Goal: Task Accomplishment & Management: Manage account settings

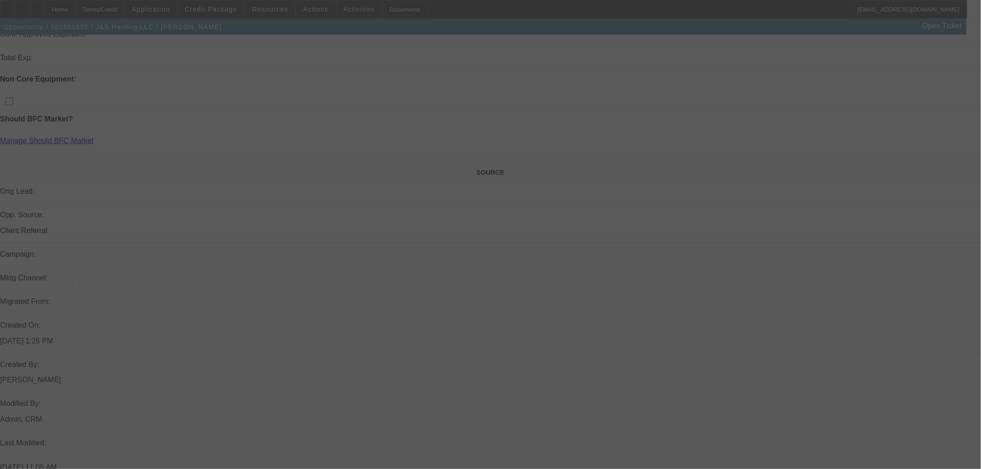
scroll to position [401, 0]
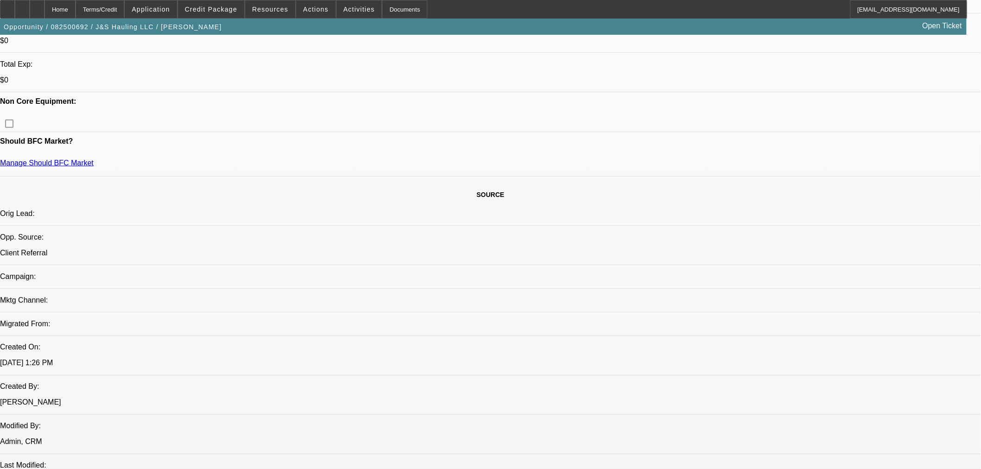
select select "0"
select select "2"
select select "0.1"
select select "4"
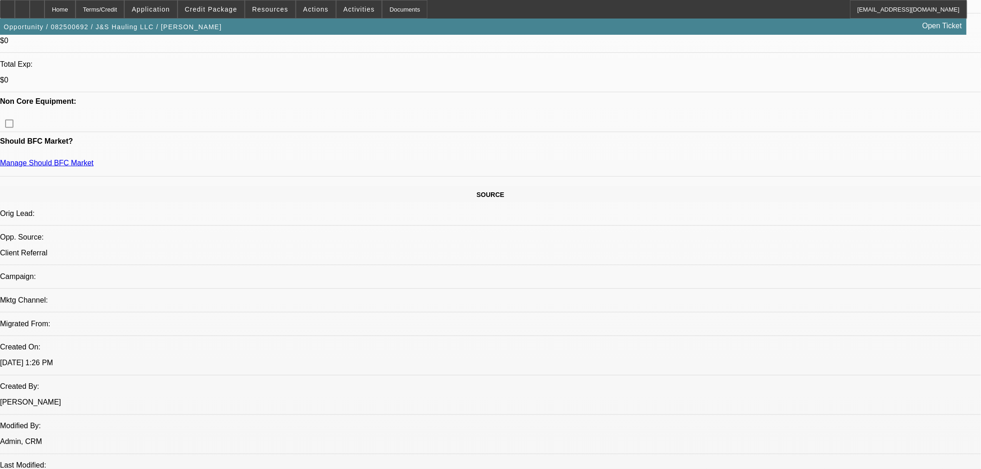
select select "0"
select select "3"
select select "0.1"
select select "4"
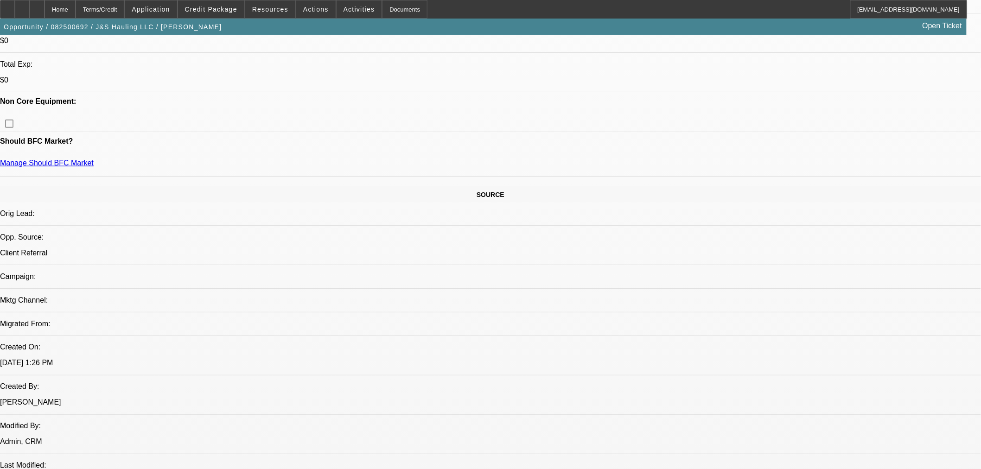
select select "0"
select select "3"
select select "0.1"
select select "4"
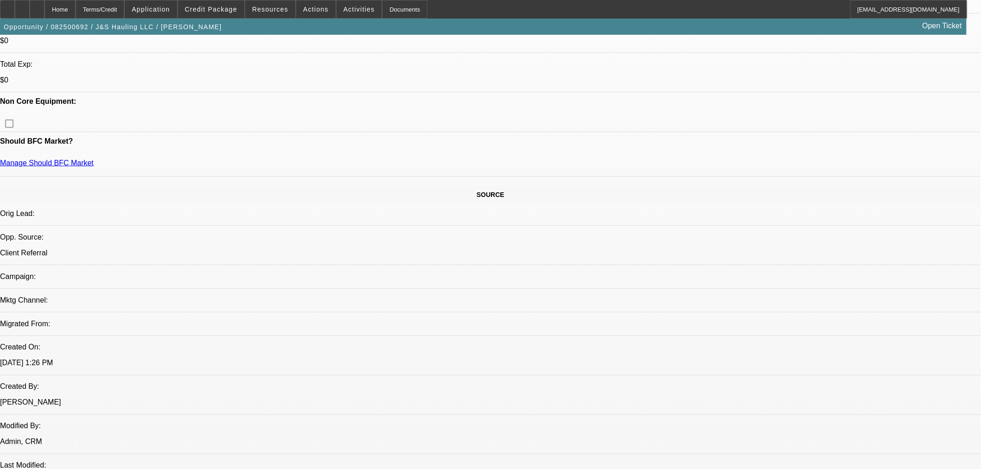
select select "0"
select select "3"
select select "0.1"
select select "4"
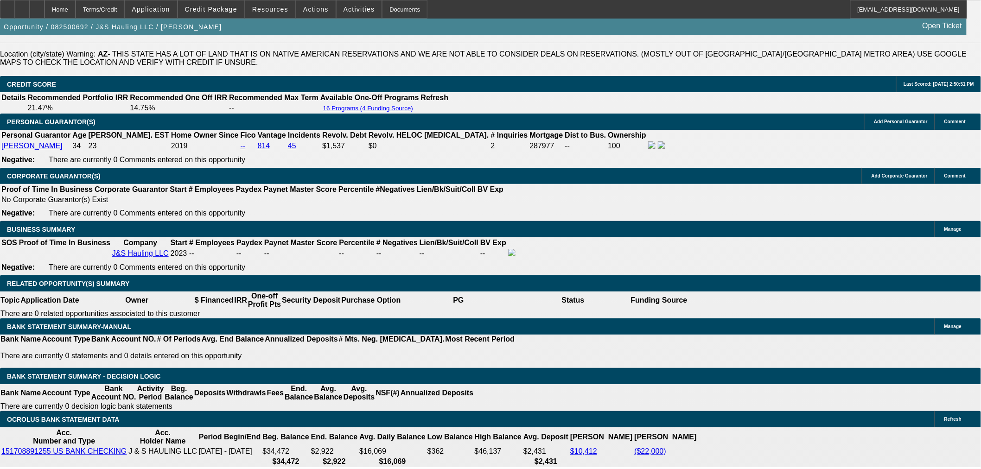
scroll to position [1277, 0]
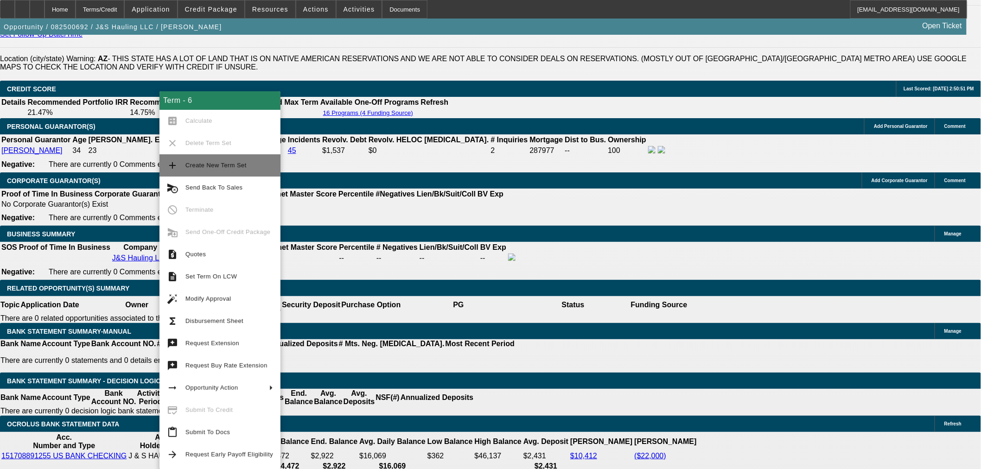
click at [205, 160] on span "Create New Term Set" at bounding box center [229, 165] width 88 height 11
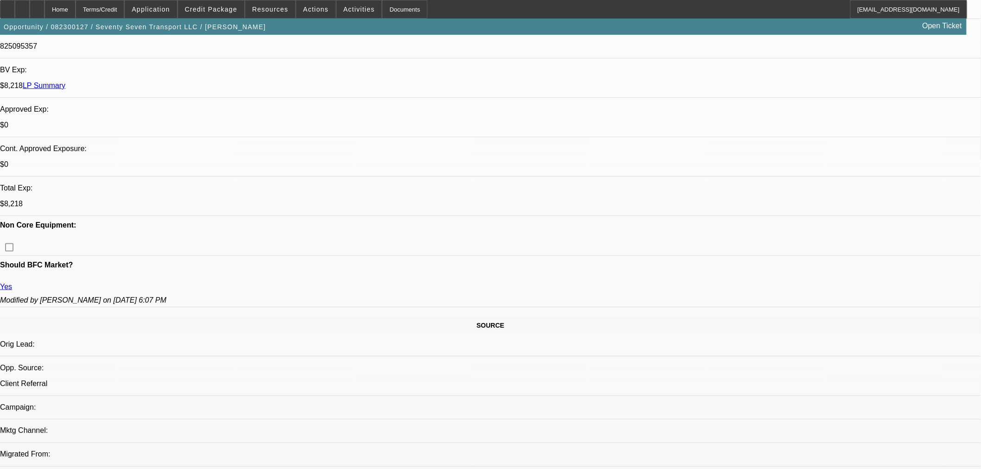
select select "0"
select select "3"
select select "0.1"
select select "4"
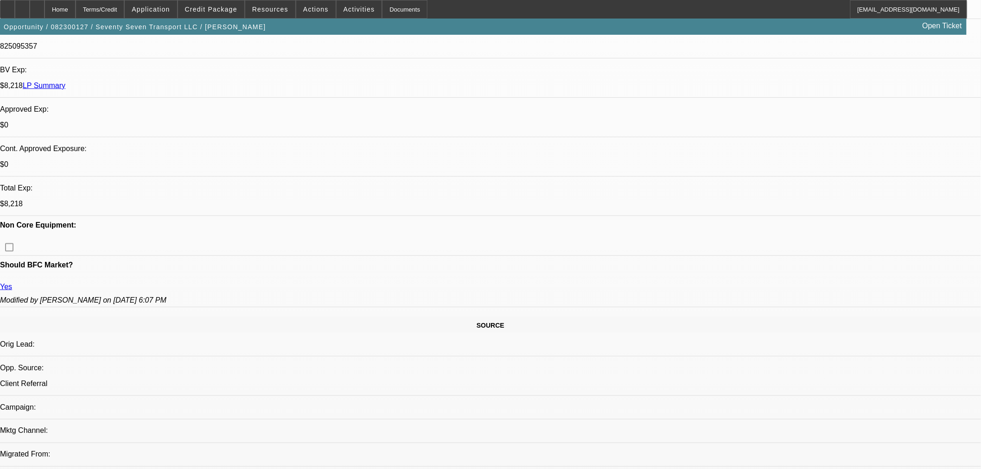
select select "0"
select select "3"
select select "0.1"
select select "4"
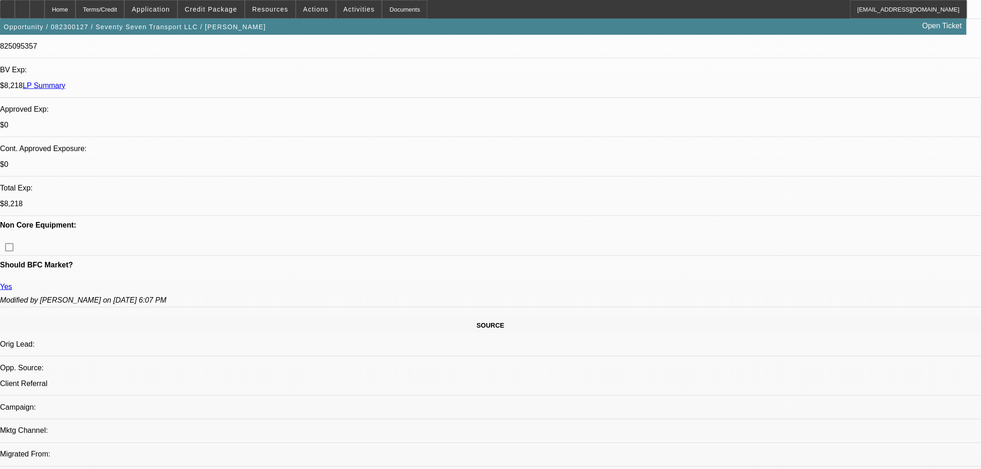
select select "0"
select select "3"
select select "0.1"
select select "4"
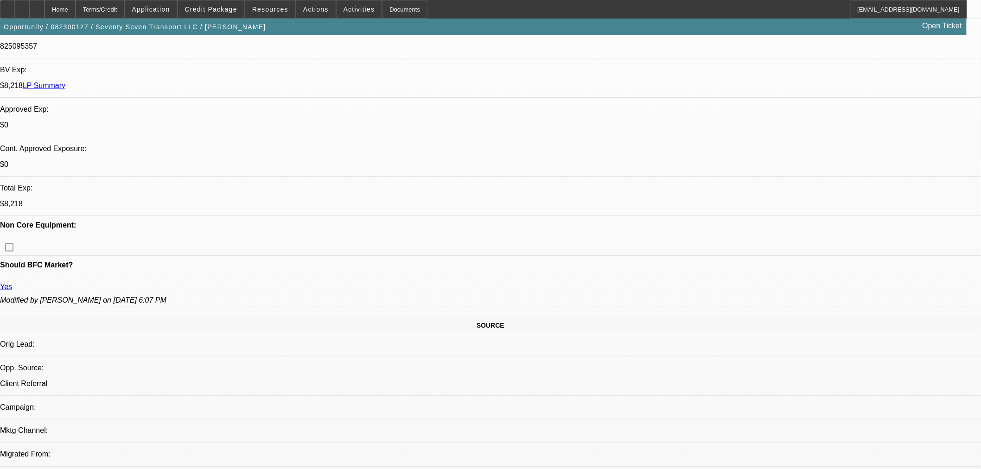
select select "0"
select select "3"
select select "0.1"
select select "4"
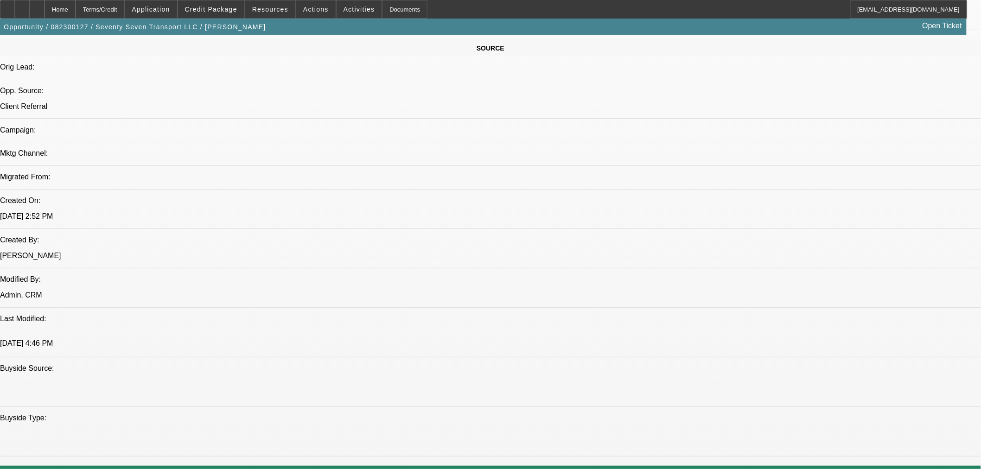
scroll to position [566, 0]
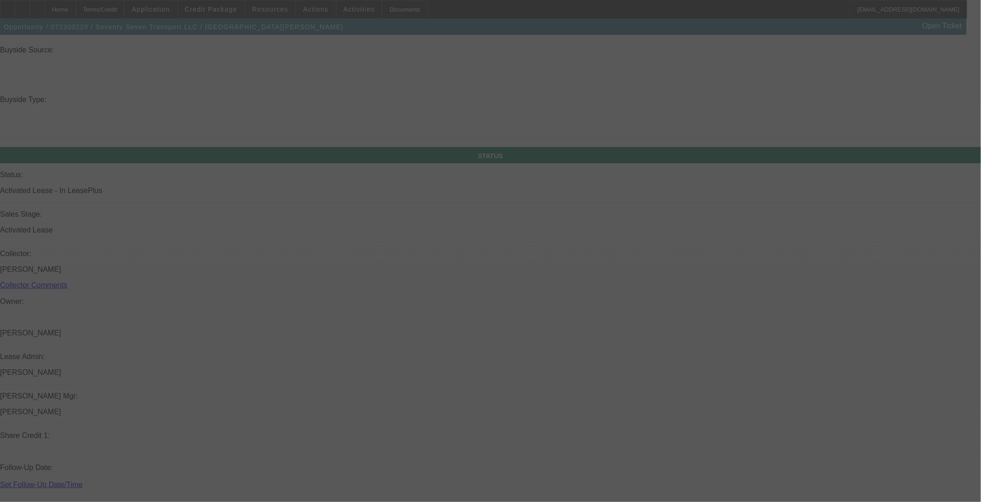
scroll to position [1232, 0]
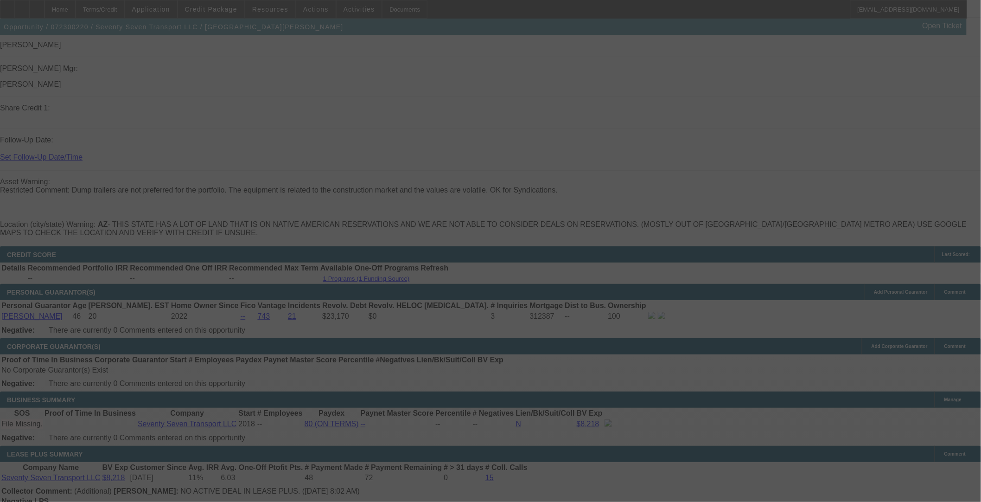
select select "0"
select select "3"
select select "0.1"
select select "4"
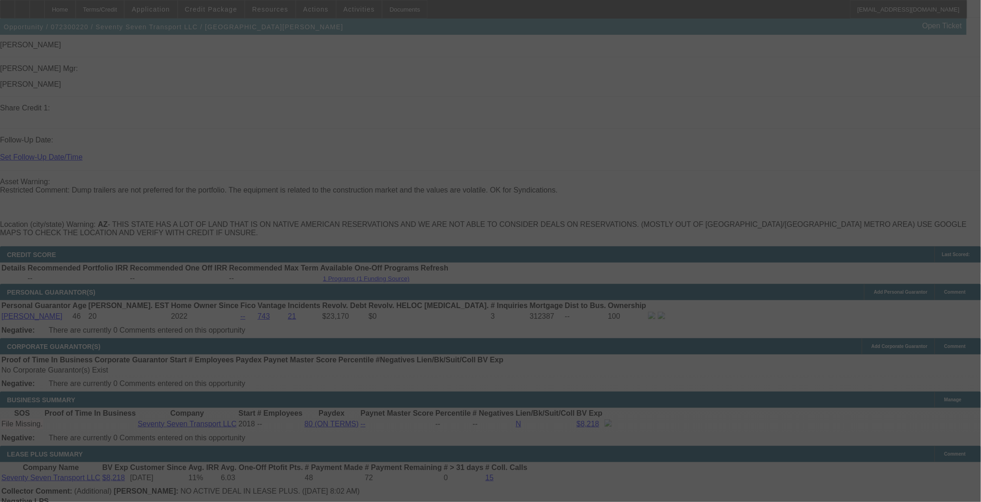
select select "0"
select select "3"
select select "0.1"
select select "4"
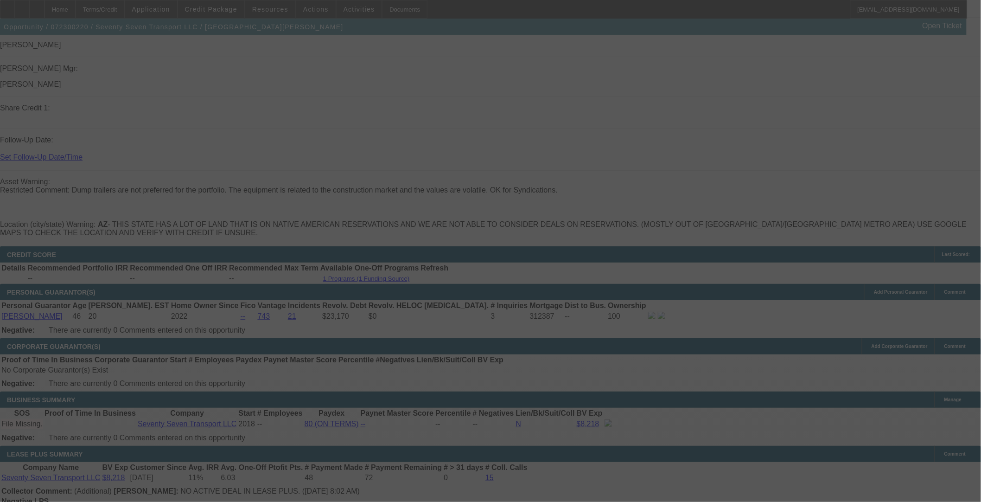
select select "0"
select select "3"
select select "0.1"
select select "4"
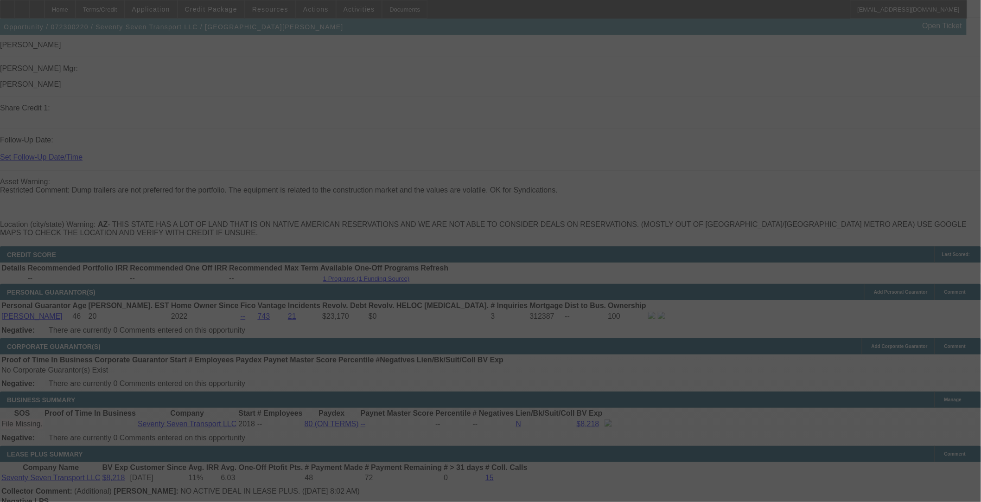
select select "0"
select select "3"
select select "0.1"
select select "4"
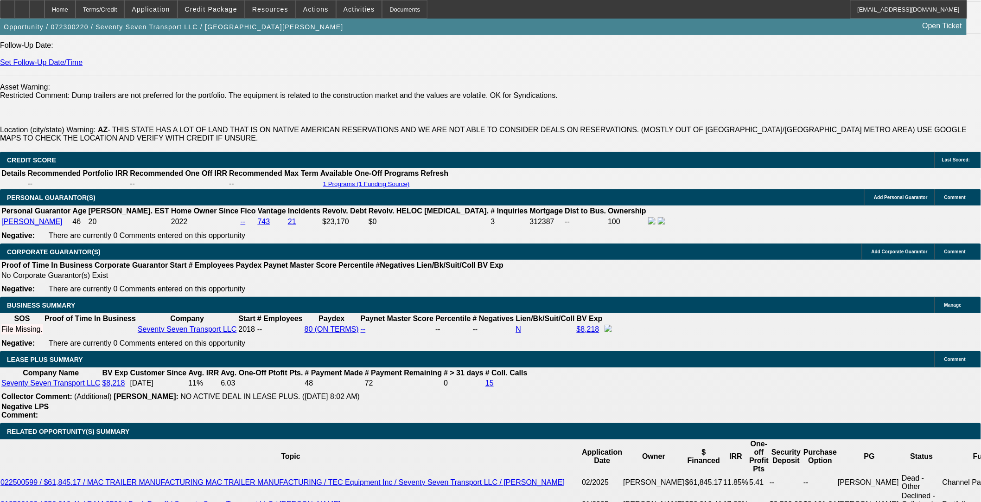
scroll to position [1336, 0]
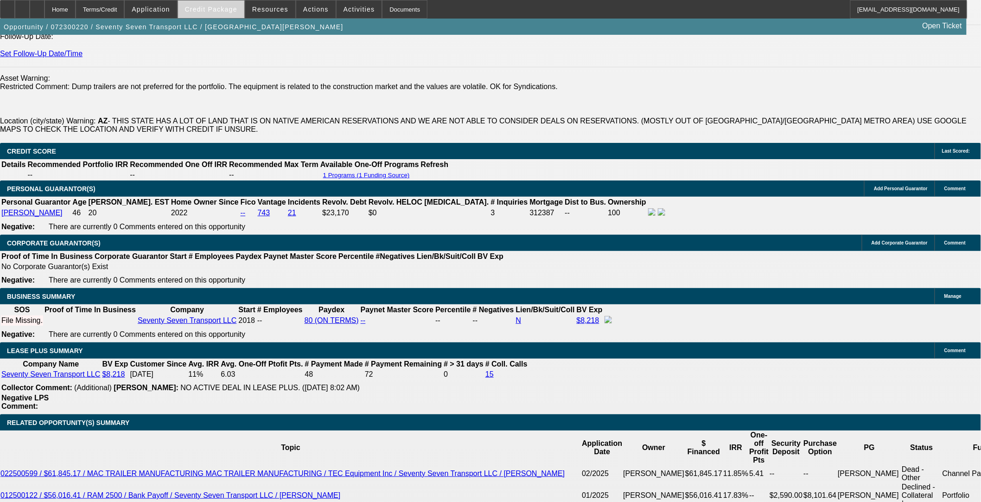
click at [223, 13] on span at bounding box center [211, 9] width 66 height 22
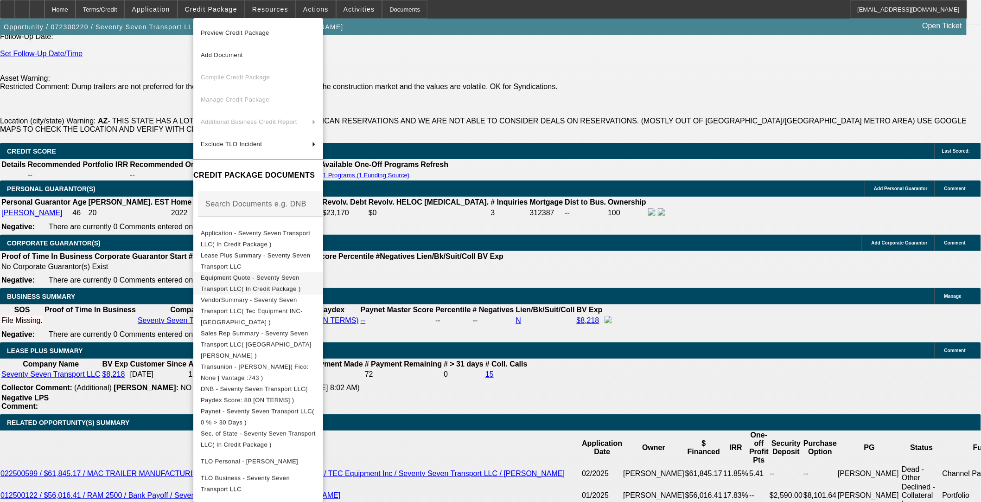
click at [257, 289] on button "Equipment Quote - Seventy Seven Transport LLC( In Credit Package )" at bounding box center [258, 283] width 130 height 22
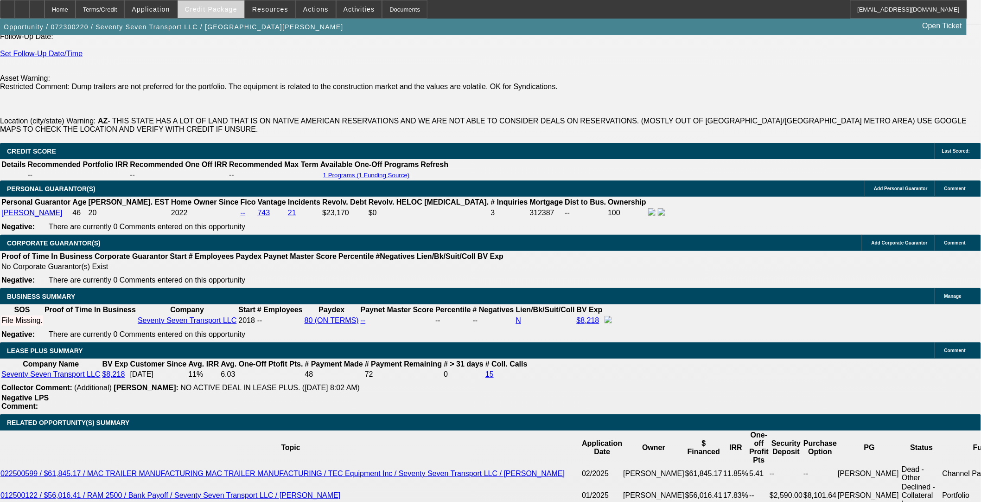
click at [220, 6] on span "Credit Package" at bounding box center [211, 9] width 52 height 7
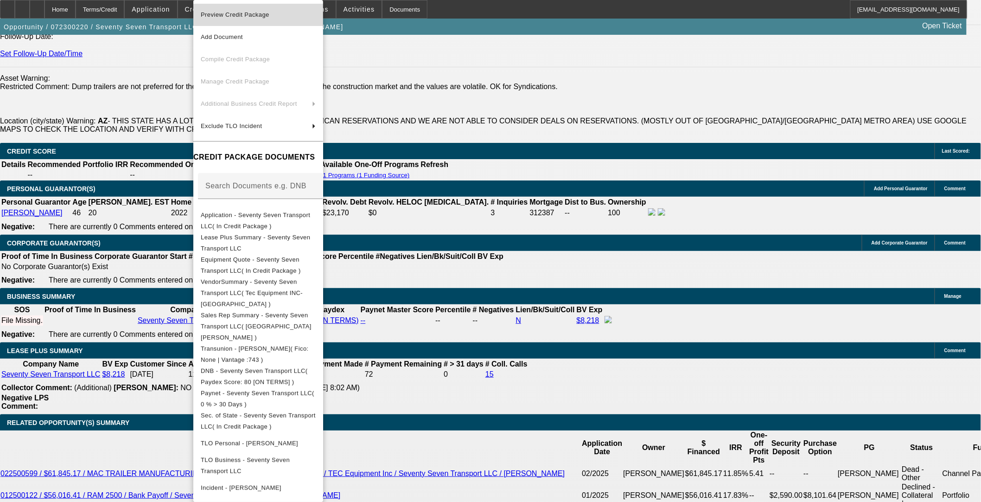
drag, startPoint x: 249, startPoint y: 25, endPoint x: 253, endPoint y: 11, distance: 14.7
click at [253, 11] on span "Preview Credit Package" at bounding box center [235, 14] width 69 height 7
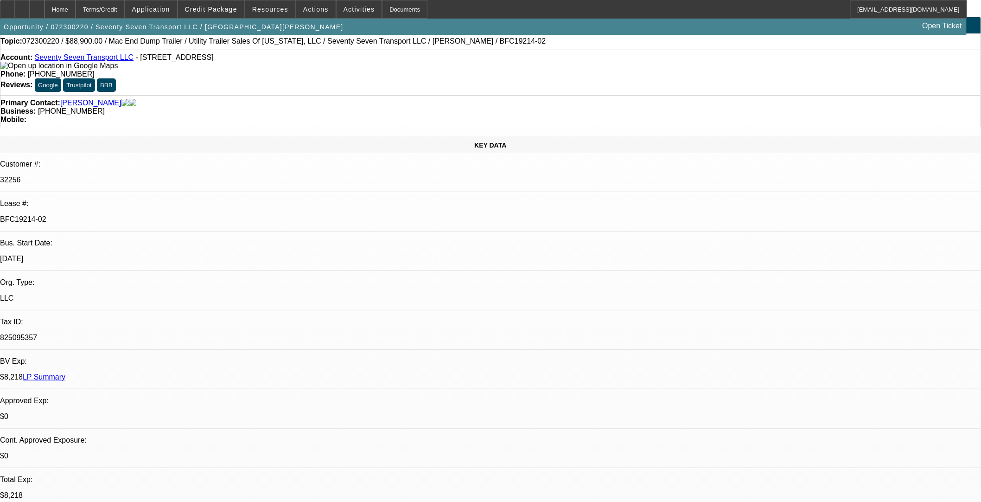
scroll to position [0, 0]
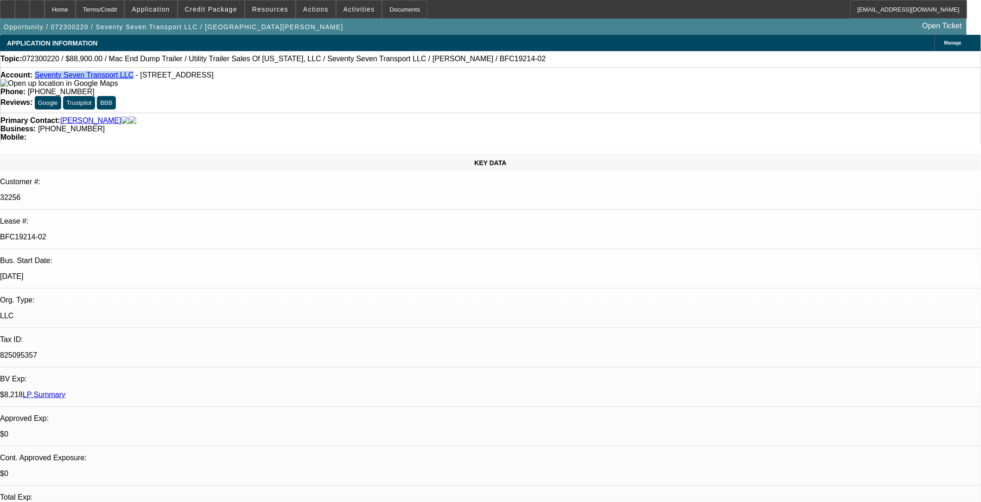
drag, startPoint x: 123, startPoint y: 79, endPoint x: 42, endPoint y: 76, distance: 80.7
click at [42, 76] on div "Account: Seventy Seven Transport LLC - 15914 W Woodlands Ave, Goodyear, AZ 85338" at bounding box center [490, 79] width 980 height 17
copy link "Seventy Seven Transport LLC"
drag, startPoint x: 400, startPoint y: 74, endPoint x: 356, endPoint y: 76, distance: 44.1
click at [356, 88] on div "Phone: (623) 695-8402" at bounding box center [490, 92] width 980 height 8
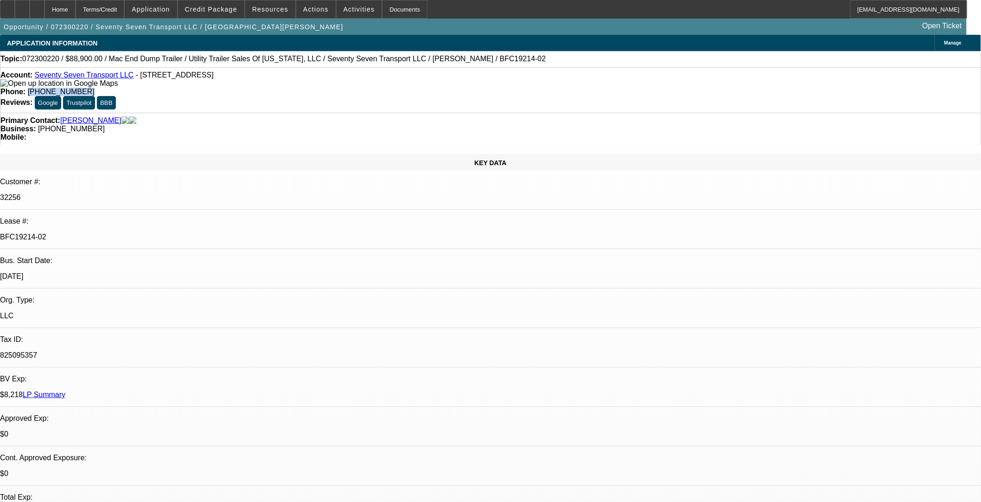
copy span "[PHONE_NUMBER]"
click at [230, 9] on span "Credit Package" at bounding box center [211, 9] width 52 height 7
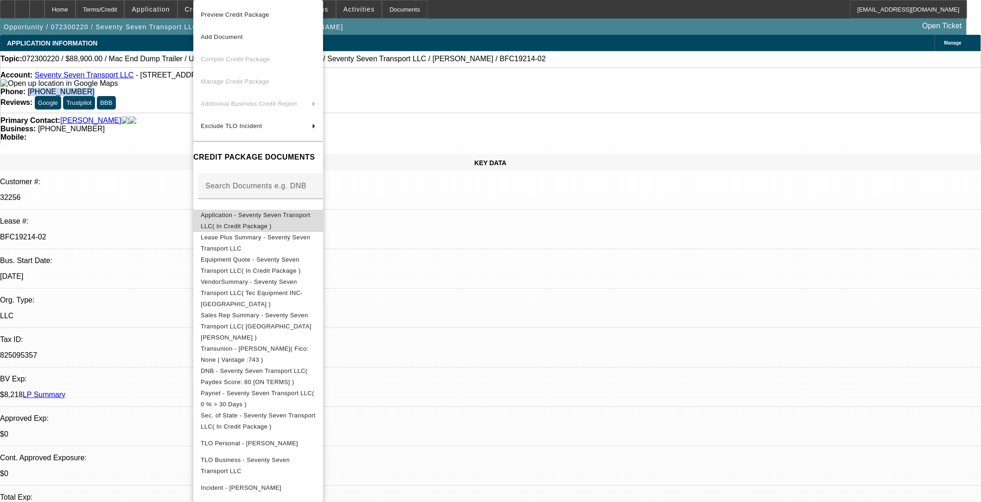
click at [298, 220] on span "Application - Seventy Seven Transport LLC( In Credit Package )" at bounding box center [258, 221] width 115 height 22
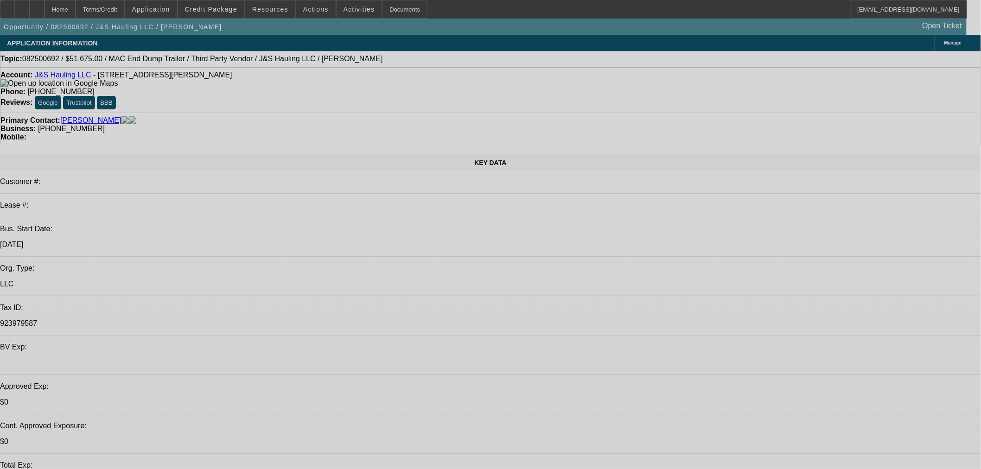
select select "0"
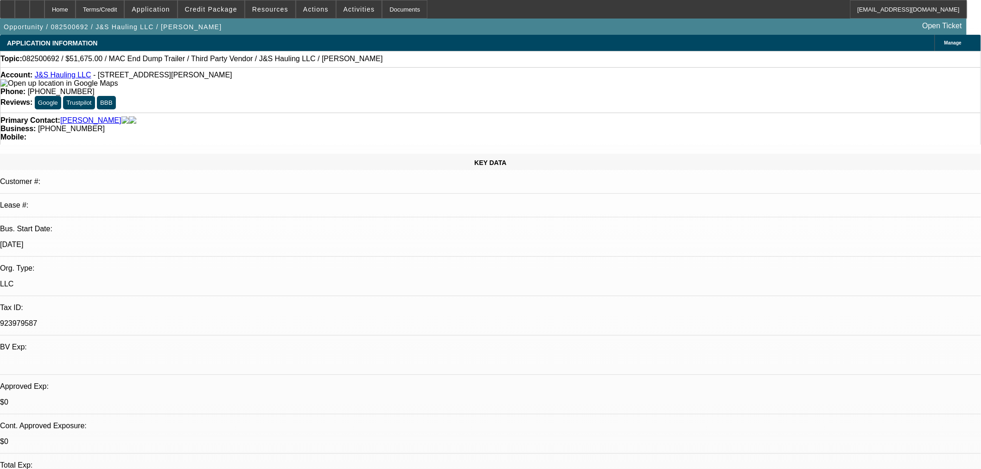
select select "0"
select select "2"
select select "0.1"
select select "4"
select select "0"
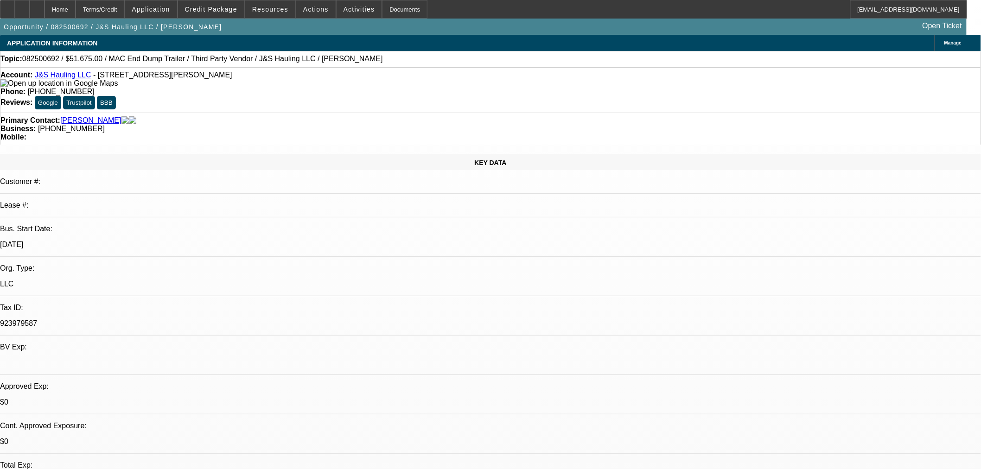
select select "0"
select select "2"
select select "0.1"
select select "4"
select select "0"
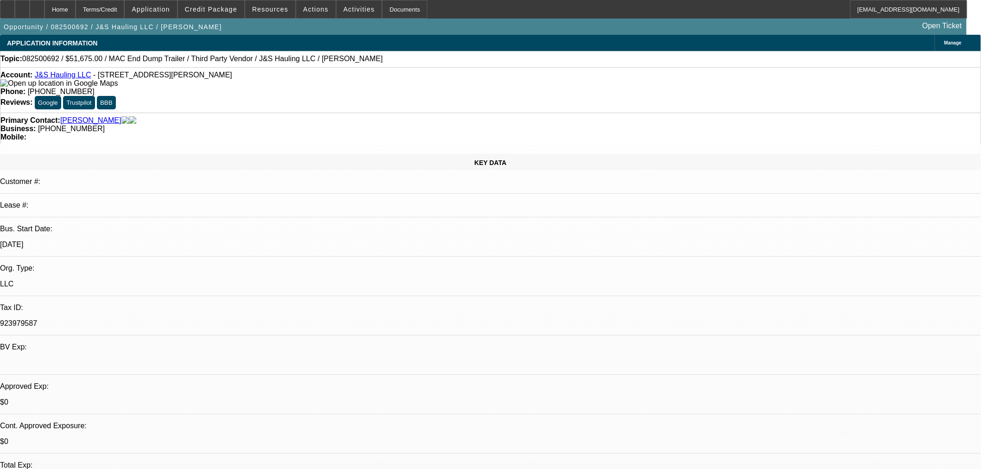
select select "0"
select select "3"
select select "0.1"
select select "4"
select select "0"
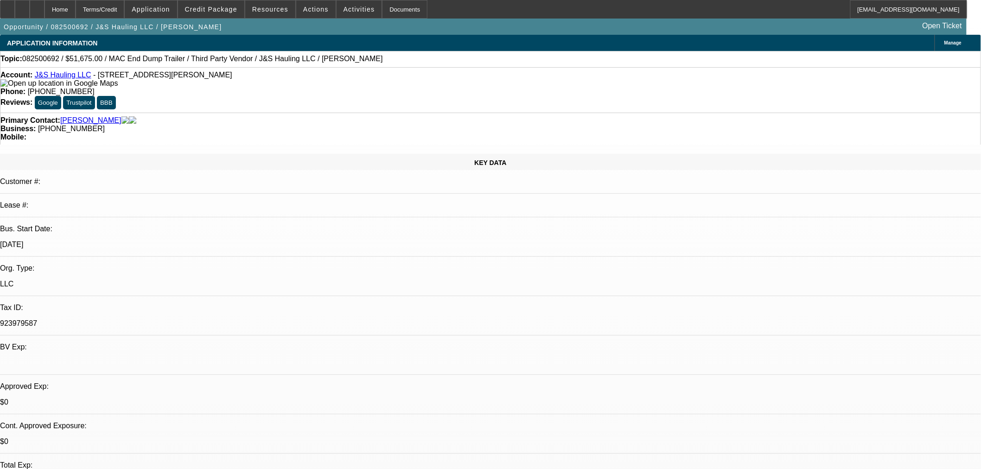
select select "0"
select select "3"
select select "0.1"
select select "4"
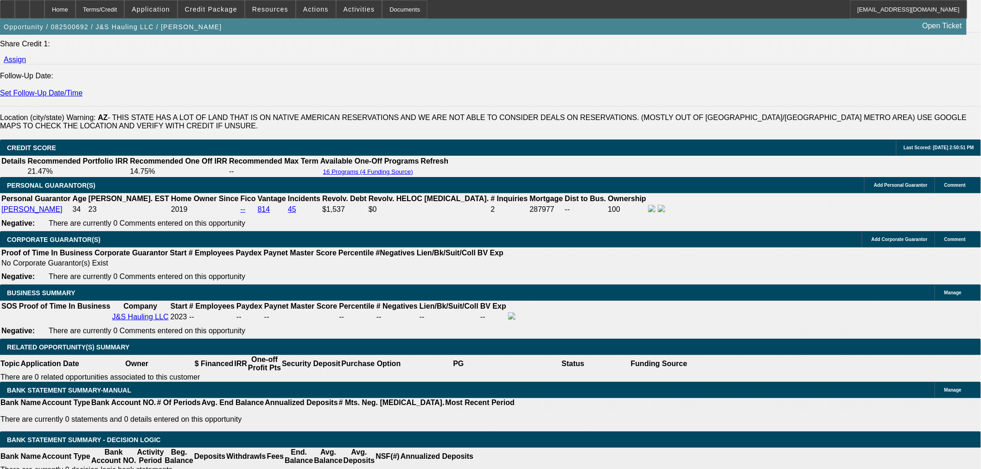
scroll to position [1236, 0]
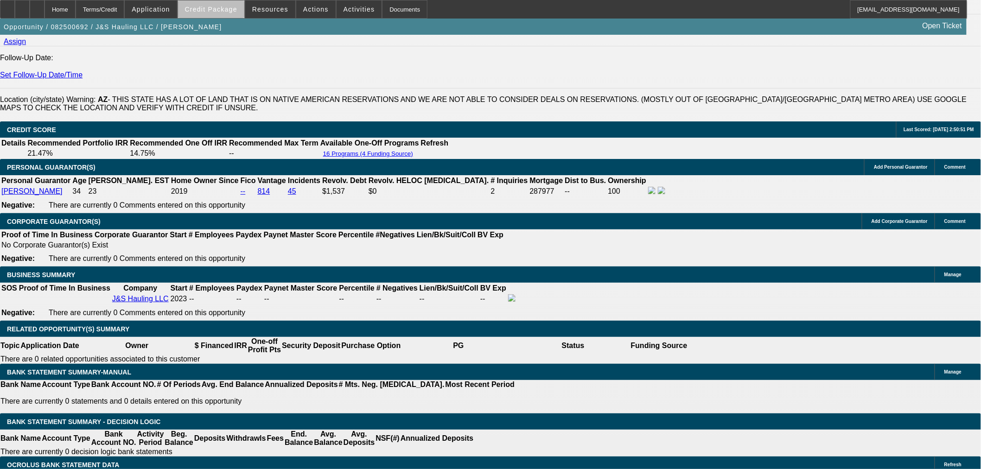
click at [231, 11] on span "Credit Package" at bounding box center [211, 9] width 52 height 7
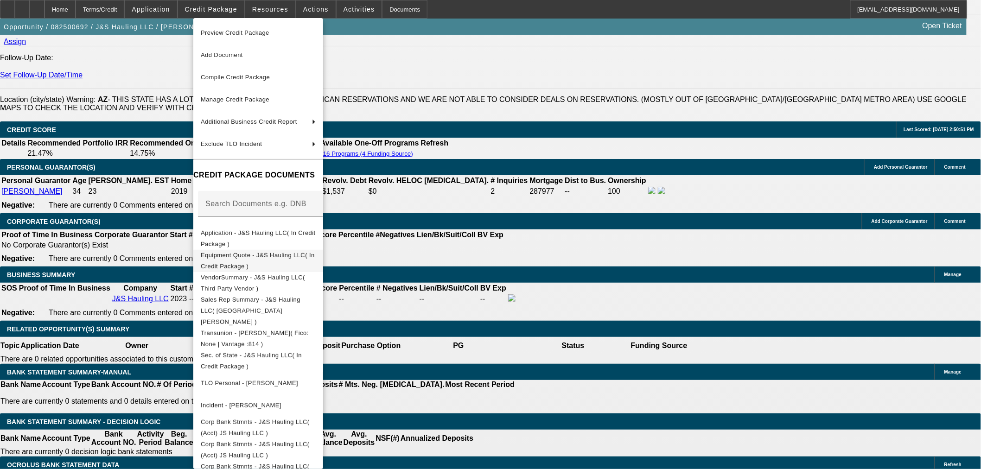
click at [257, 252] on span "Equipment Quote - J&S Hauling LLC( In Credit Package )" at bounding box center [258, 260] width 115 height 22
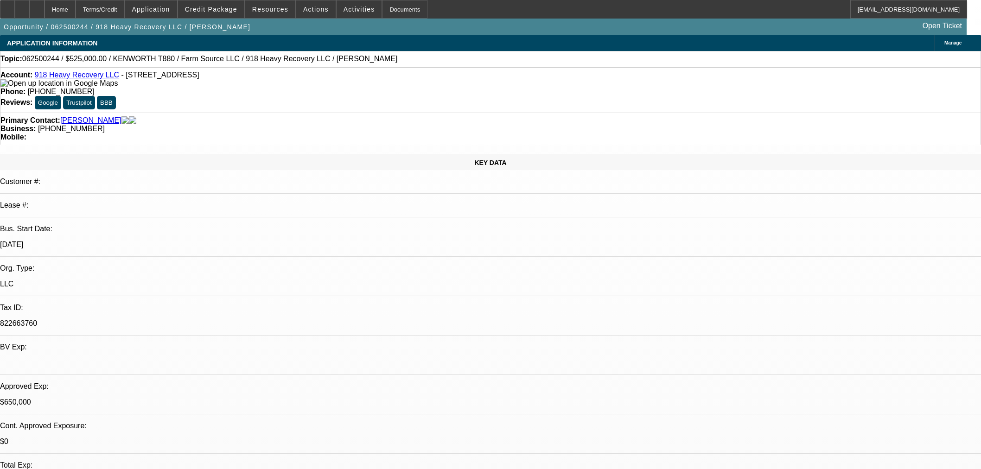
select select "0"
select select "2"
select select "0"
select select "6"
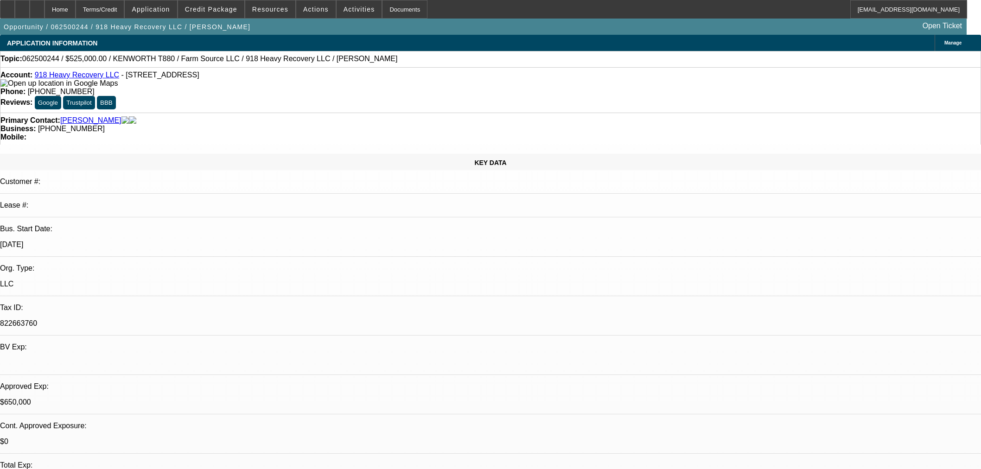
select select "0"
select select "2"
select select "0"
select select "6"
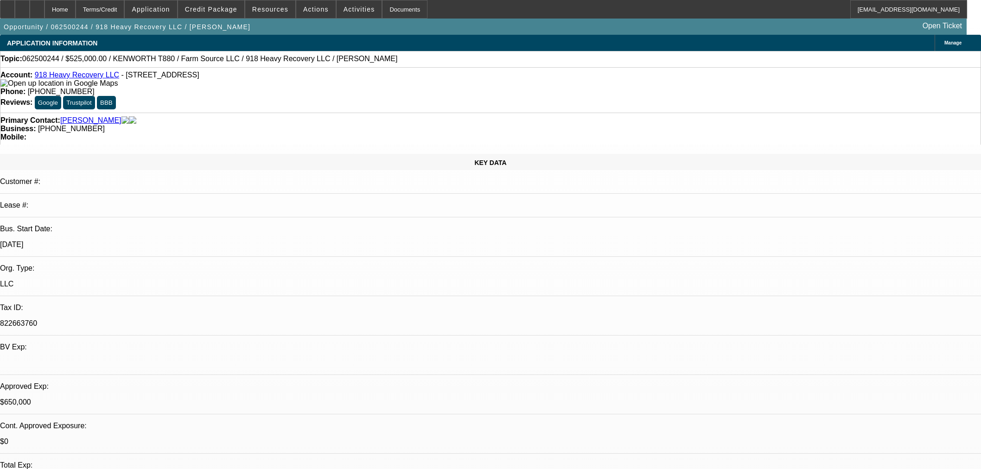
select select "0"
select select "2"
select select "0"
select select "6"
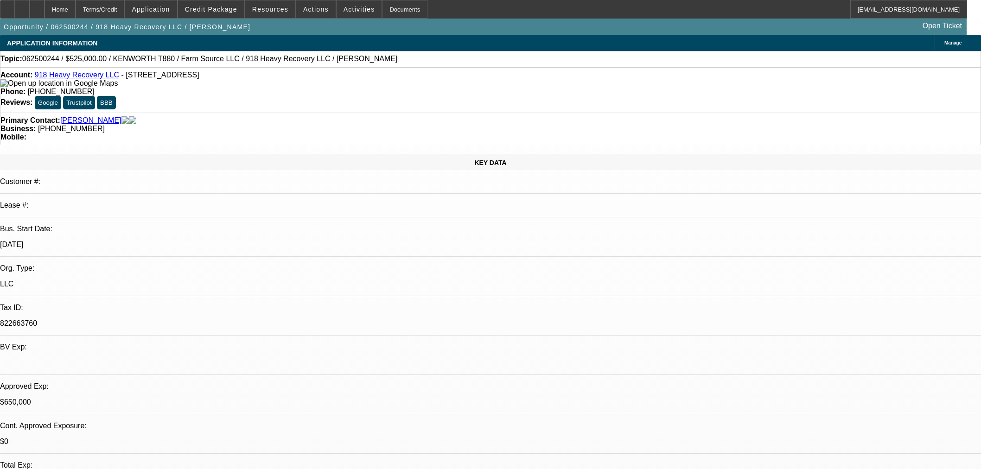
select select "0"
select select "2"
select select "0"
select select "6"
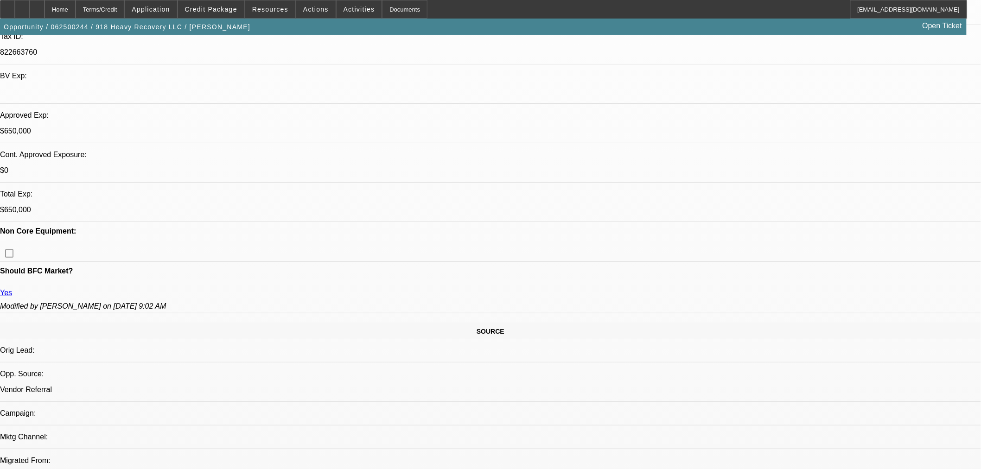
scroll to position [103, 0]
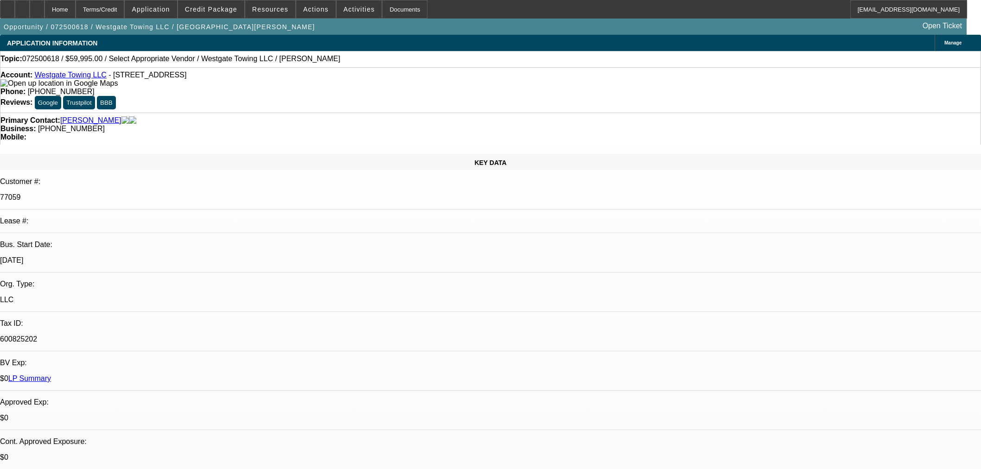
select select "0"
select select "2"
select select "0.1"
select select "4"
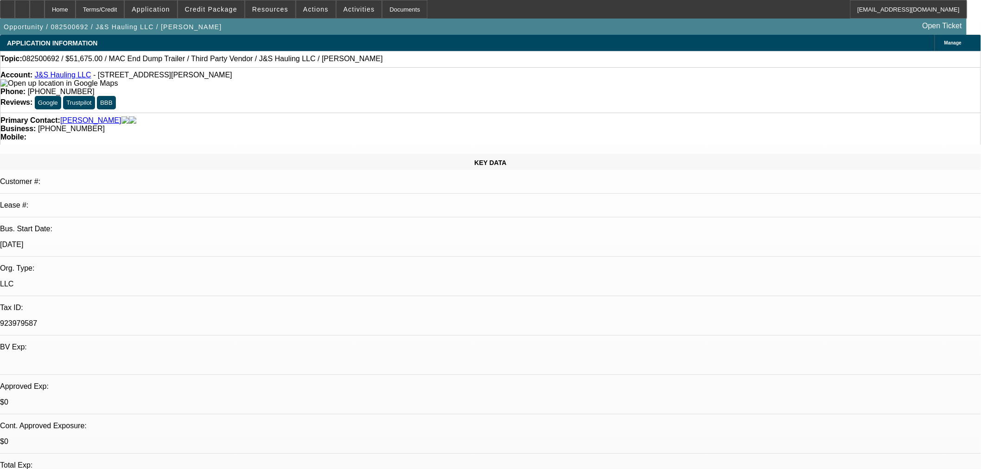
select select "0"
select select "2"
select select "0.1"
select select "4"
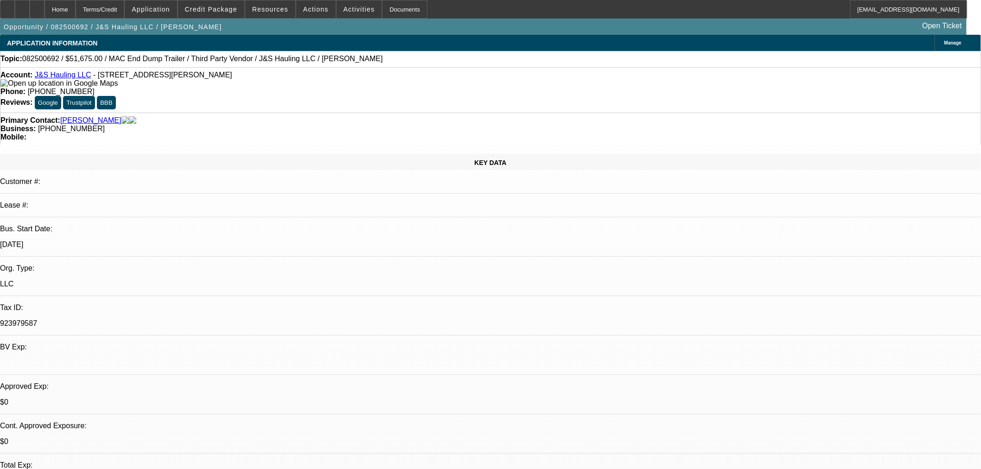
select select "0"
select select "2"
select select "0.1"
select select "4"
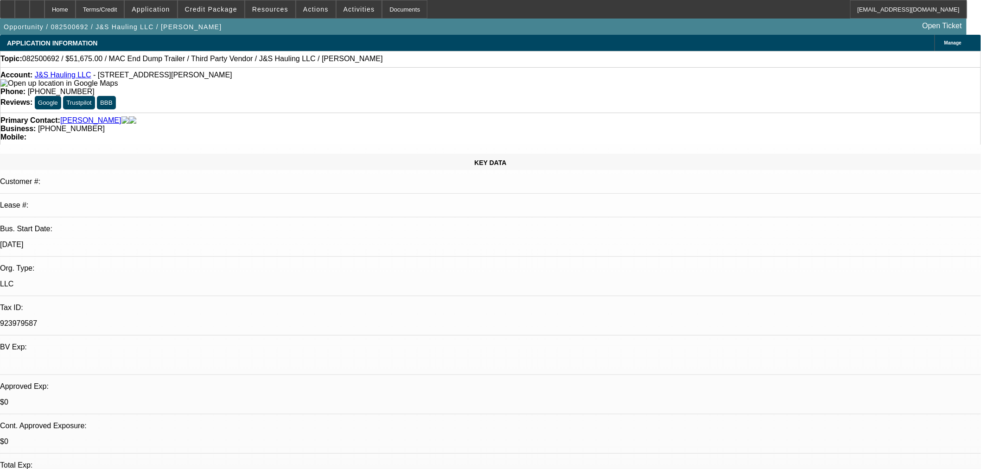
select select "0"
select select "3"
select select "0.1"
select select "4"
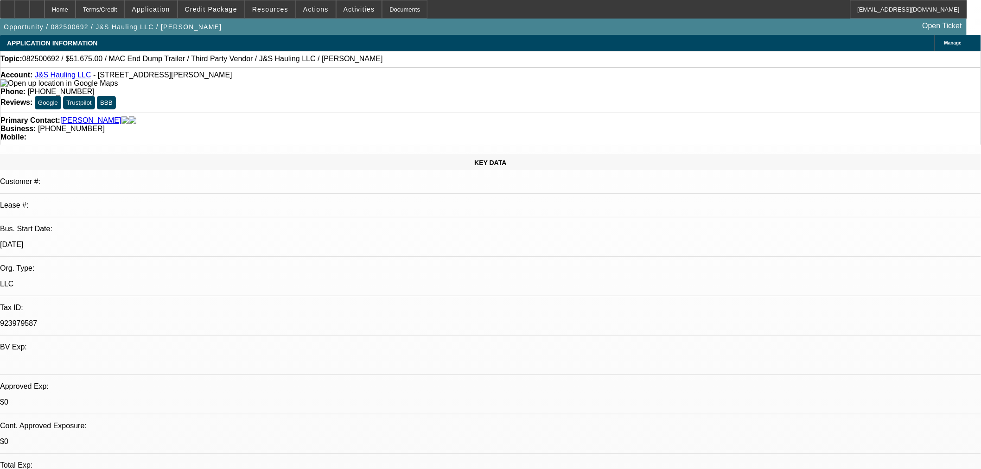
select select "0"
select select "3"
select select "0.1"
select select "4"
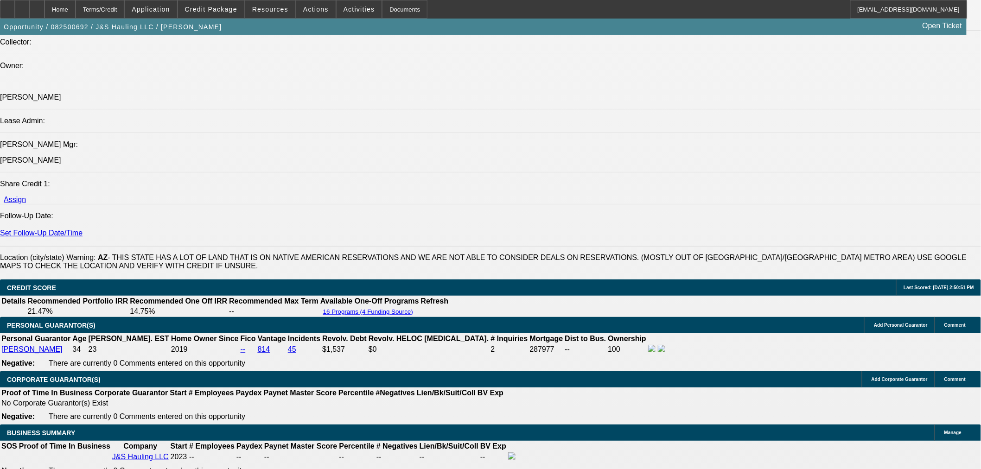
scroll to position [1184, 0]
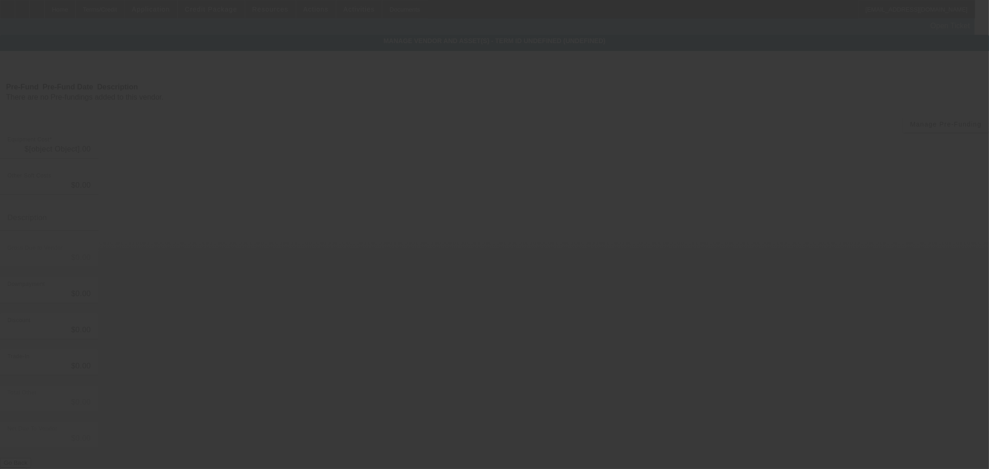
type input "$53,000.00"
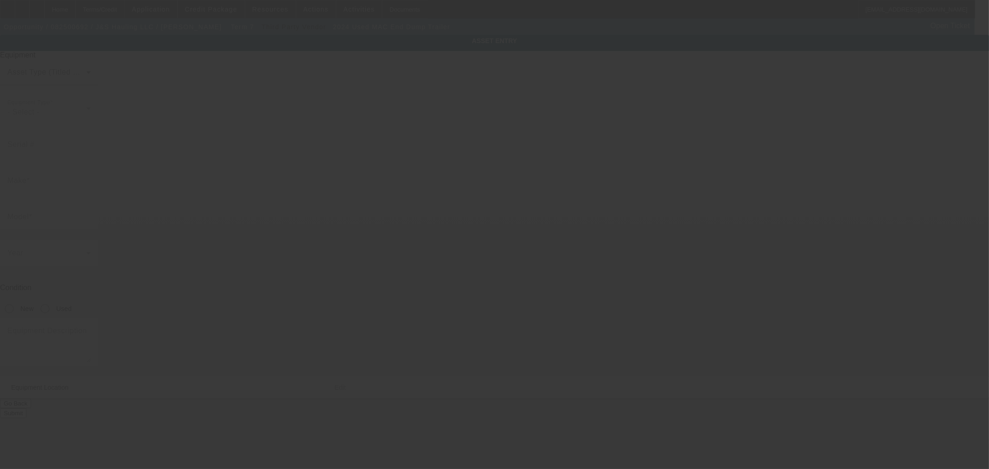
type input "1D91A3921R1865118"
type input "MAC"
type input "End Dump Trailer"
radio input "true"
type textarea "39 FT TRAILER, SMOOTH SIDES TANDEM AIR RIDE"
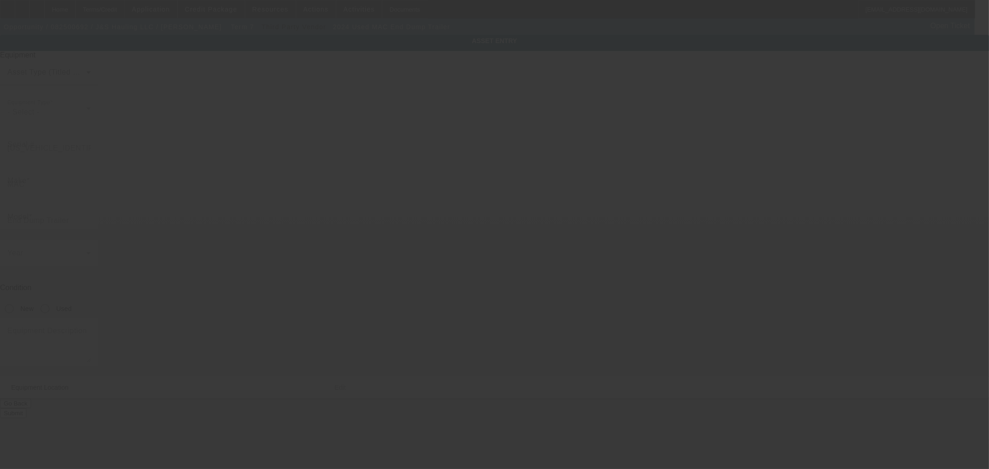
type input "9926 W Hilton Ave"
type input "Tolleson"
type input "85353"
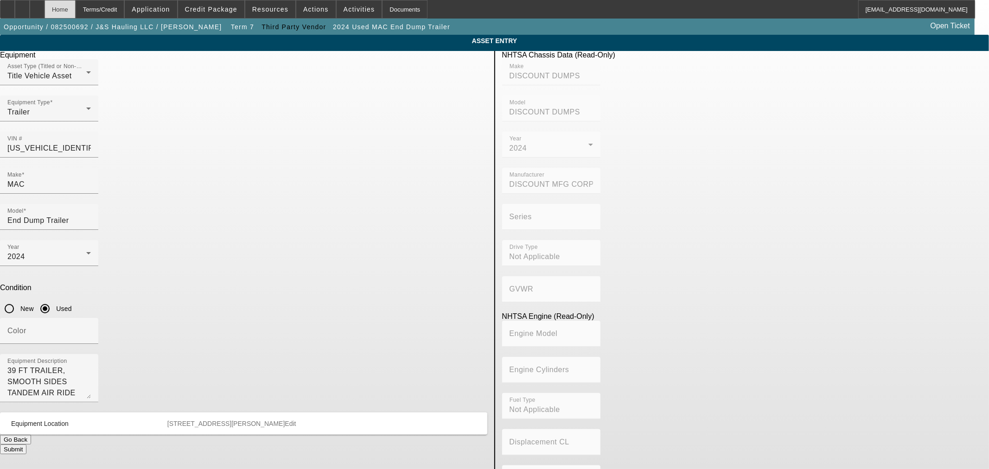
click at [76, 11] on div "Home" at bounding box center [60, 9] width 31 height 19
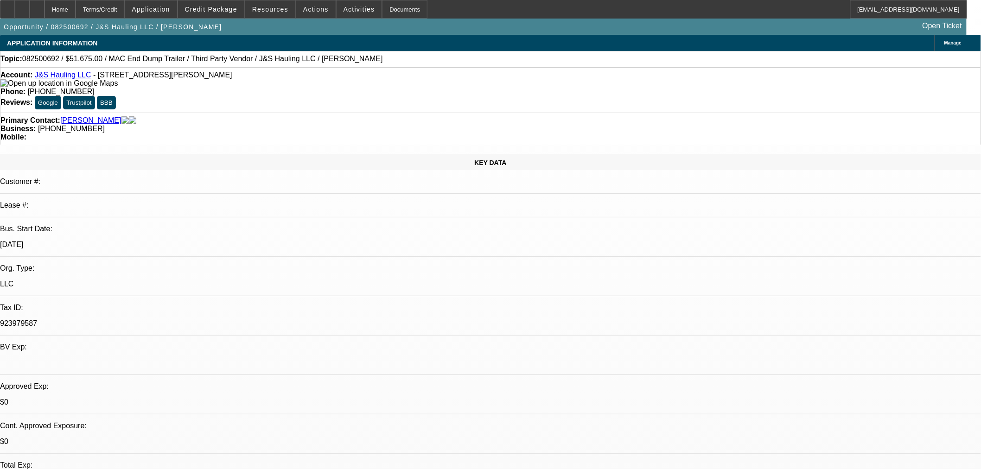
select select "0"
select select "2"
select select "0.1"
select select "4"
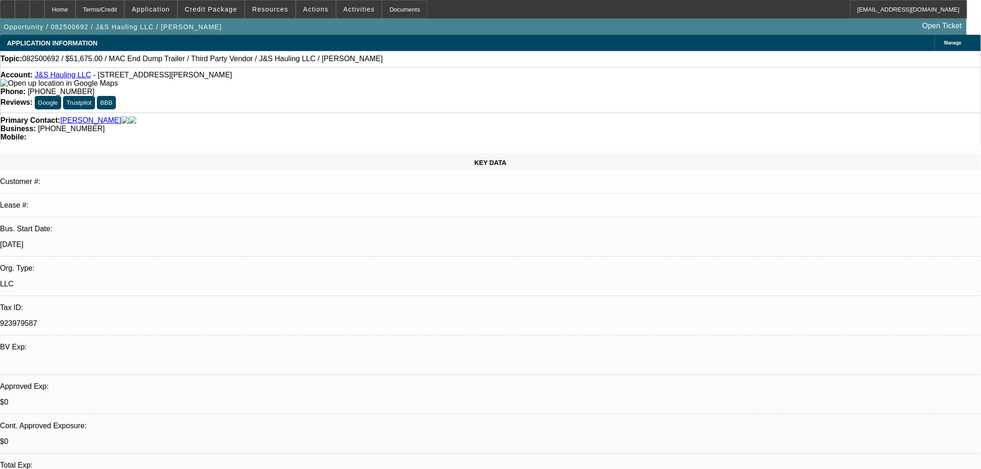
select select "0"
select select "2"
select select "0.1"
select select "4"
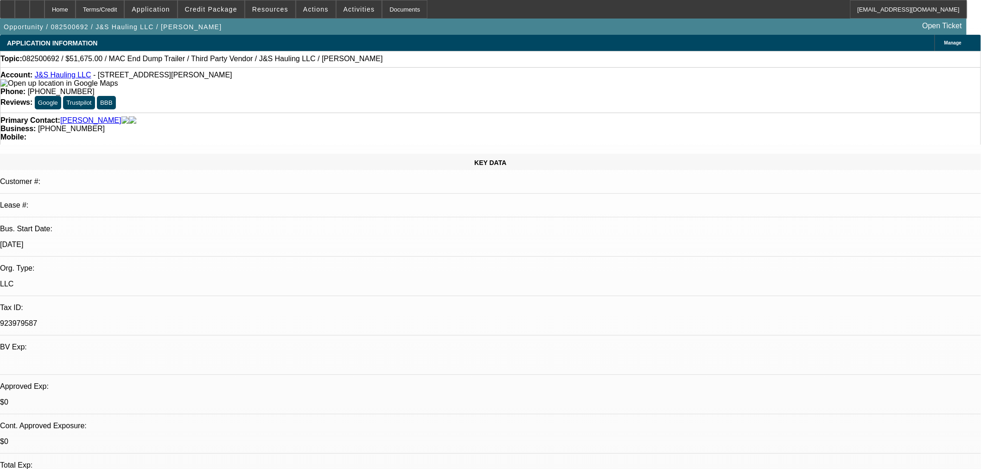
select select "0"
select select "3"
select select "0.1"
select select "4"
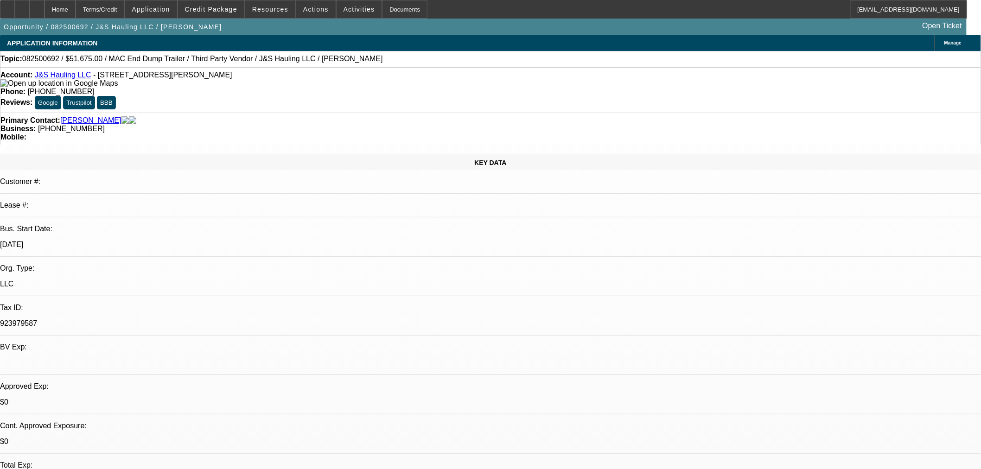
select select "0"
select select "3"
select select "0.1"
select select "4"
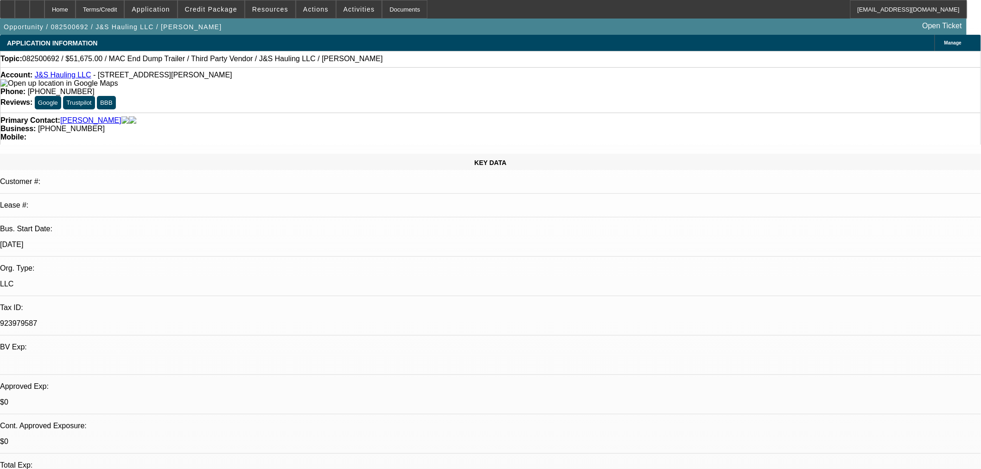
drag, startPoint x: 202, startPoint y: 77, endPoint x: 42, endPoint y: 76, distance: 159.9
click at [42, 76] on div "Account: J&S Hauling LLC - 9926 W Hilton Ave, Tolleson, AZ 85353" at bounding box center [490, 79] width 980 height 17
copy div "J&S Hauling LLC - 9926 W Hilton Ave, Tolleson, AZ 85353"
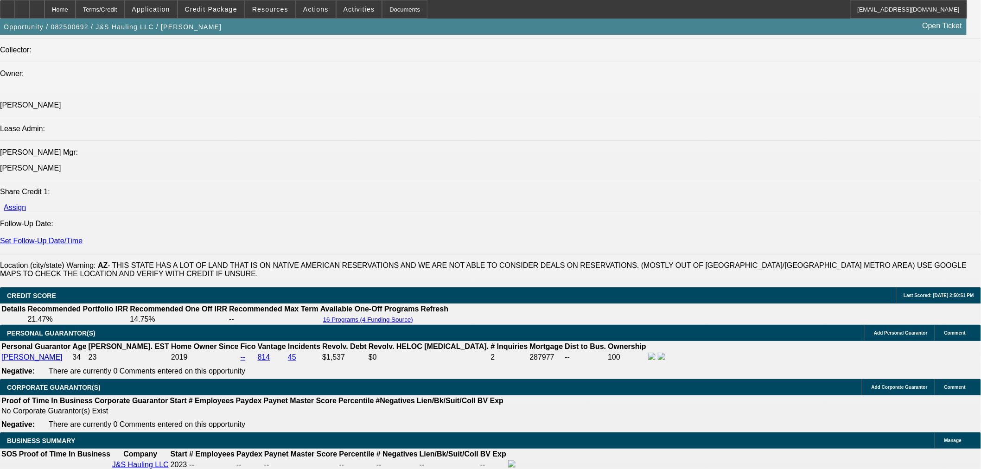
scroll to position [1184, 0]
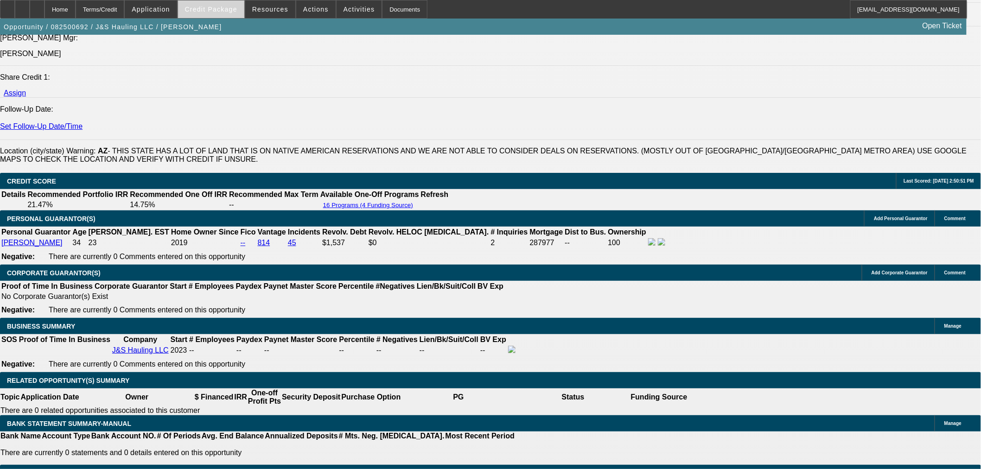
click at [225, 4] on span at bounding box center [211, 9] width 66 height 22
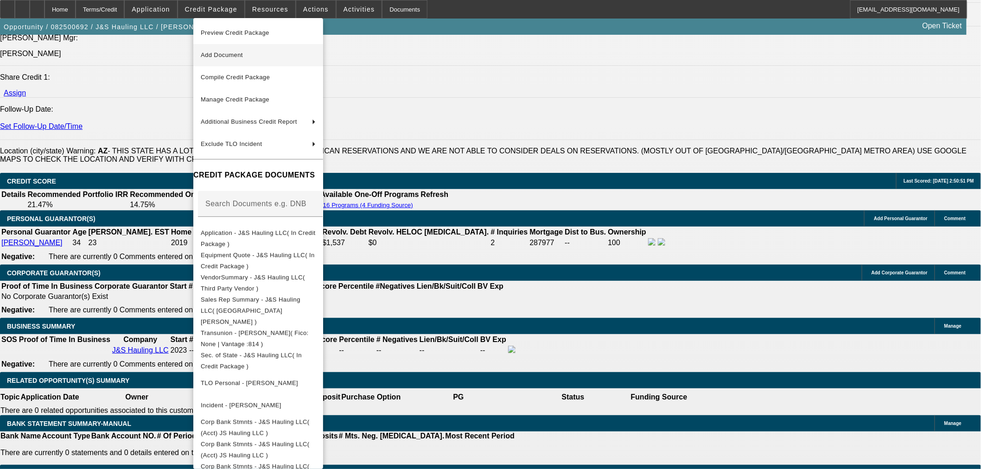
click at [216, 50] on span "Add Document" at bounding box center [258, 55] width 115 height 11
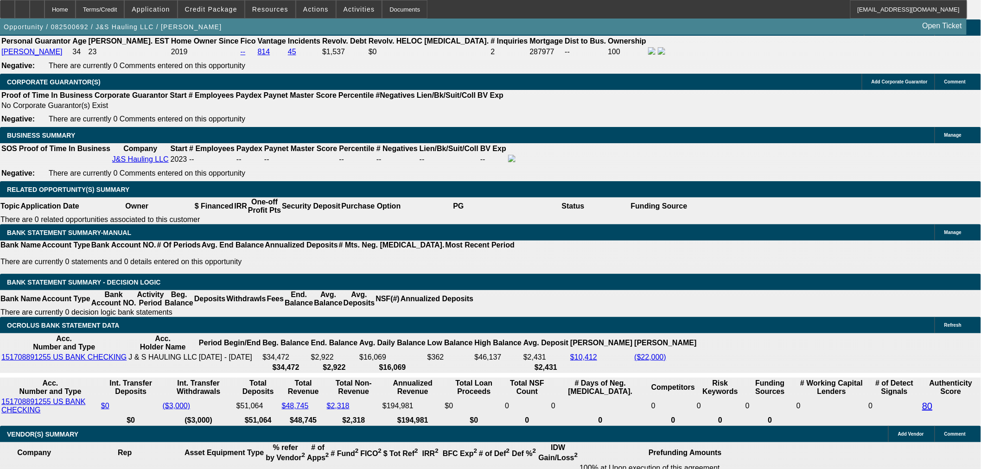
scroll to position [1236, 0]
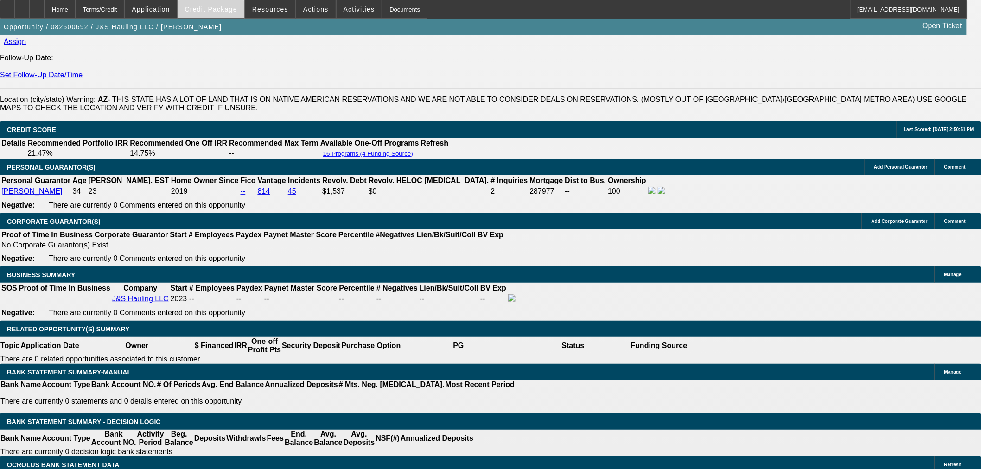
click at [218, 11] on span "Credit Package" at bounding box center [211, 9] width 52 height 7
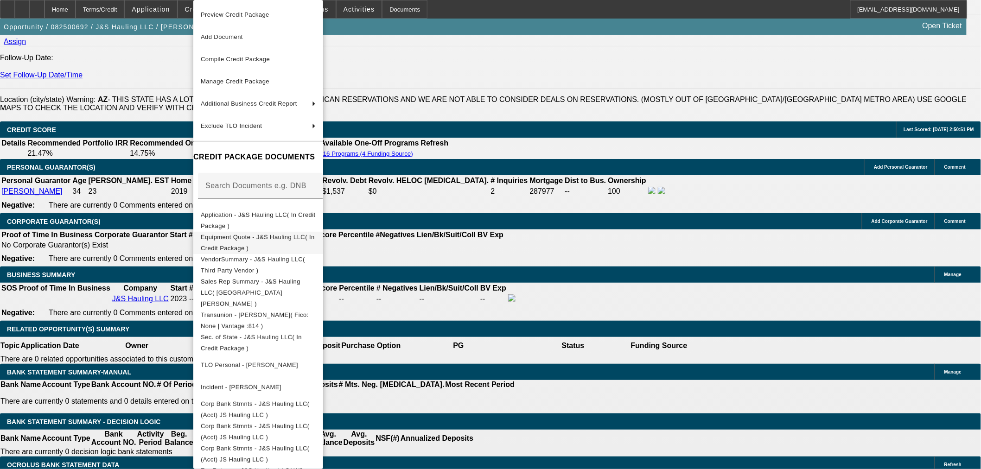
click at [234, 236] on span "Equipment Quote - J&S Hauling LLC( In Credit Package )" at bounding box center [258, 243] width 114 height 18
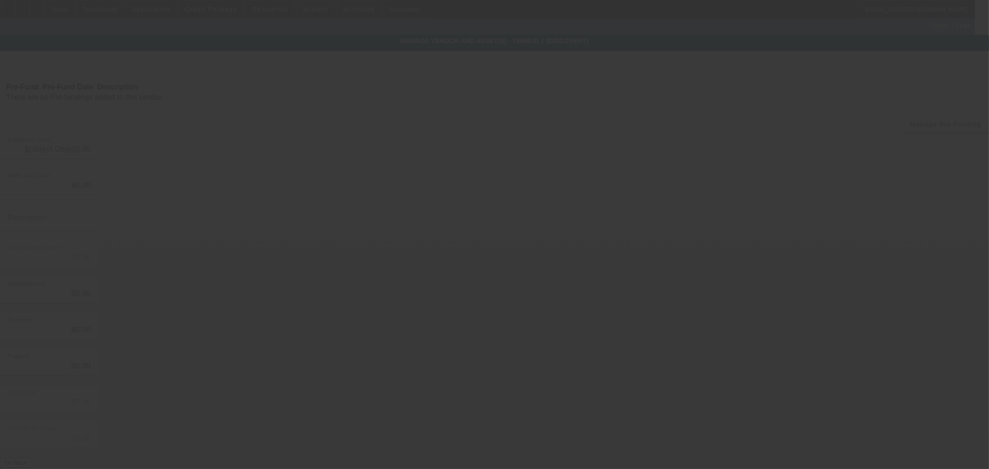
type input "$53,000.00"
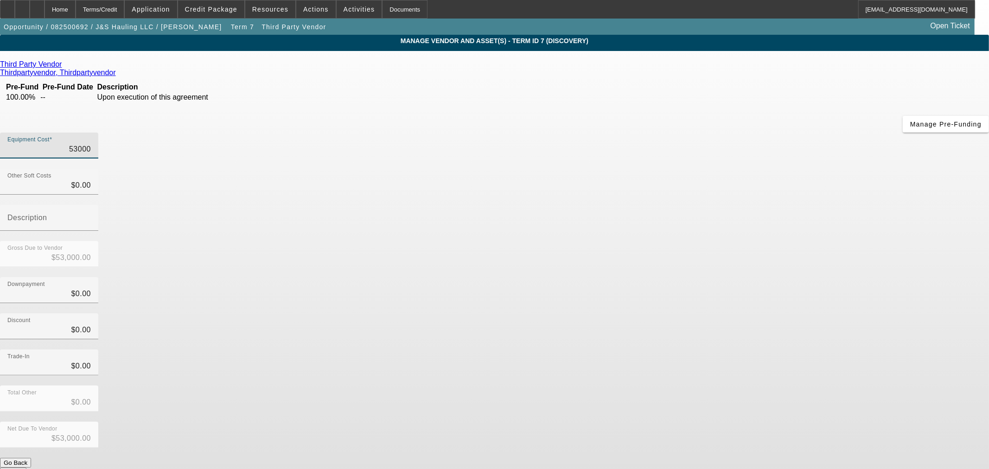
drag, startPoint x: 684, startPoint y: 79, endPoint x: 885, endPoint y: 80, distance: 200.3
click at [885, 80] on app-vendor-asset-manage "MANAGE VENDOR AND ASSET(S) - Term ID 7 (Discovery) Remove Vendor Third Party Ve…" at bounding box center [494, 284] width 989 height 498
type input "8"
type input "$8.00"
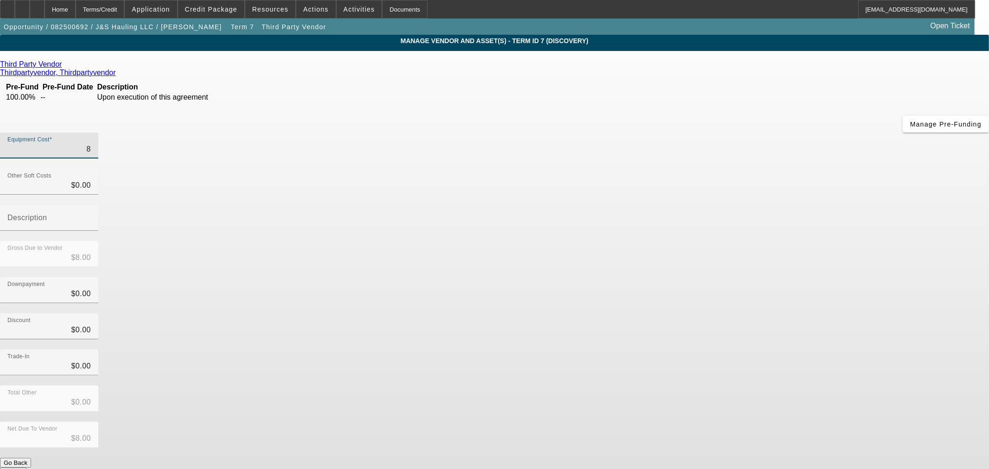
type input "85"
type input "$85.00"
type input "850"
type input "$850.00"
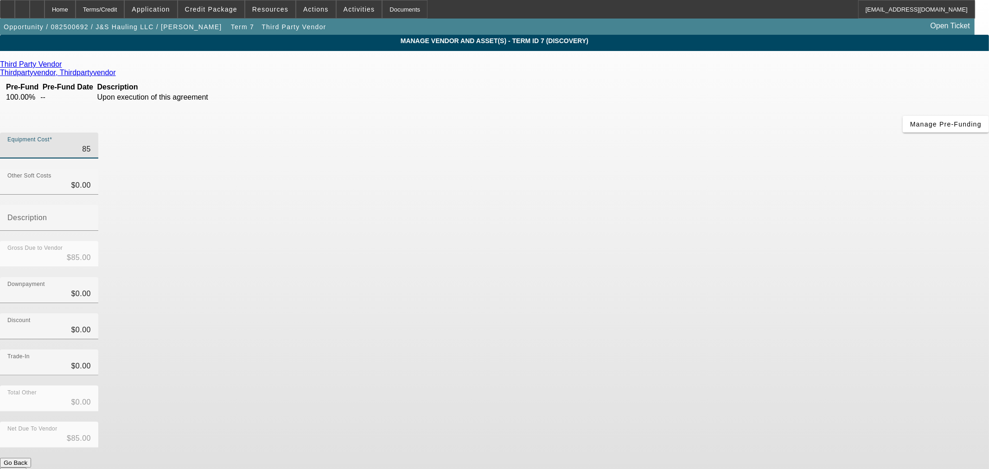
type input "$850.00"
type input "8500"
type input "$8,500.00"
type input "85000"
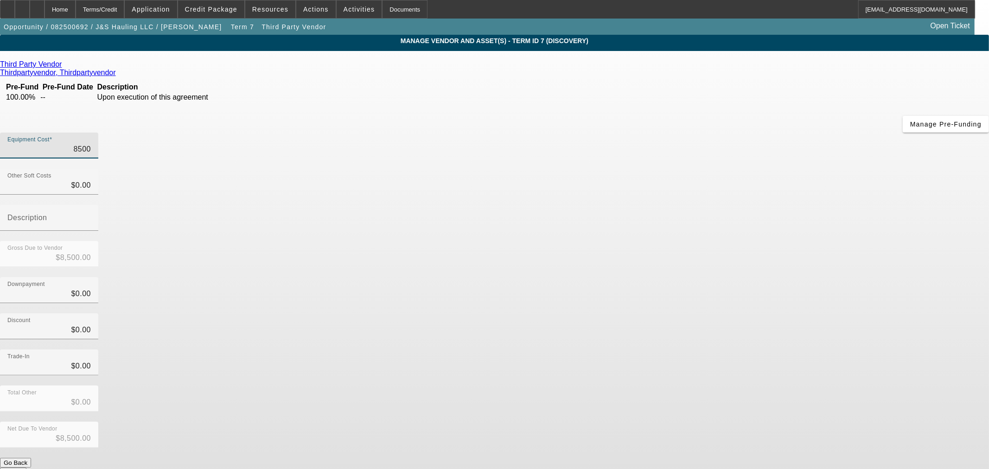
type input "$85,000.00"
click at [713, 350] on div "Trade-In $0.00" at bounding box center [494, 368] width 989 height 36
click at [26, 468] on button "Submit" at bounding box center [13, 473] width 26 height 10
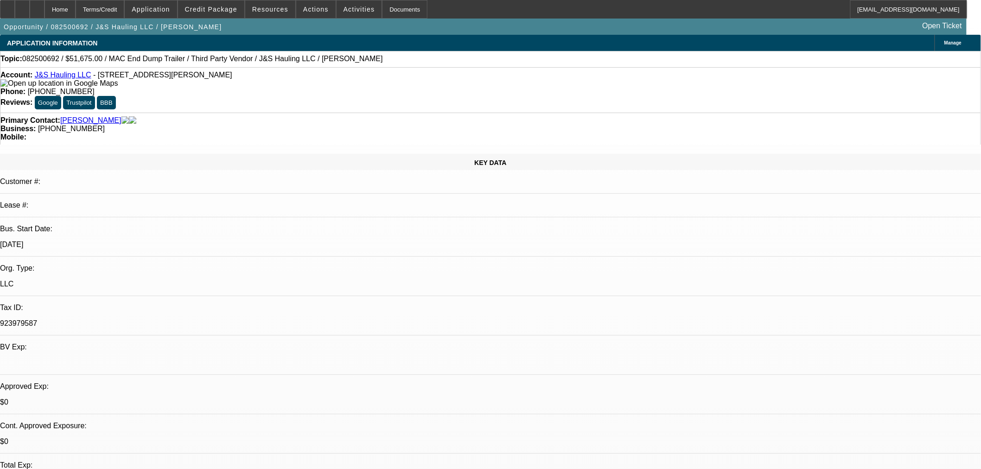
select select "0"
select select "2"
select select "0.1"
select select "4"
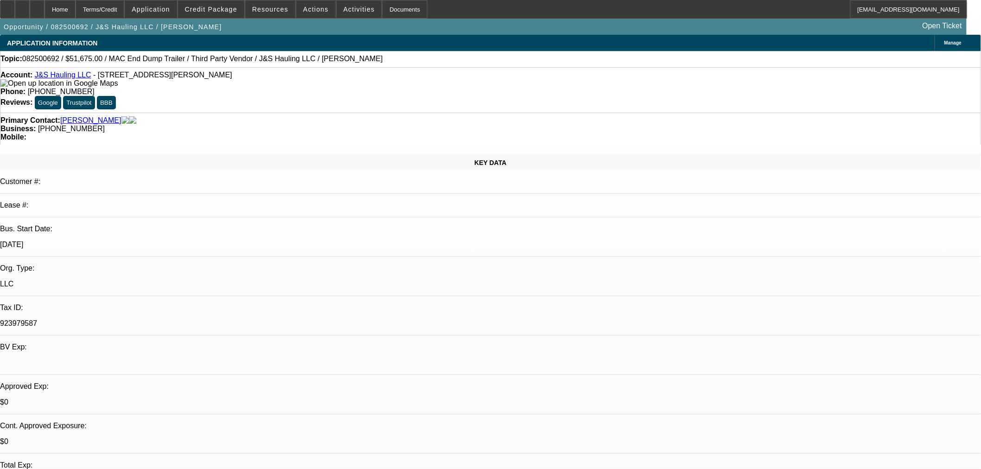
select select "0"
select select "2"
select select "0.1"
select select "4"
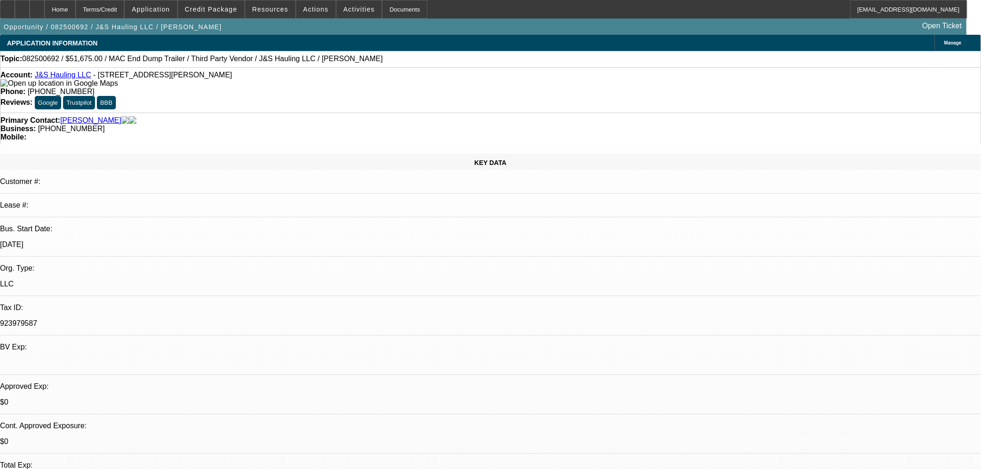
select select "0"
select select "3"
select select "0.1"
select select "4"
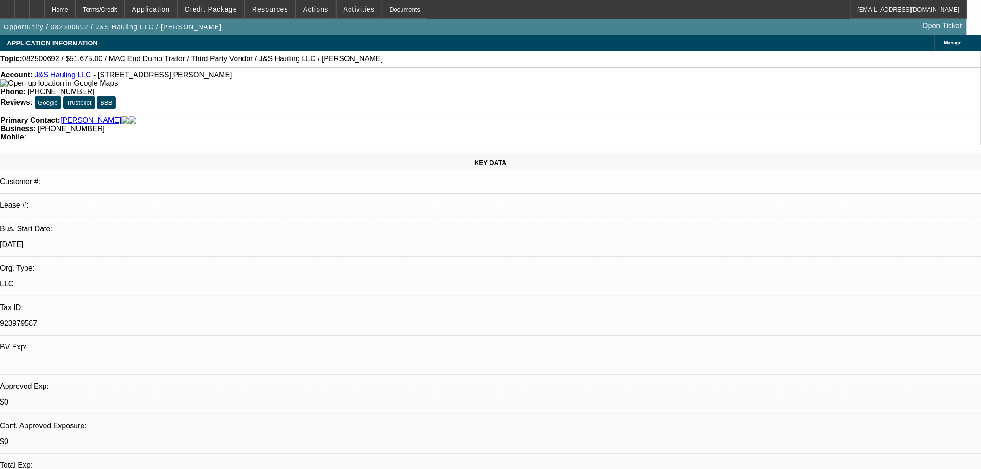
select select "0"
select select "3"
select select "0.1"
select select "4"
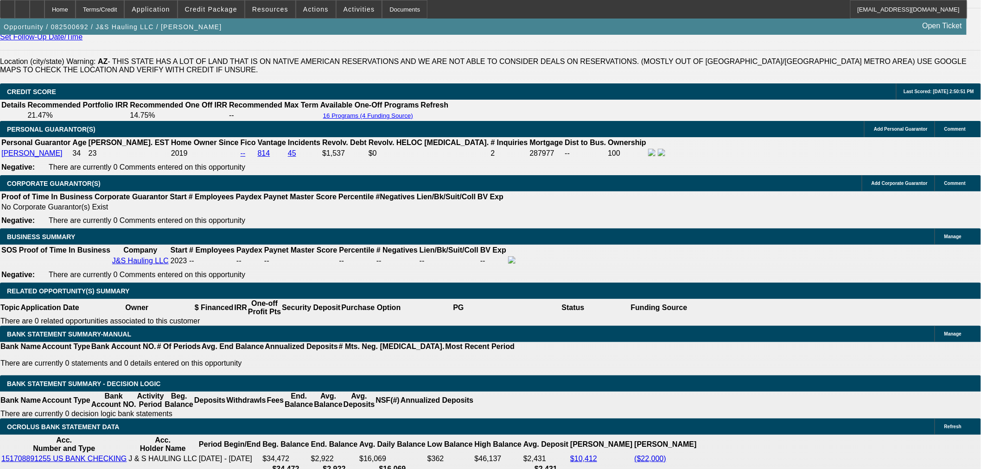
scroll to position [1184, 0]
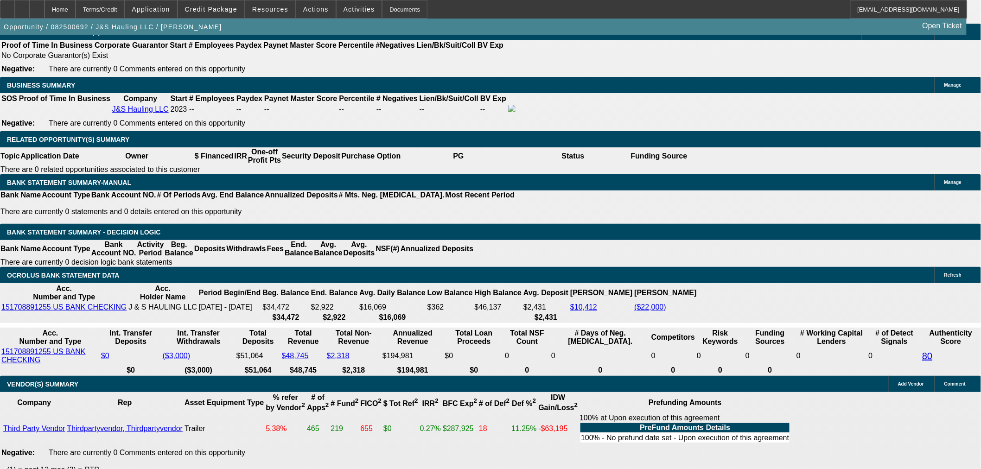
scroll to position [1339, 0]
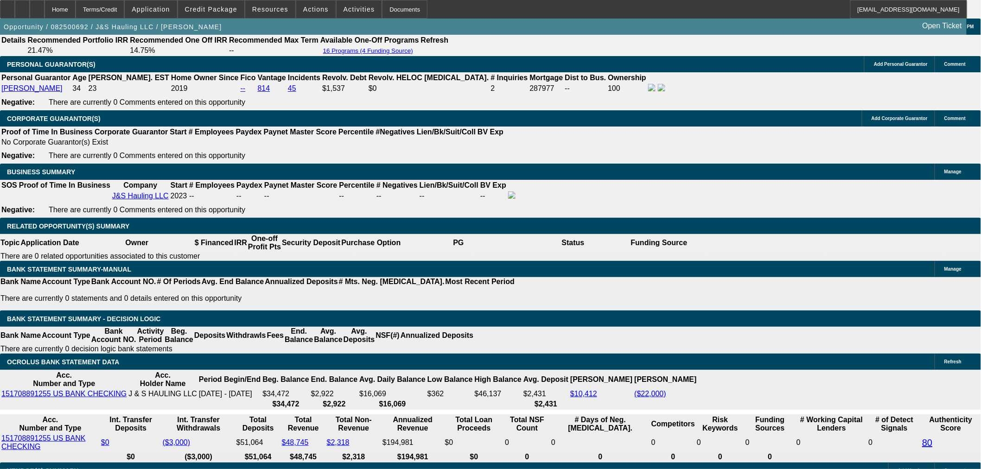
drag, startPoint x: 224, startPoint y: 245, endPoint x: 260, endPoint y: 247, distance: 36.2
type input "UNKNOWN"
type input "14"
type input "$1,946.97"
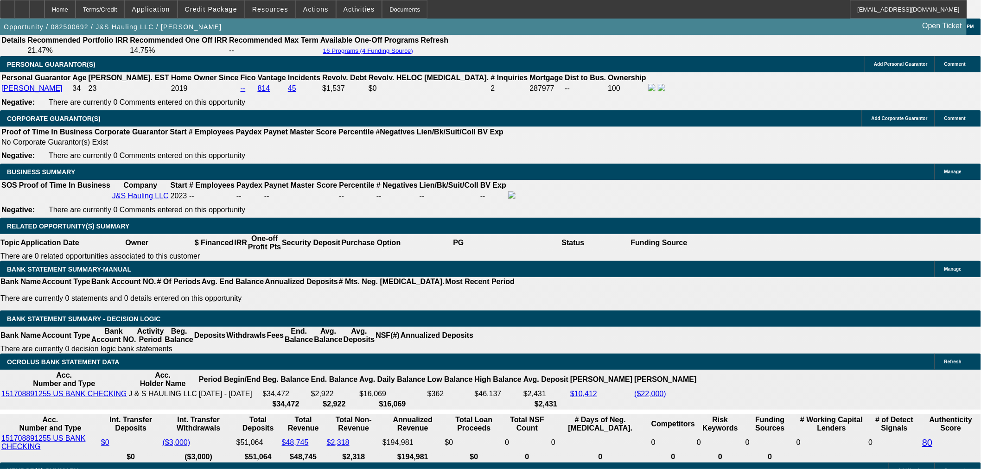
type input "14.5"
type input "$1,968.73"
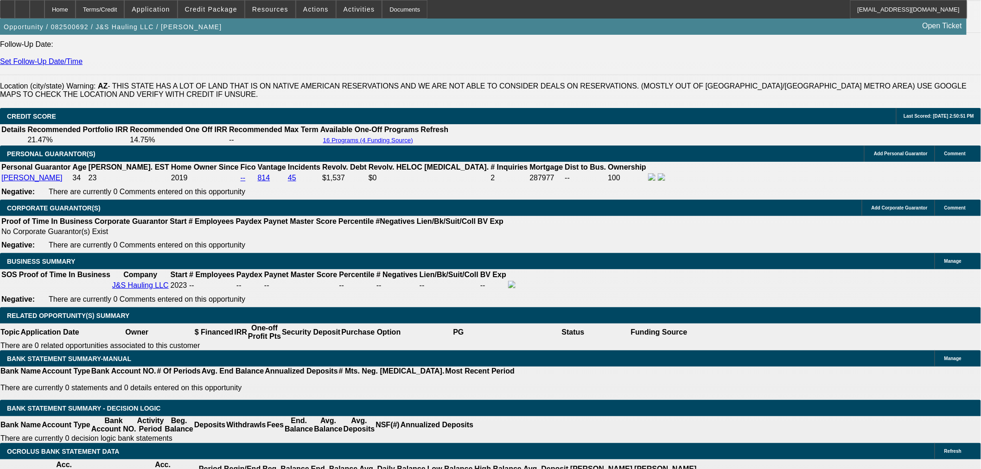
scroll to position [1133, 0]
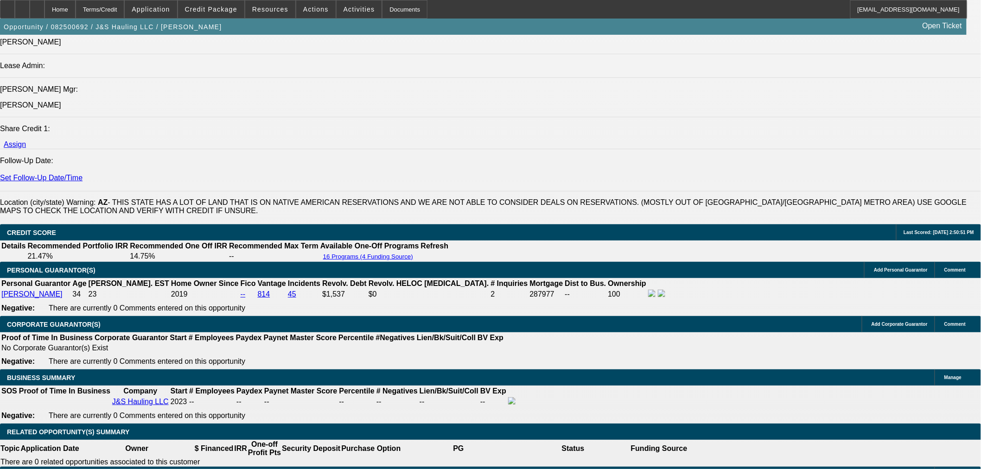
type input "14.5"
drag, startPoint x: 142, startPoint y: 206, endPoint x: 107, endPoint y: 272, distance: 74.7
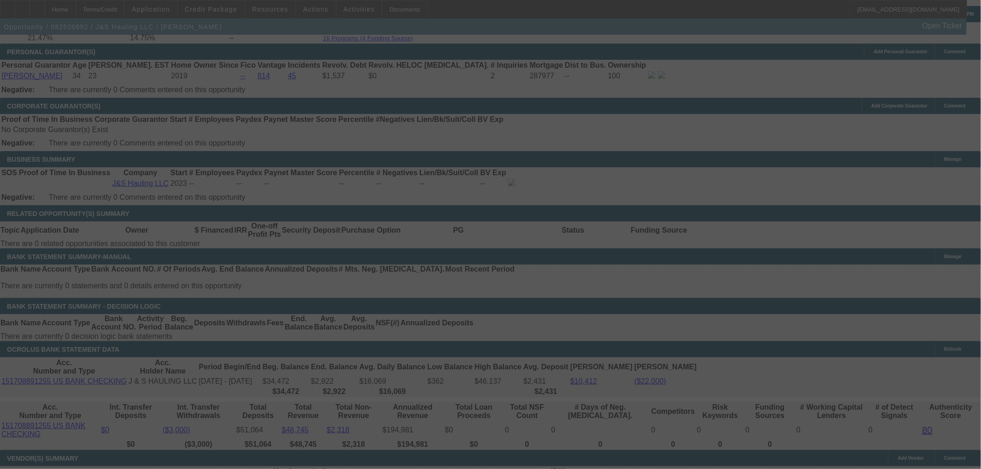
scroll to position [1442, 0]
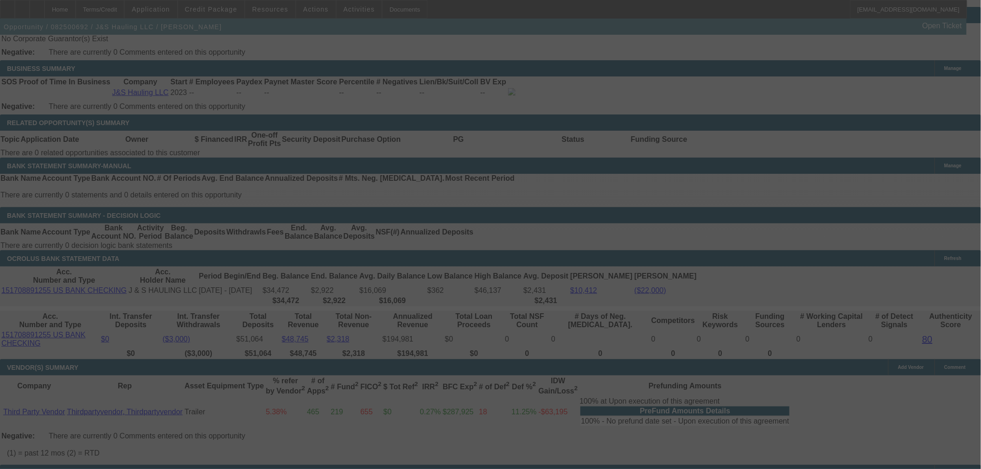
select select "0"
select select "2"
select select "0.1"
select select "4"
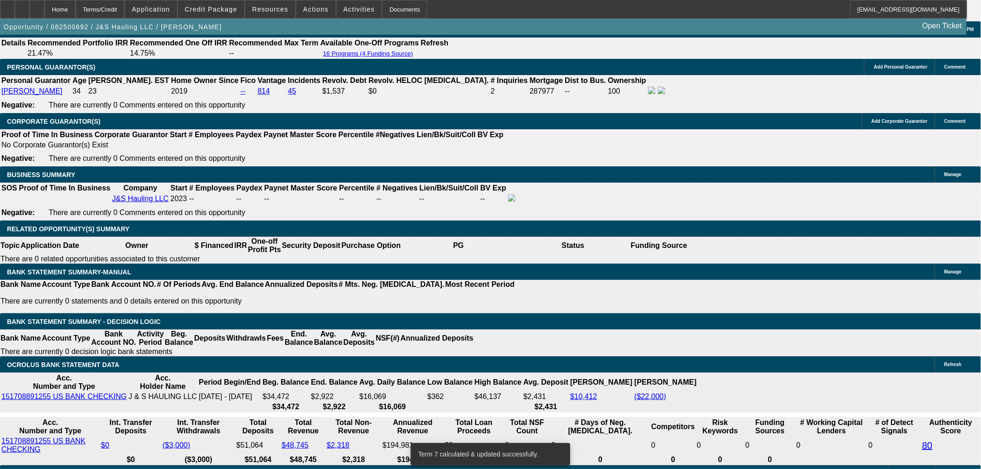
scroll to position [1236, 0]
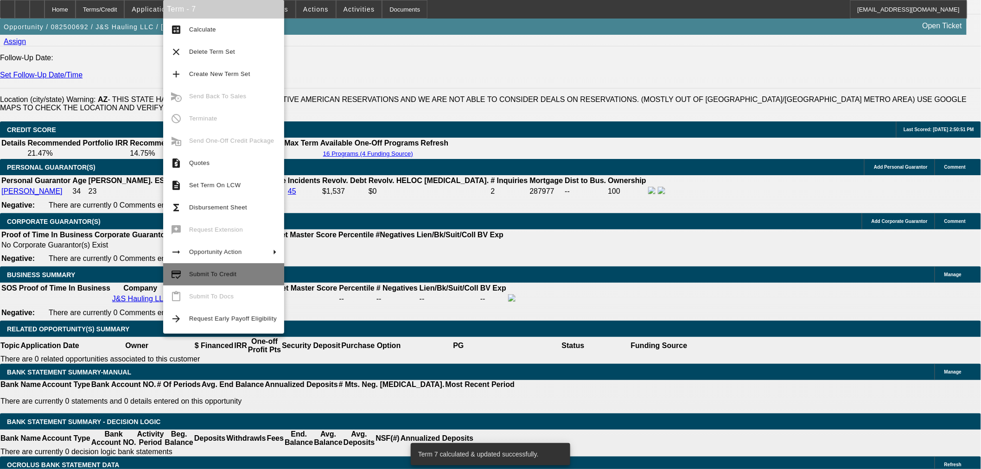
click at [181, 272] on mat-icon "credit_score" at bounding box center [176, 274] width 11 height 11
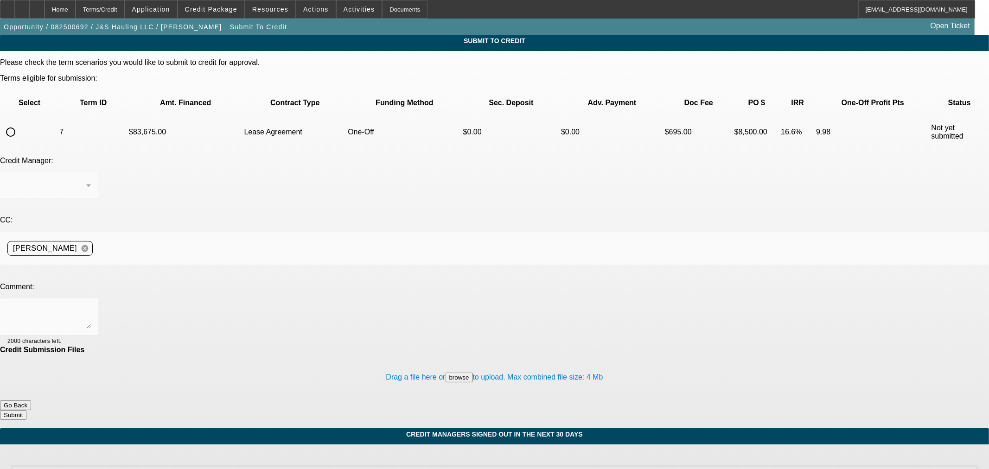
click at [20, 123] on input "radio" at bounding box center [10, 132] width 19 height 19
radio input "true"
click at [91, 306] on textarea at bounding box center [48, 317] width 83 height 22
type textarea "Submitting for the trailer change. Thanks"
click at [26, 410] on button "Submit" at bounding box center [13, 415] width 26 height 10
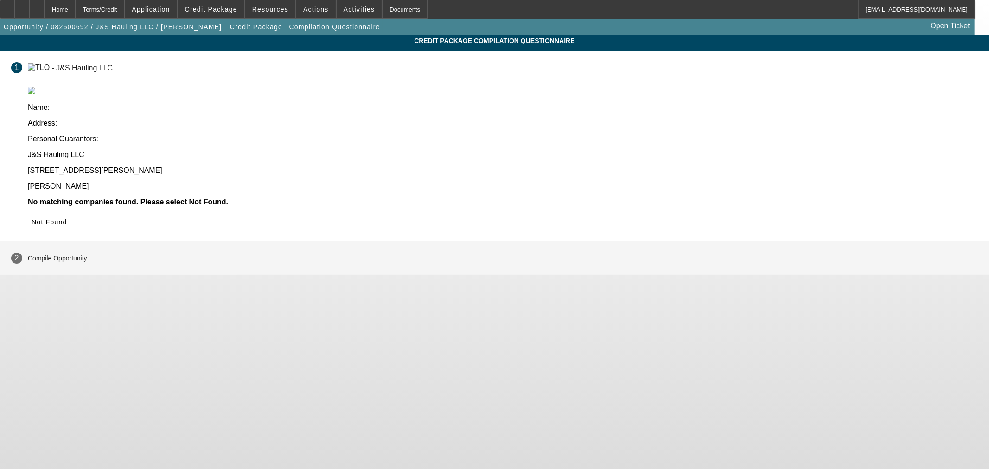
drag, startPoint x: 730, startPoint y: 144, endPoint x: 713, endPoint y: 165, distance: 27.0
click at [67, 218] on span "Not Found" at bounding box center [50, 221] width 36 height 7
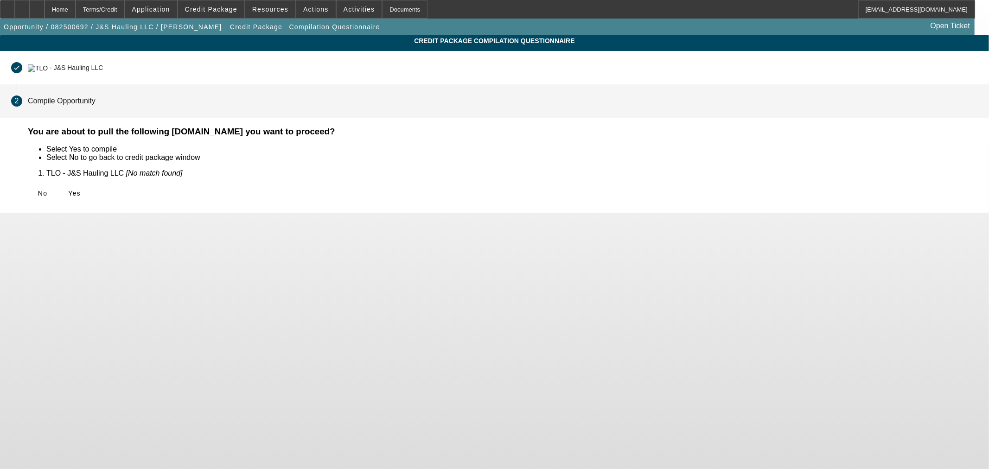
drag, startPoint x: 296, startPoint y: 190, endPoint x: 281, endPoint y: 197, distance: 15.8
click at [81, 191] on span "Yes" at bounding box center [74, 193] width 13 height 7
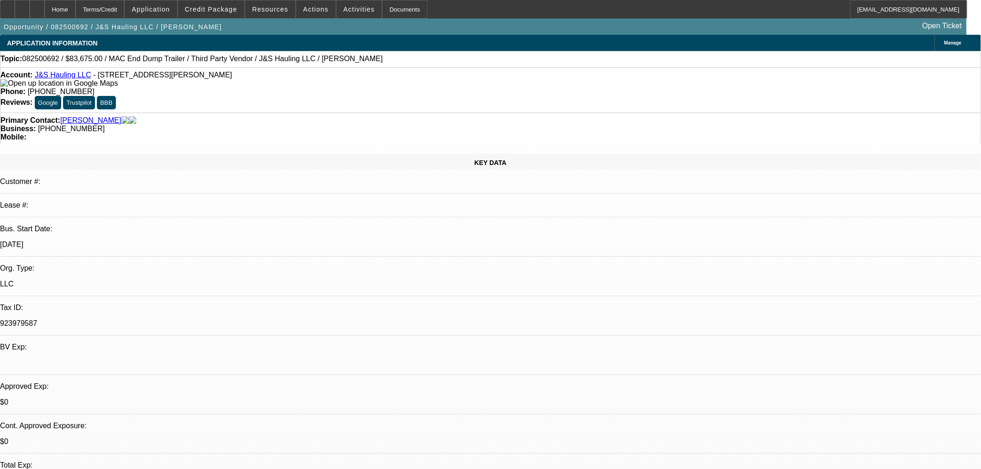
select select "0"
select select "2"
select select "0.1"
select select "4"
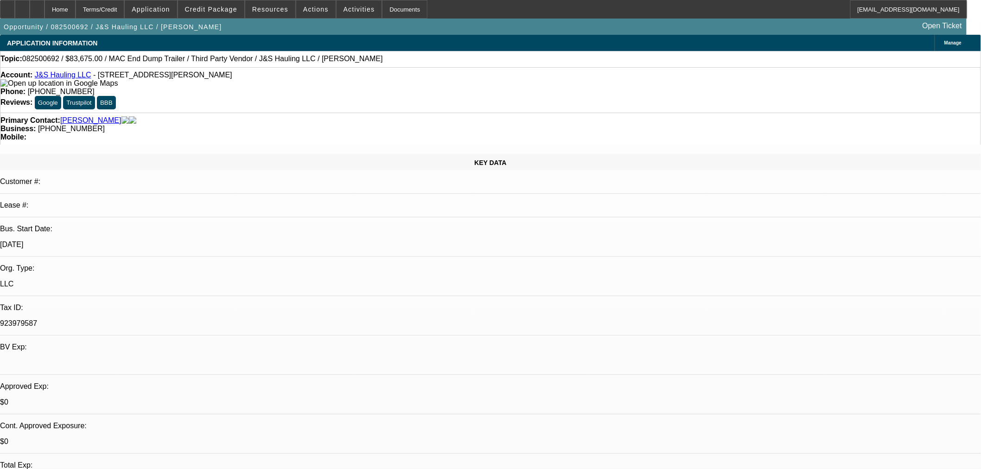
select select "0"
select select "2"
select select "0.1"
select select "4"
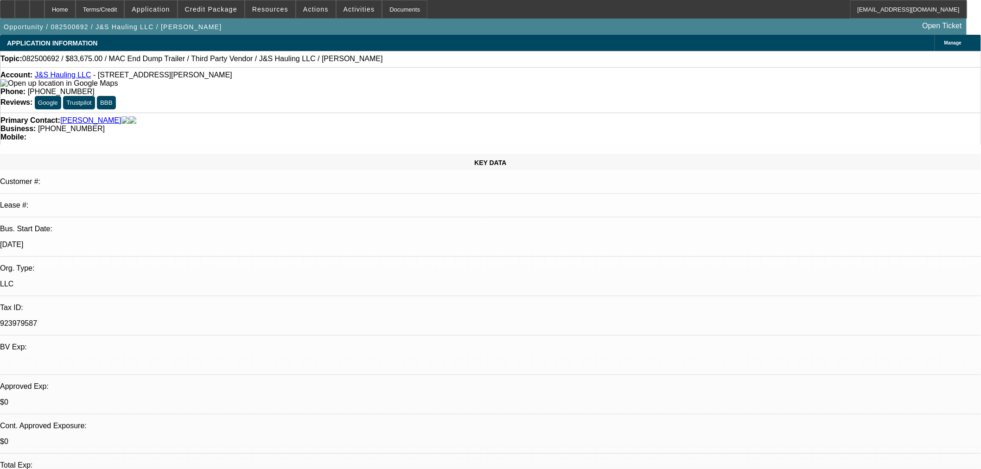
select select "0"
select select "3"
select select "0.1"
select select "4"
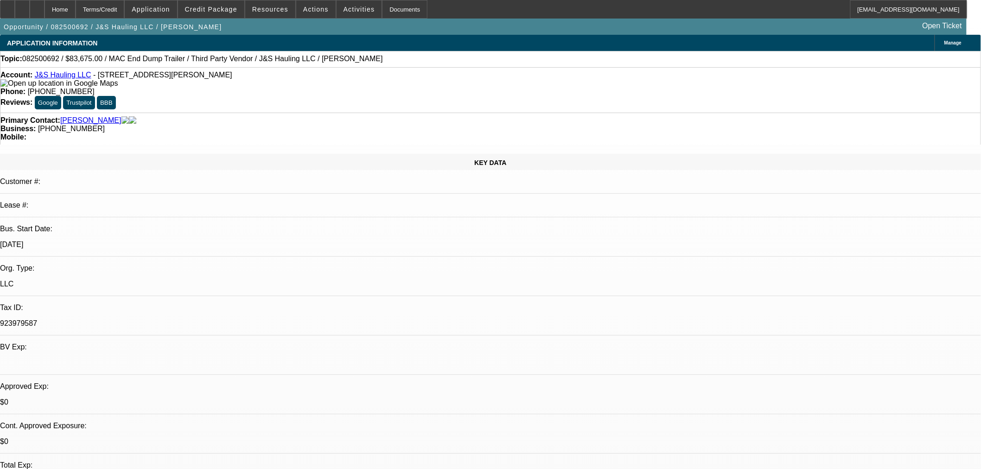
select select "0"
select select "3"
select select "0.1"
select select "4"
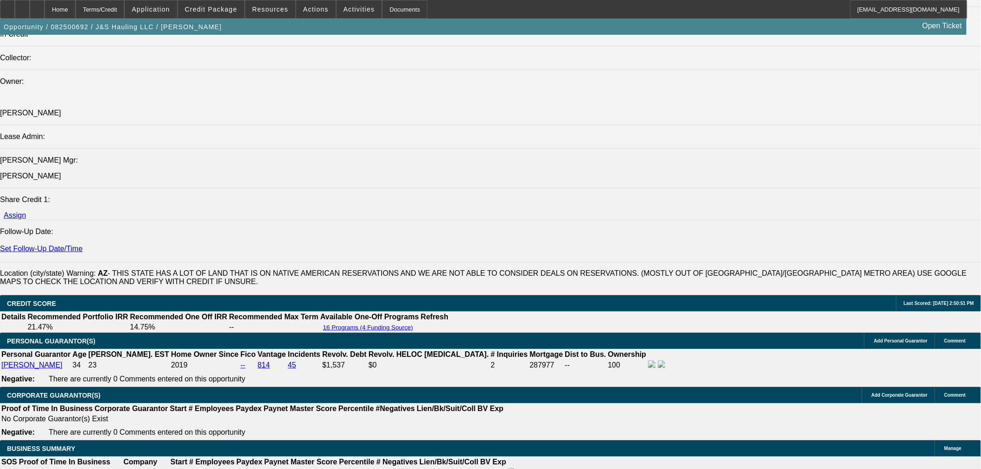
scroll to position [1184, 0]
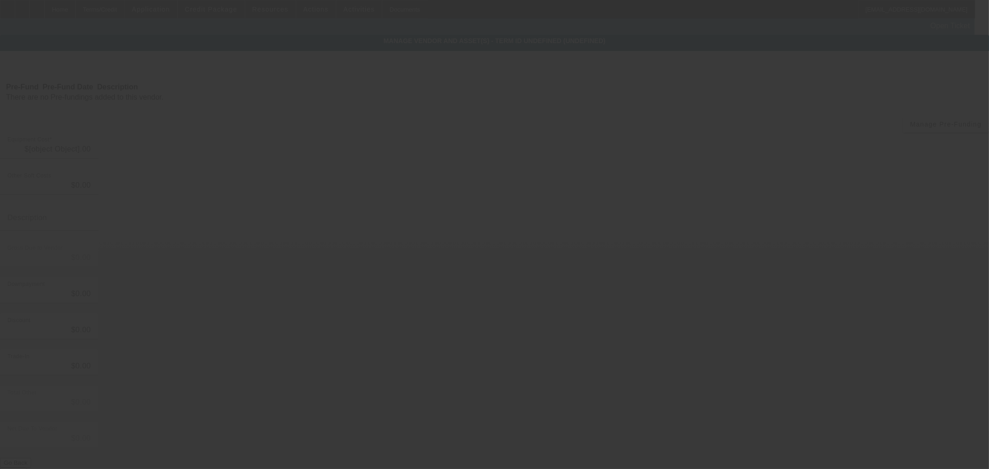
type input "$85,000.00"
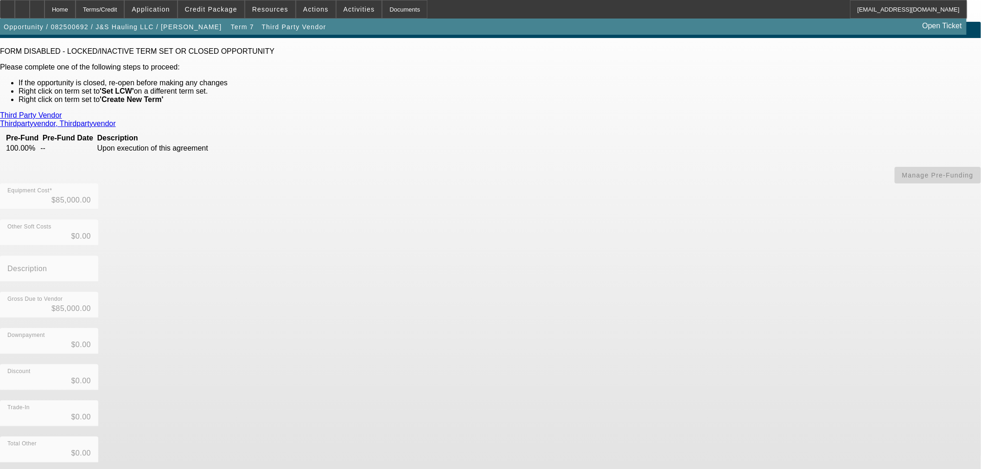
scroll to position [20, 0]
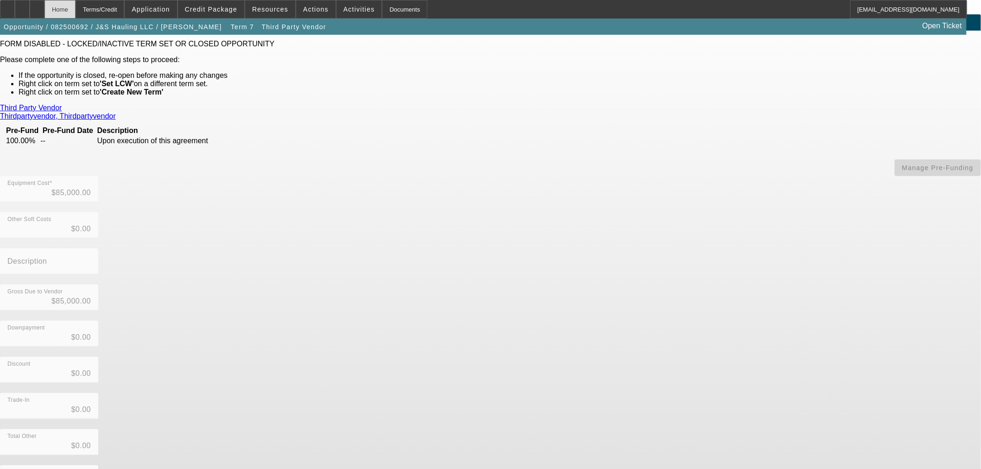
click at [76, 8] on div "Home" at bounding box center [60, 9] width 31 height 19
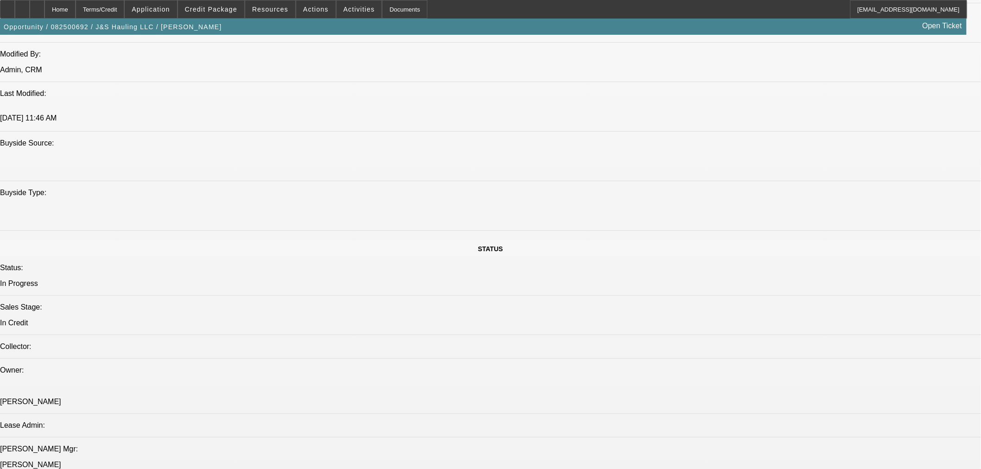
select select "0"
select select "2"
select select "0.1"
select select "4"
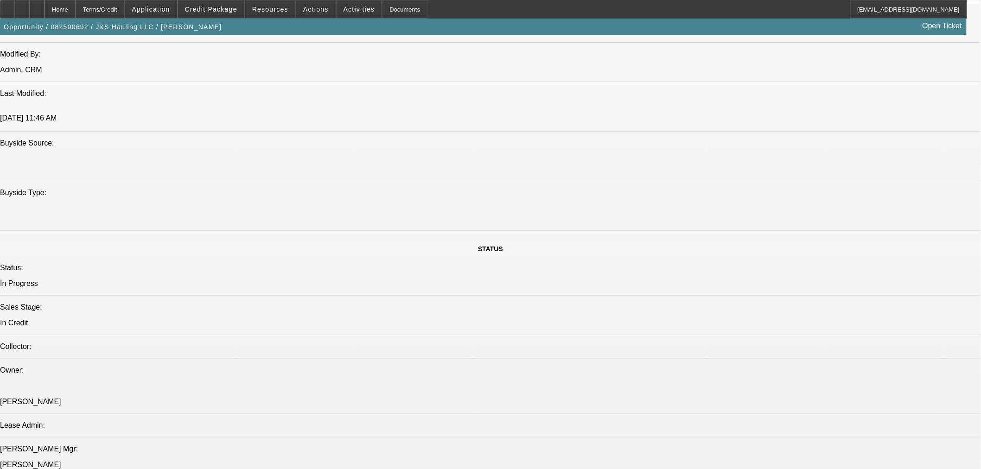
select select "0"
select select "2"
select select "0.1"
select select "4"
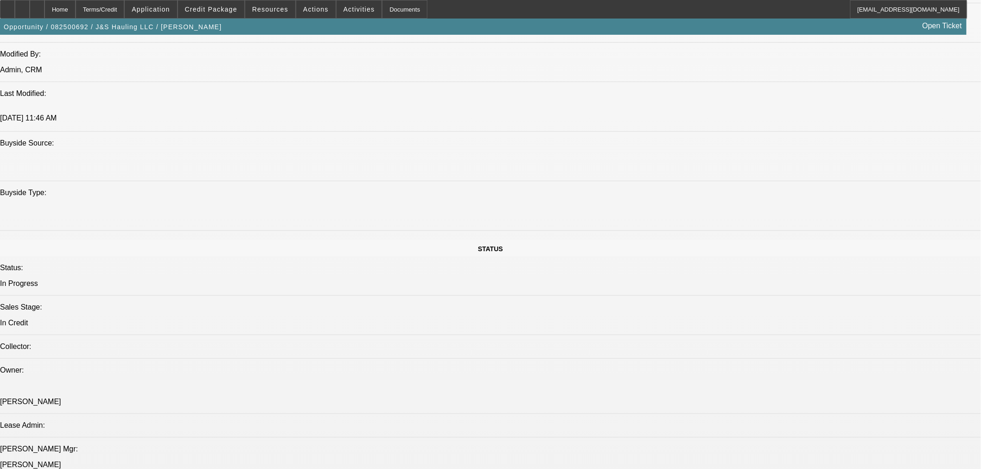
select select "0"
select select "3"
select select "0.1"
select select "4"
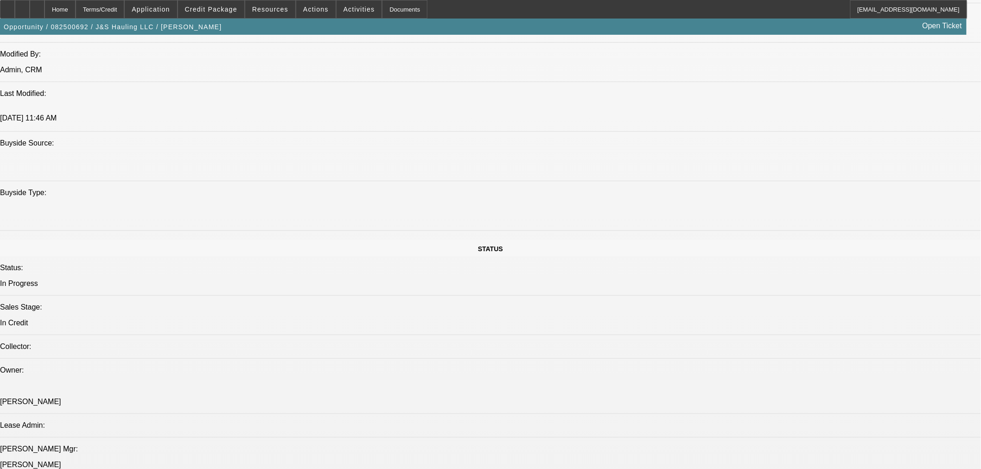
select select "0"
select select "3"
select select "0.1"
select select "4"
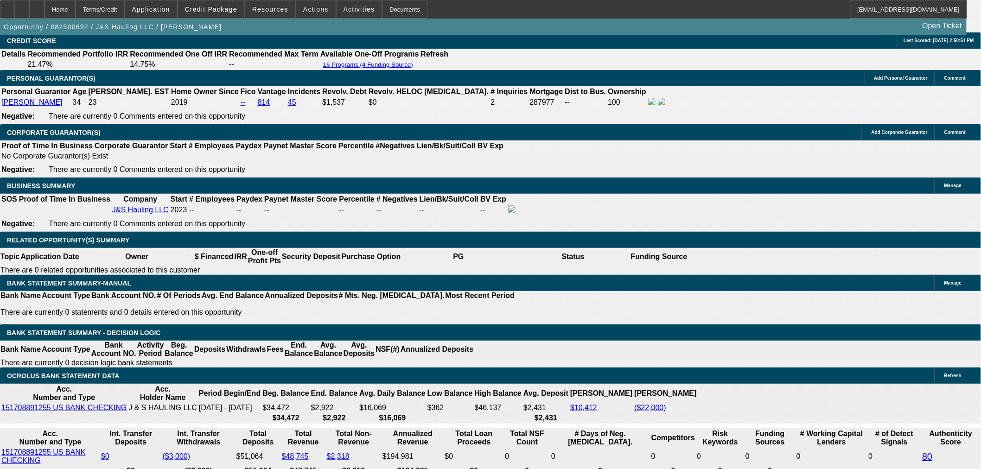
scroll to position [1222, 0]
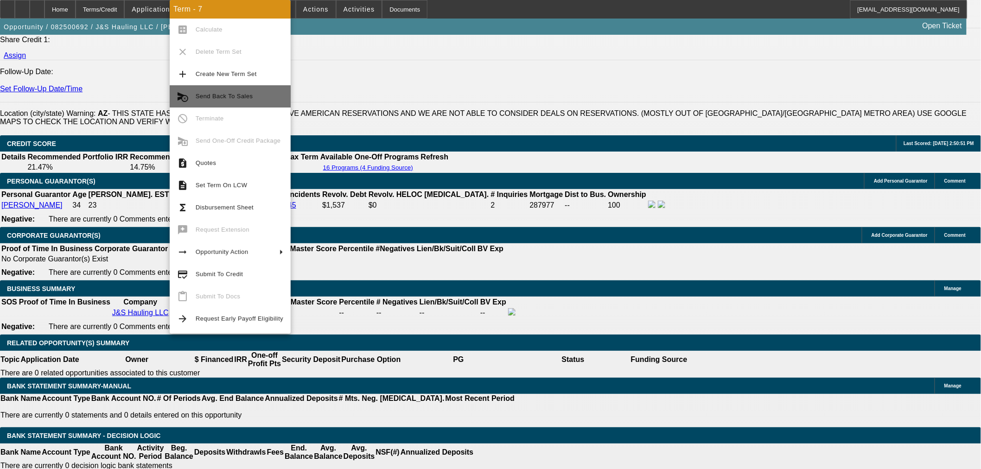
click at [232, 96] on span "Send Back To Sales" at bounding box center [224, 96] width 57 height 7
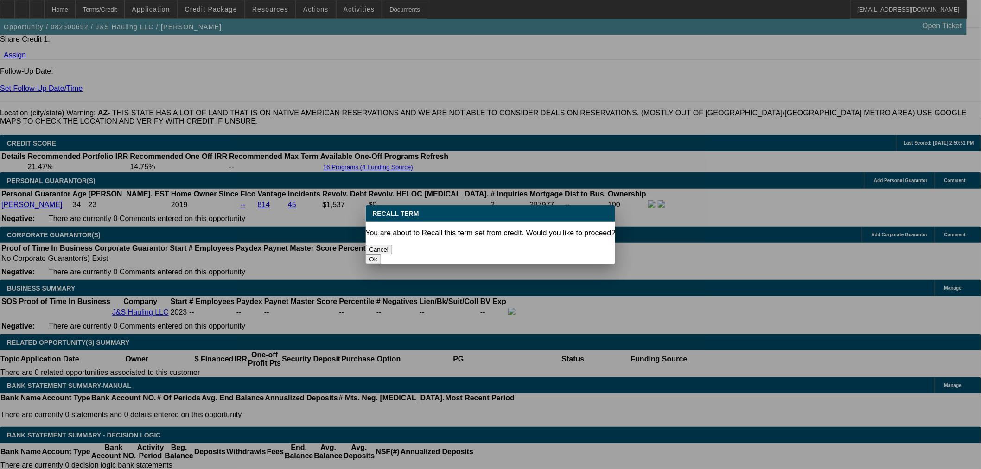
click at [381, 255] on button "Ok" at bounding box center [373, 260] width 15 height 10
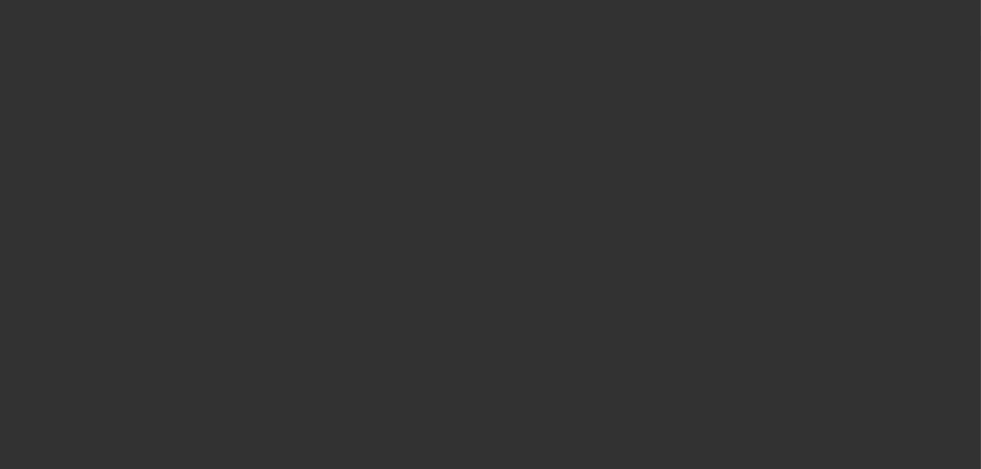
select select "0"
select select "2"
select select "0.1"
select select "4"
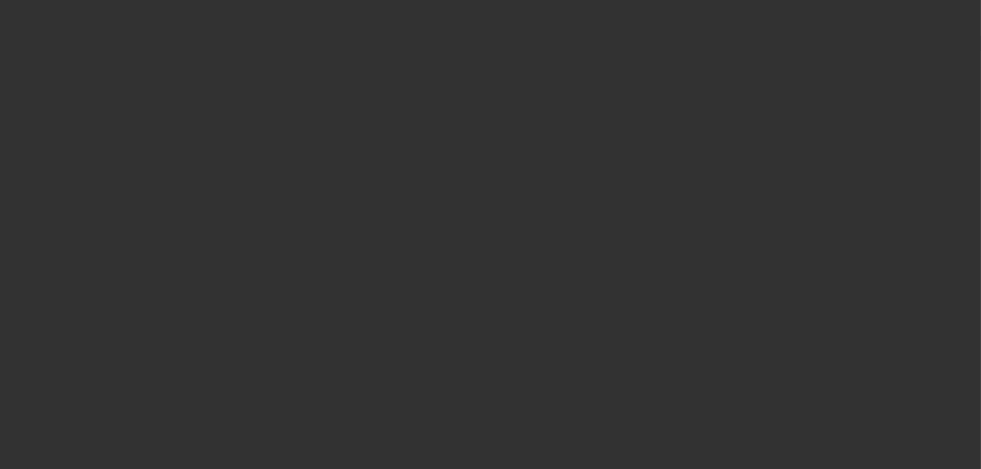
select select "0"
select select "2"
select select "0.1"
select select "4"
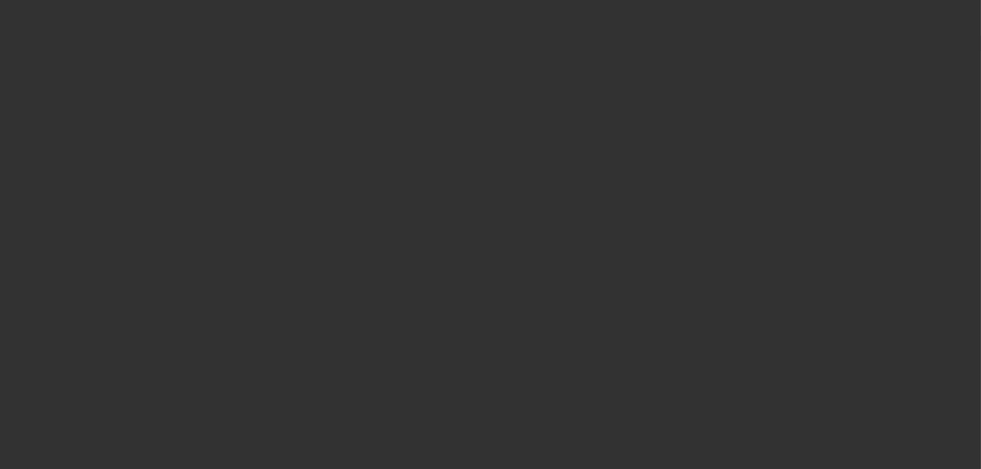
select select "0"
select select "2"
select select "0.1"
select select "4"
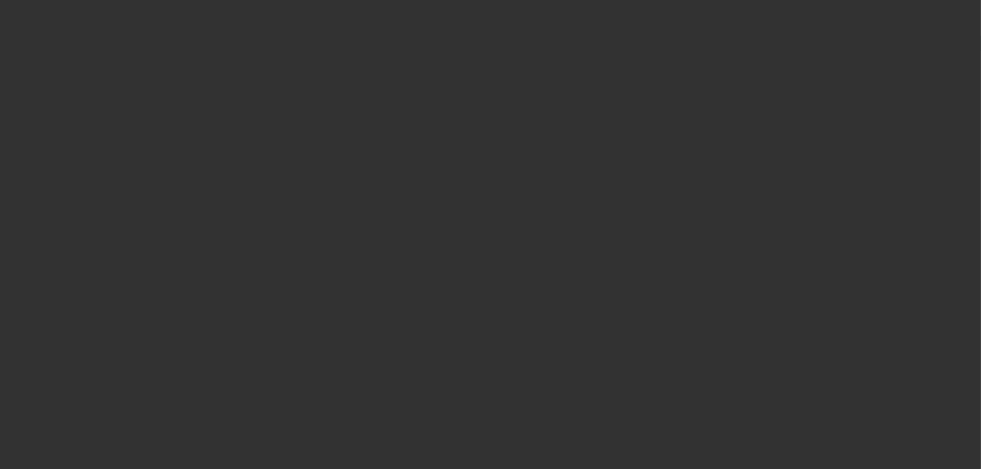
select select "0"
select select "3"
select select "0.1"
select select "4"
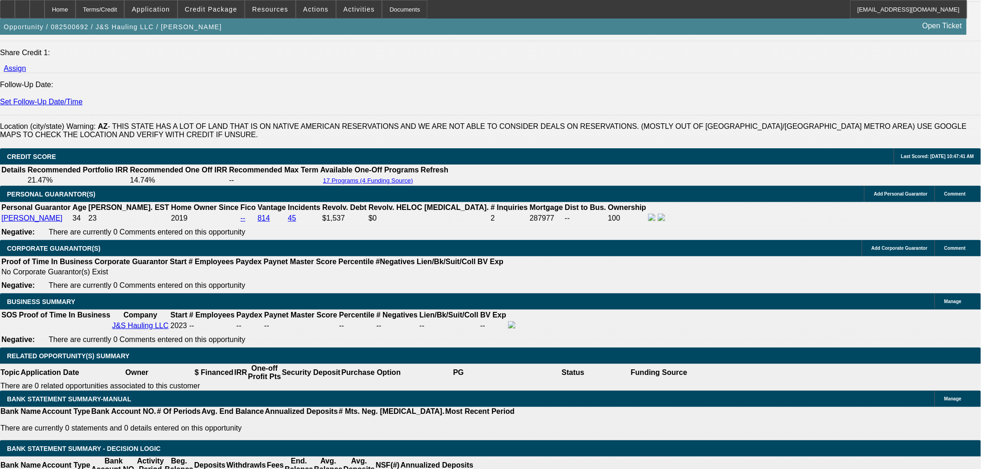
scroll to position [1339, 0]
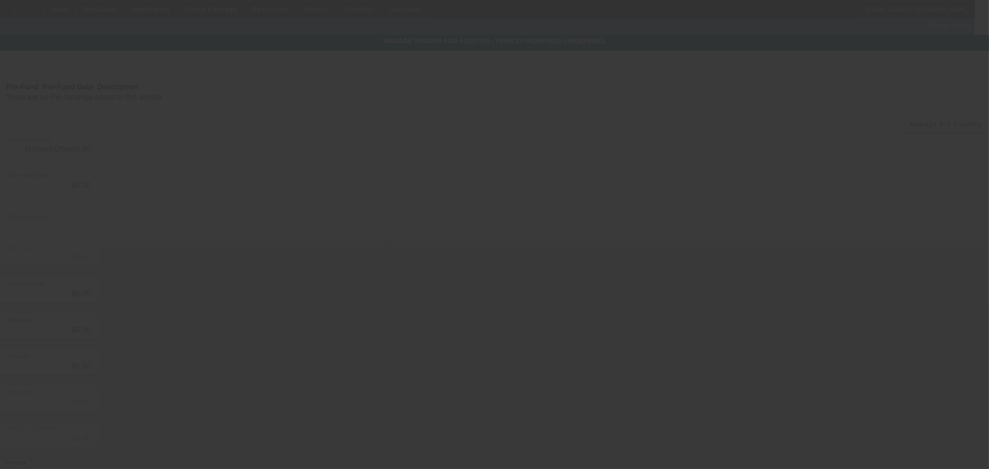
type input "$85,000.00"
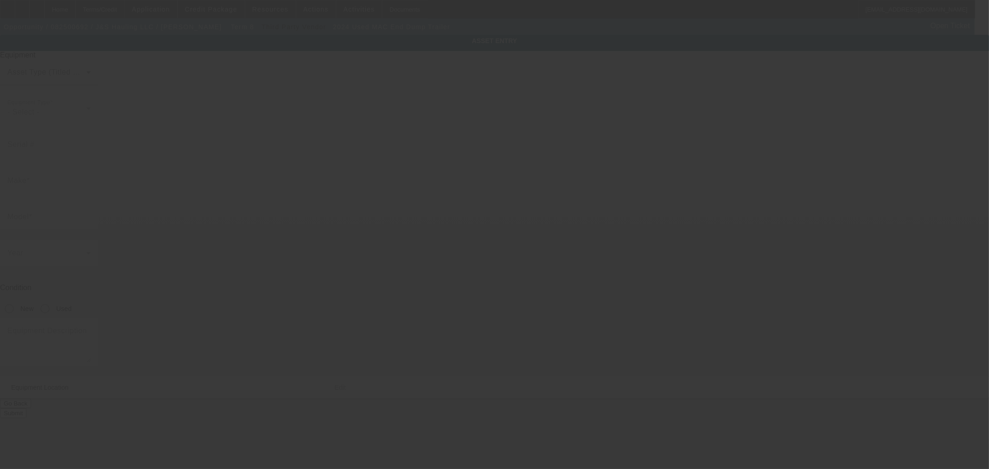
type input "1D91A3921R1865118"
type input "MAC"
type input "End Dump Trailer"
radio input "true"
type textarea "39 FT TRAILER, SMOOTH SIDES TANDEM AIR RIDE"
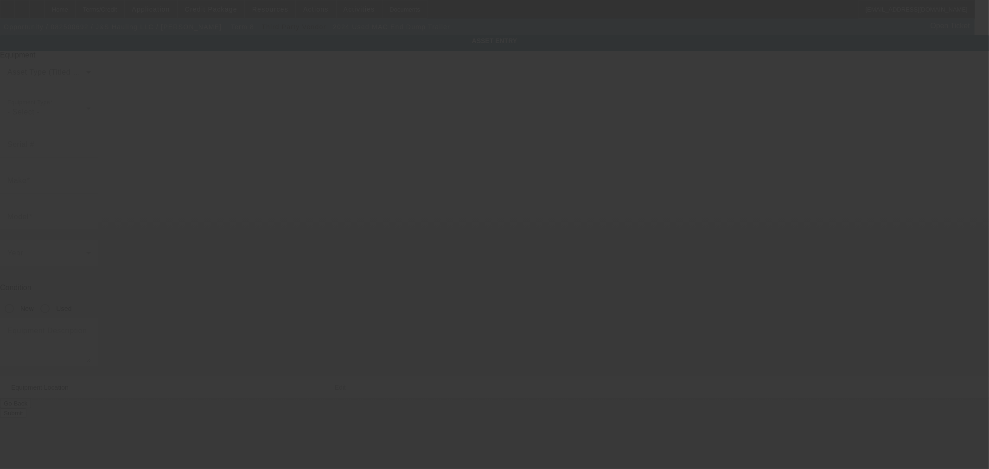
type input "9926 W Hilton Ave"
type input "Tolleson"
type input "85353"
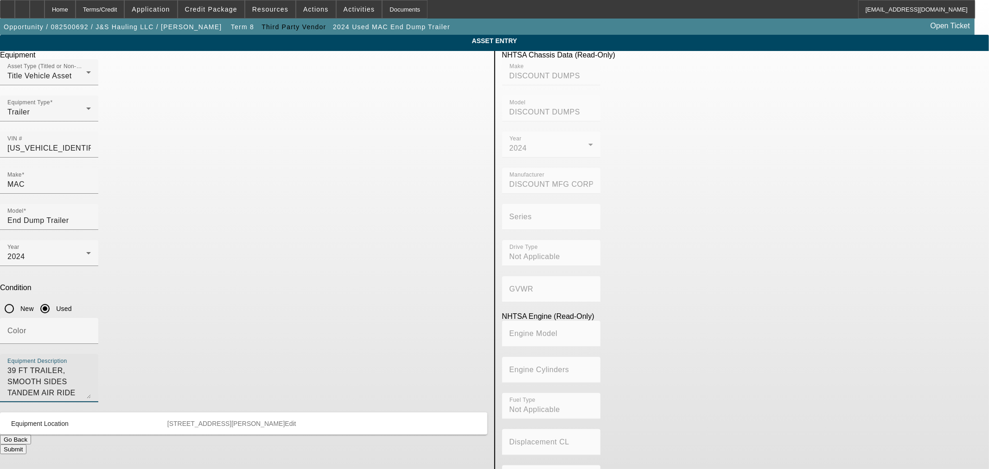
drag, startPoint x: 284, startPoint y: 285, endPoint x: 175, endPoint y: 269, distance: 110.6
click at [175, 269] on app-asset-collateral-manage "ASSET ENTRY Delete asset Equipment Asset Type (Titled or Non-Titled) Title Vehi…" at bounding box center [494, 292] width 989 height 514
type textarea "End Dump"
click at [26, 445] on button "Submit" at bounding box center [13, 450] width 26 height 10
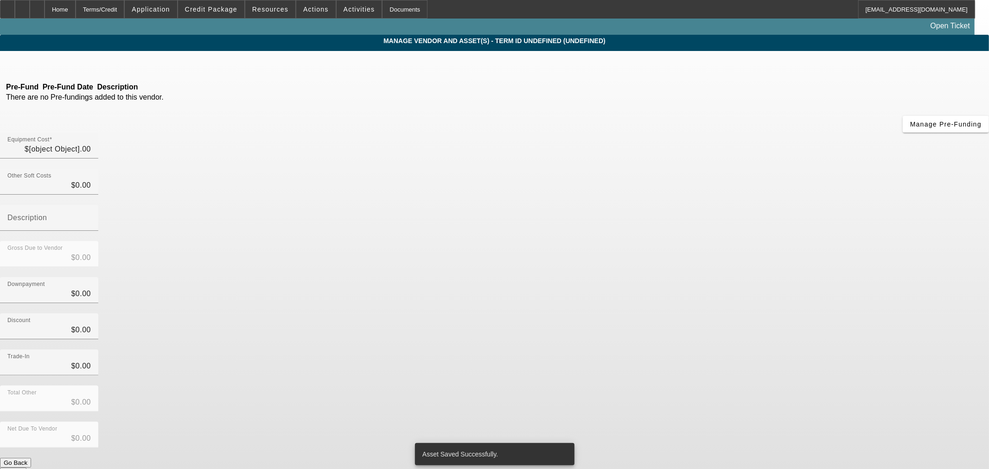
type input "$85,000.00"
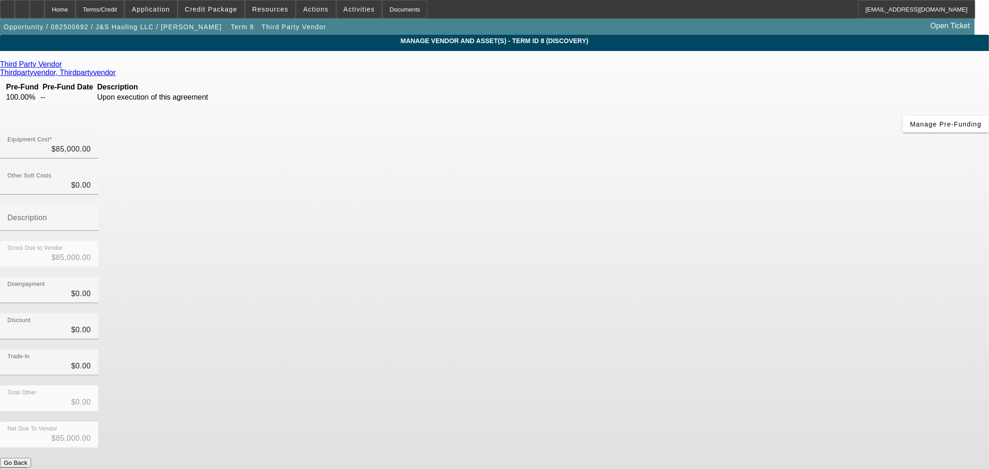
click at [26, 468] on button "Submit" at bounding box center [13, 473] width 26 height 10
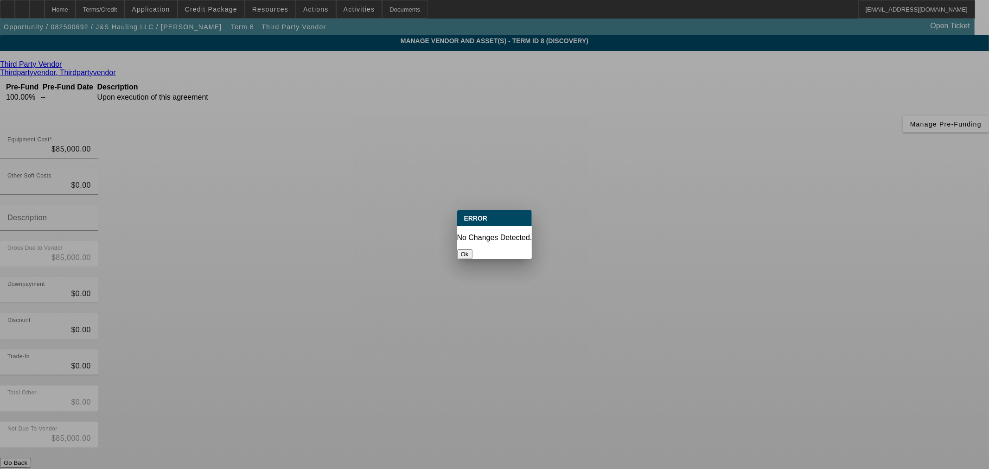
click at [472, 249] on button "Ok" at bounding box center [464, 254] width 15 height 10
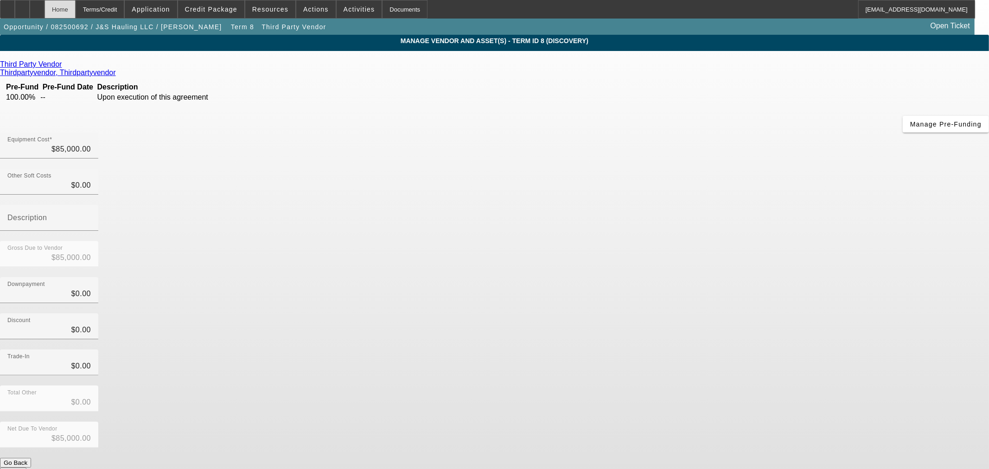
click at [76, 6] on div "Home" at bounding box center [60, 9] width 31 height 19
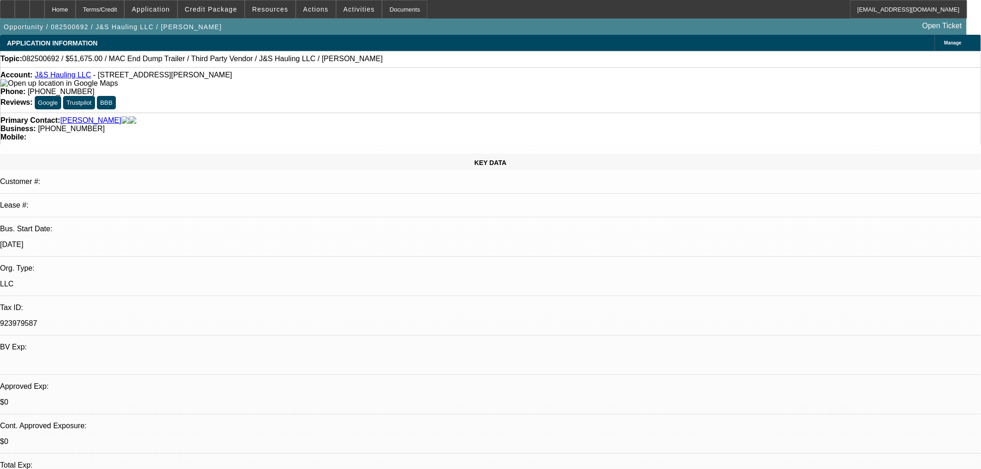
select select "0"
select select "2"
select select "0.1"
select select "4"
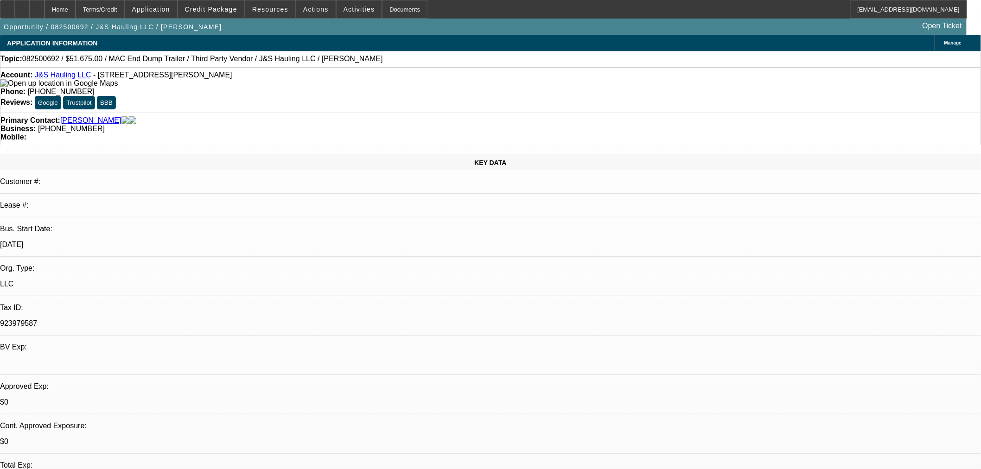
select select "0"
select select "2"
select select "0.1"
select select "4"
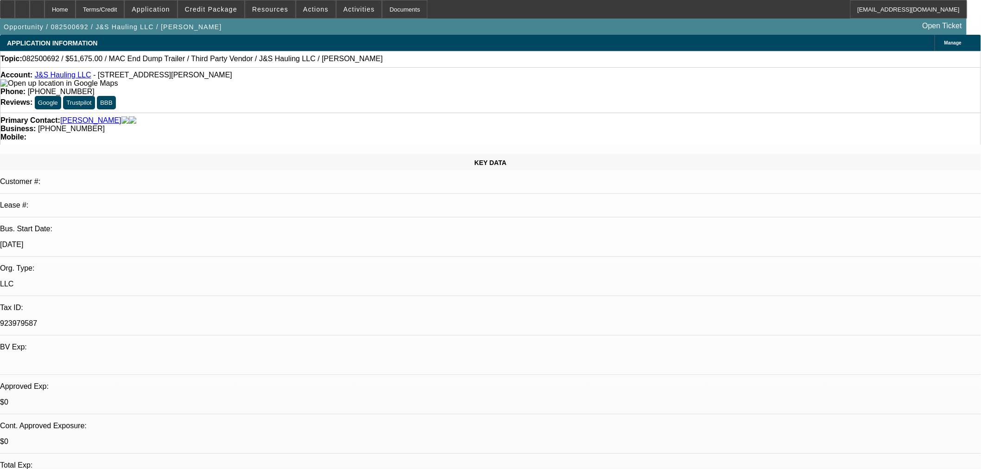
select select "0"
select select "2"
select select "0.1"
select select "4"
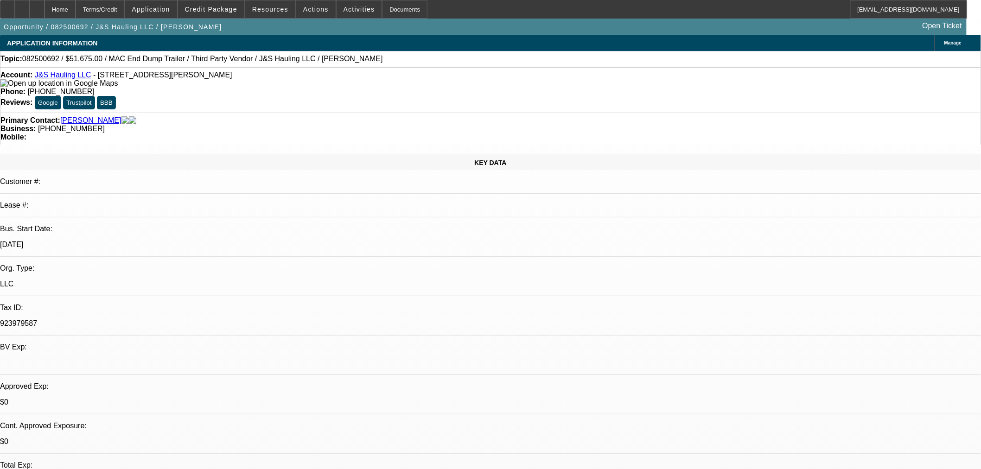
select select "0"
select select "3"
select select "0.1"
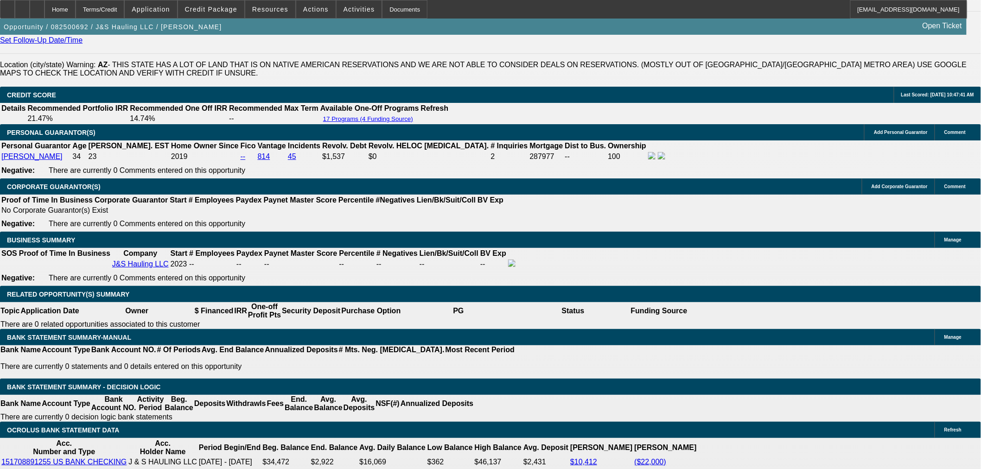
scroll to position [1267, 0]
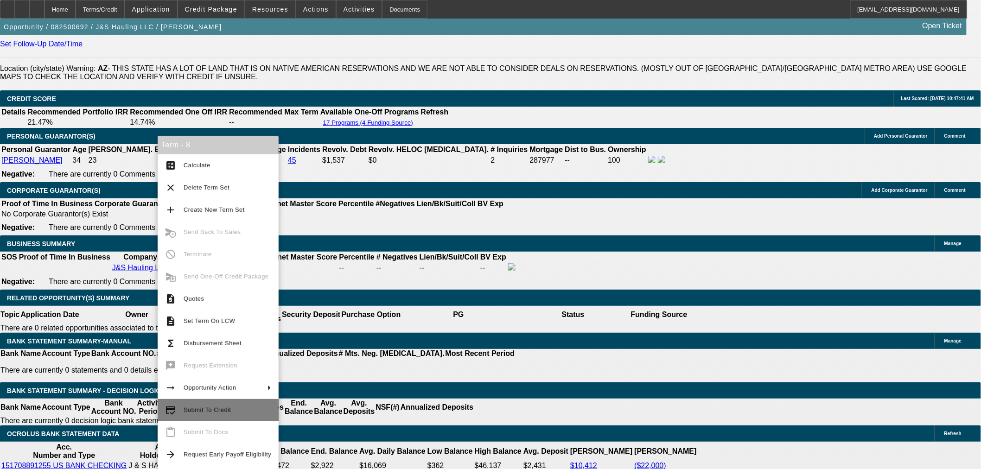
click at [205, 408] on span "Submit To Credit" at bounding box center [207, 410] width 47 height 7
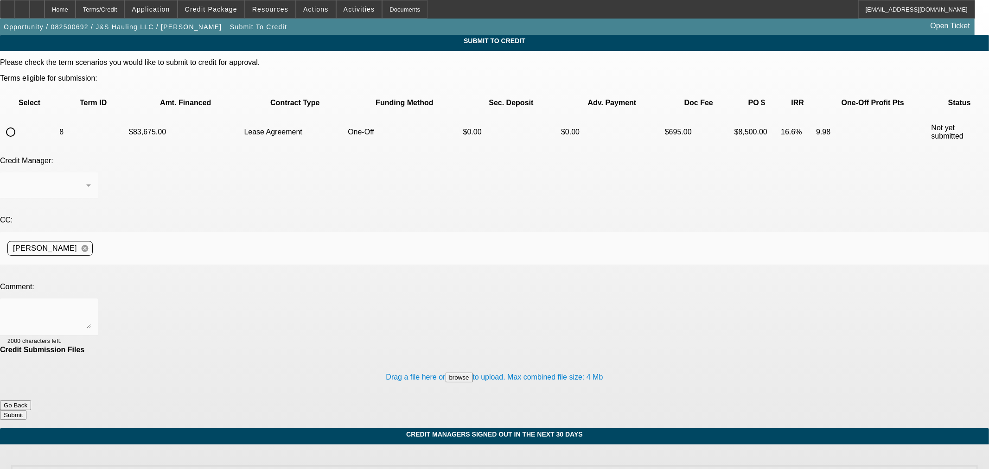
click at [20, 123] on input "radio" at bounding box center [10, 132] width 19 height 19
click at [91, 306] on textarea at bounding box center [48, 317] width 83 height 22
click at [91, 306] on textarea "Submitting for the trailer change. We had the wrong trailer and pricing in the …" at bounding box center [48, 317] width 83 height 22
click at [26, 410] on button "Submit" at bounding box center [13, 415] width 26 height 10
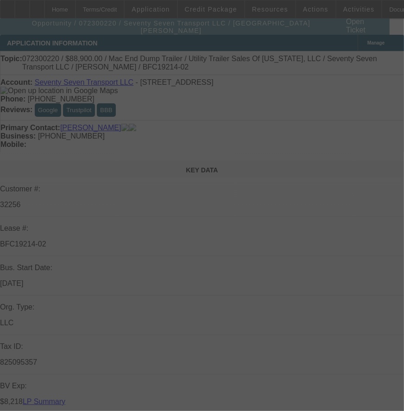
select select "0"
select select "0.1"
select select "0"
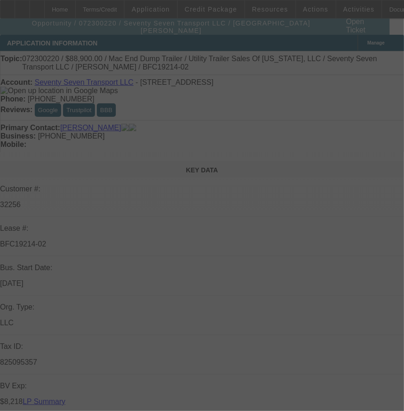
select select "0.1"
select select "0"
select select "0.1"
select select "0"
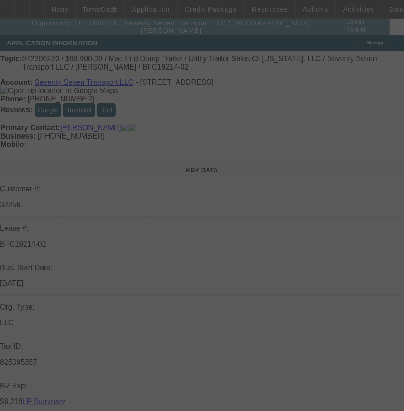
select select "0"
select select "0.1"
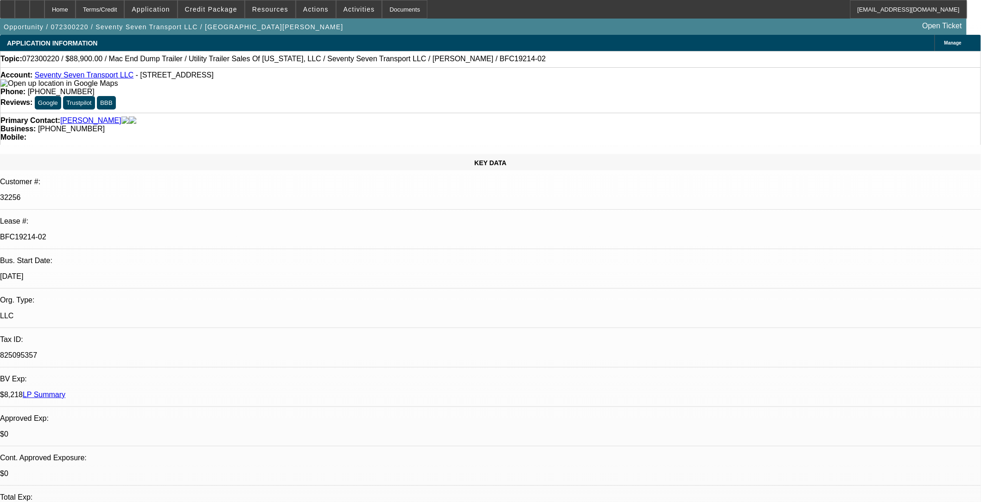
select select "1"
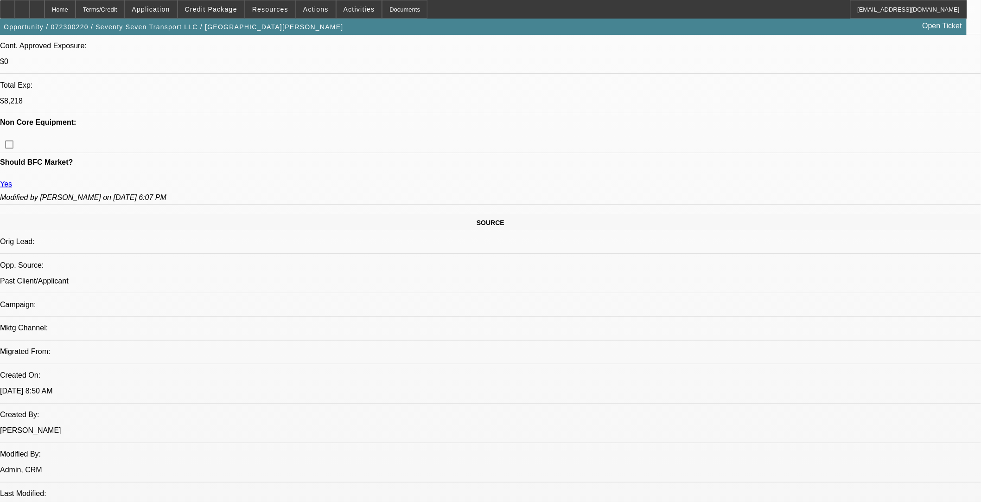
select select "3"
select select "4"
select select "3"
select select "4"
select select "3"
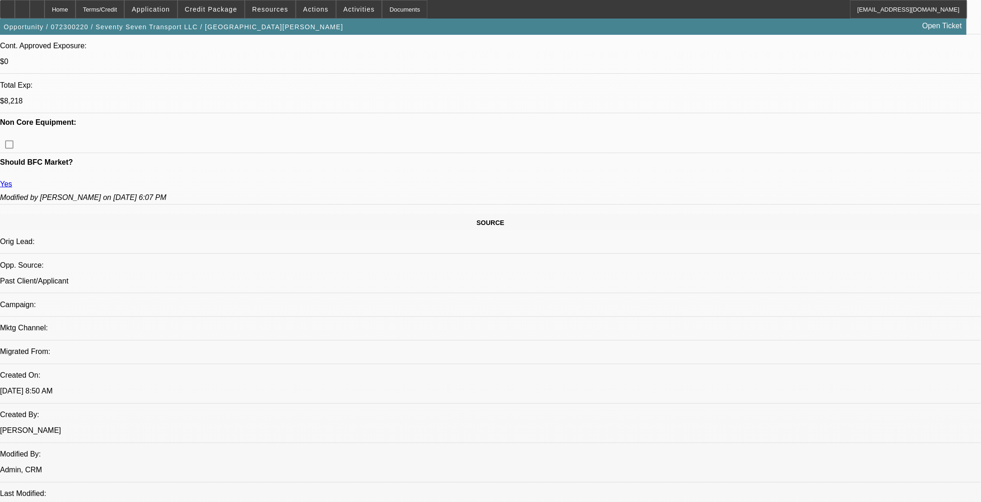
select select "4"
select select "3"
select select "4"
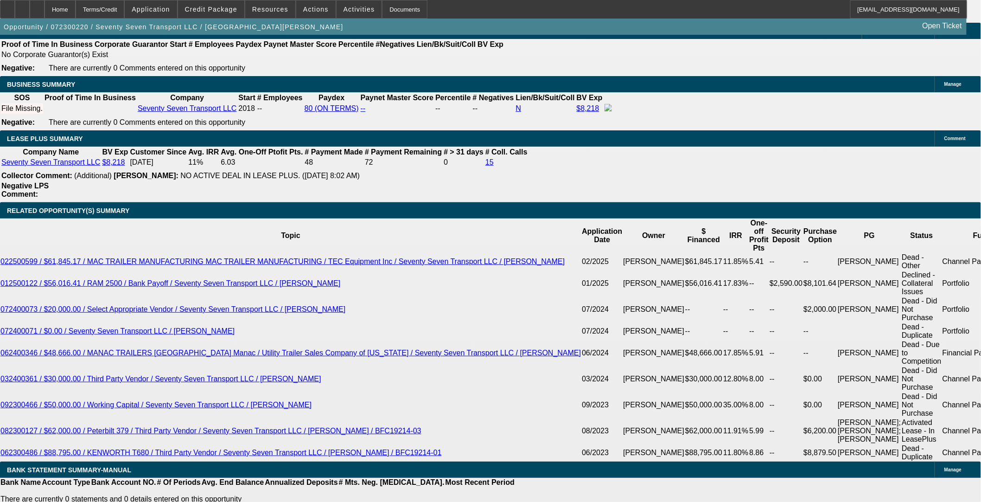
scroll to position [1648, 0]
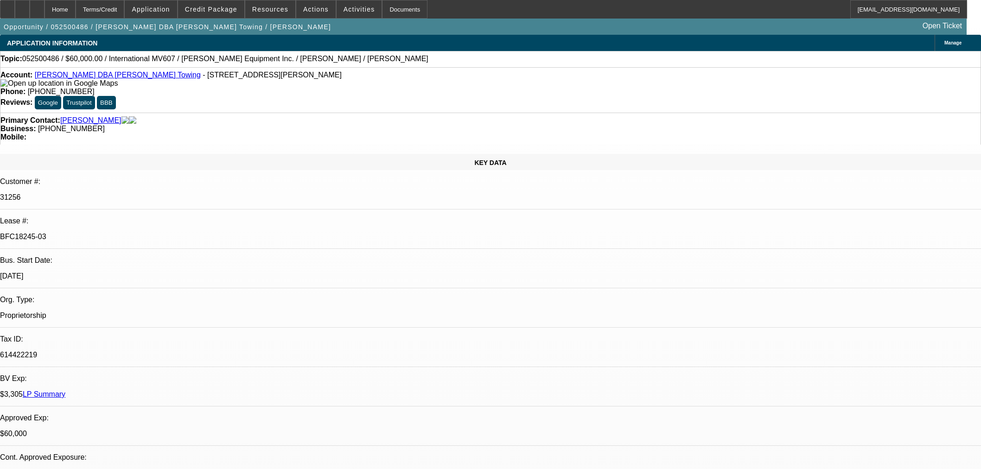
select select "0"
select select "2"
select select "0.1"
select select "4"
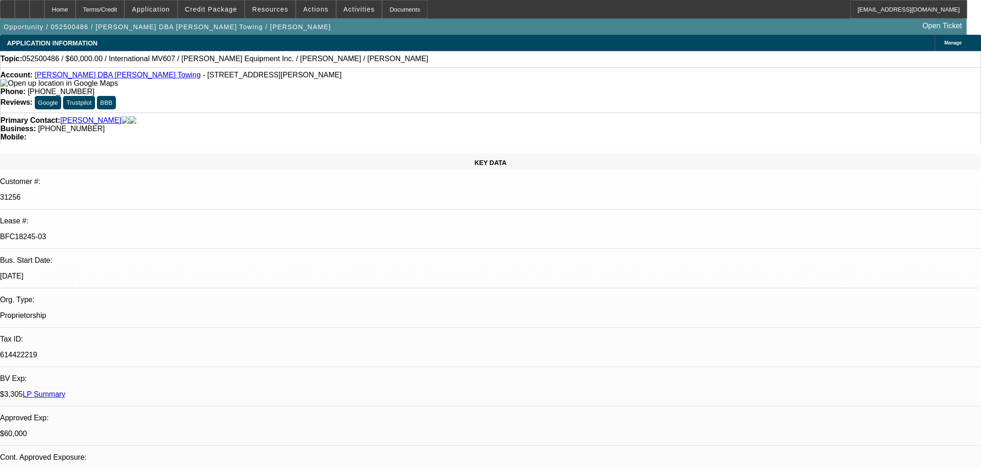
select select "0"
select select "2"
select select "0.1"
select select "4"
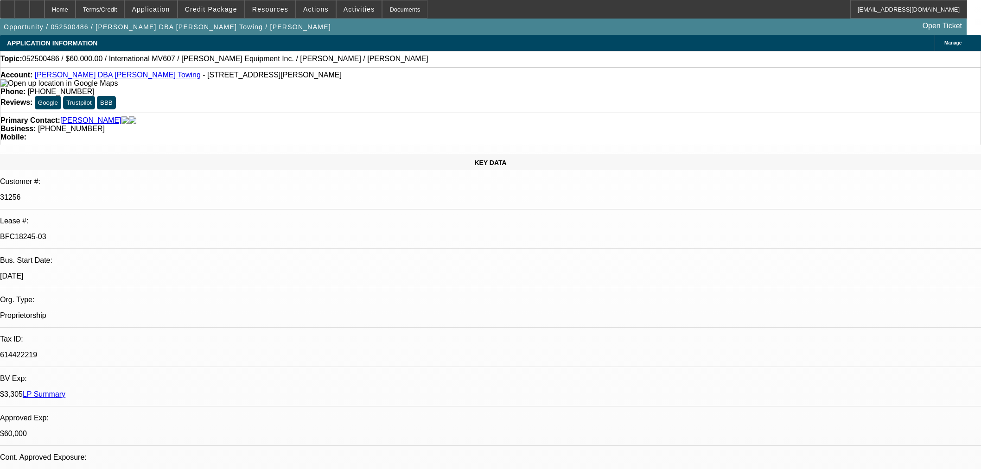
select select "0"
select select "2"
select select "0.1"
select select "4"
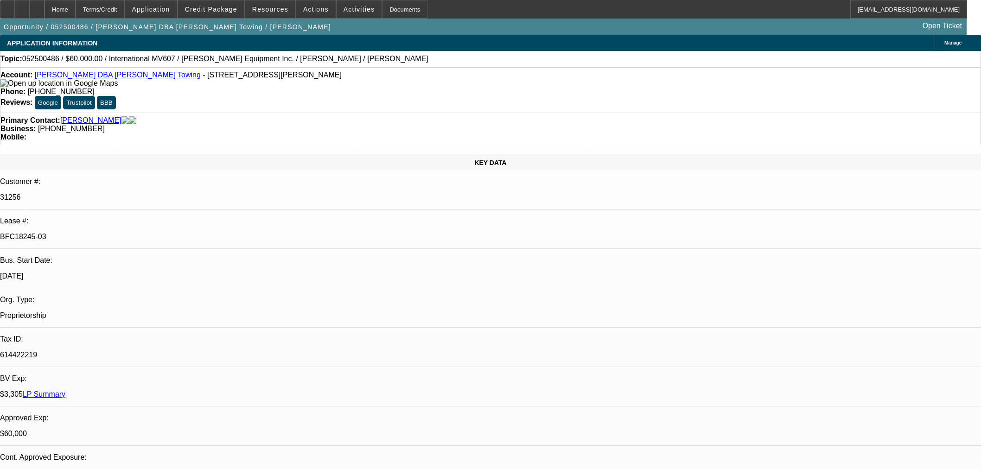
select select "0"
select select "3"
select select "0.1"
select select "4"
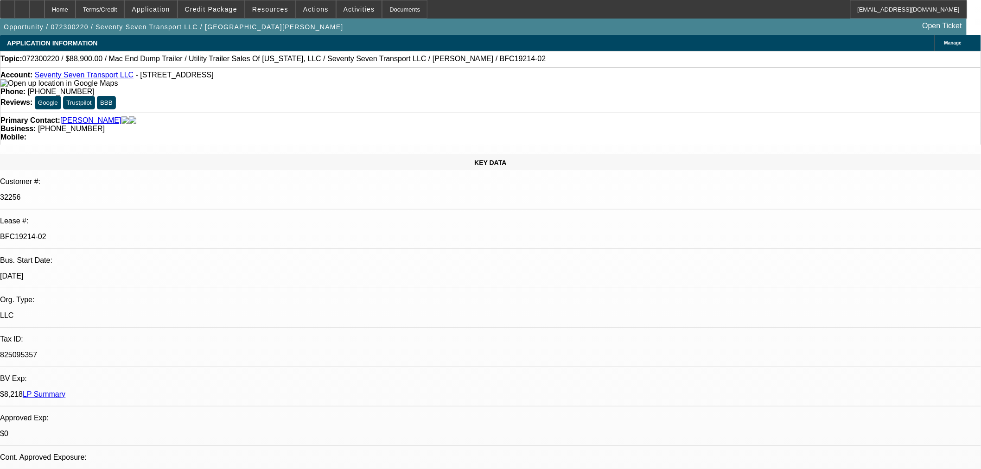
select select "0"
select select "3"
select select "0.1"
select select "4"
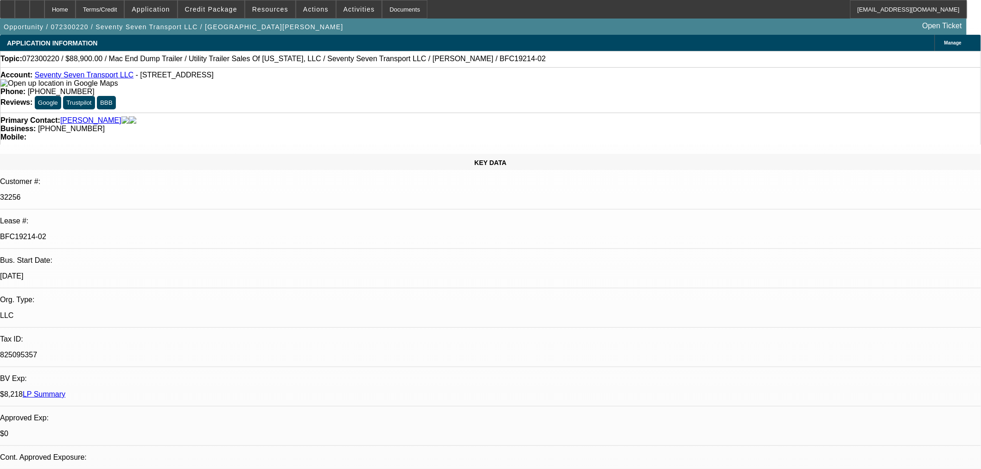
select select "0"
select select "3"
select select "0.1"
select select "4"
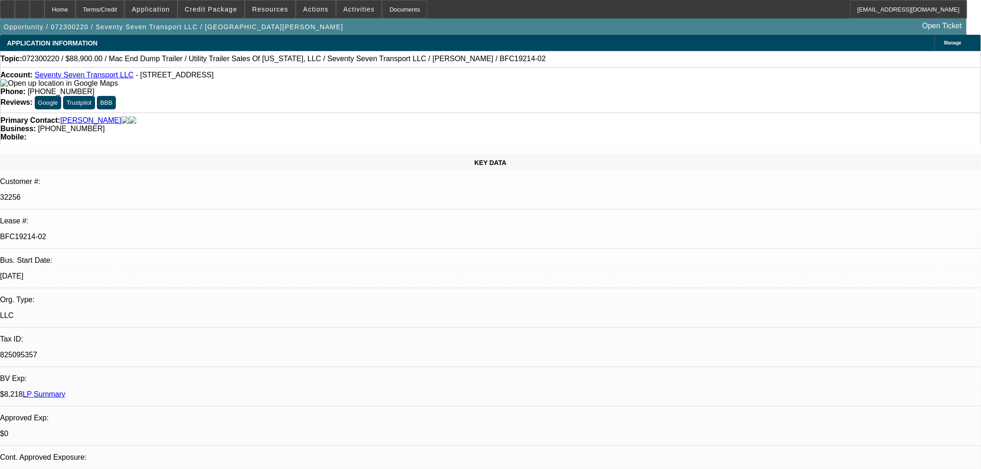
select select "0"
select select "3"
select select "0.1"
select select "4"
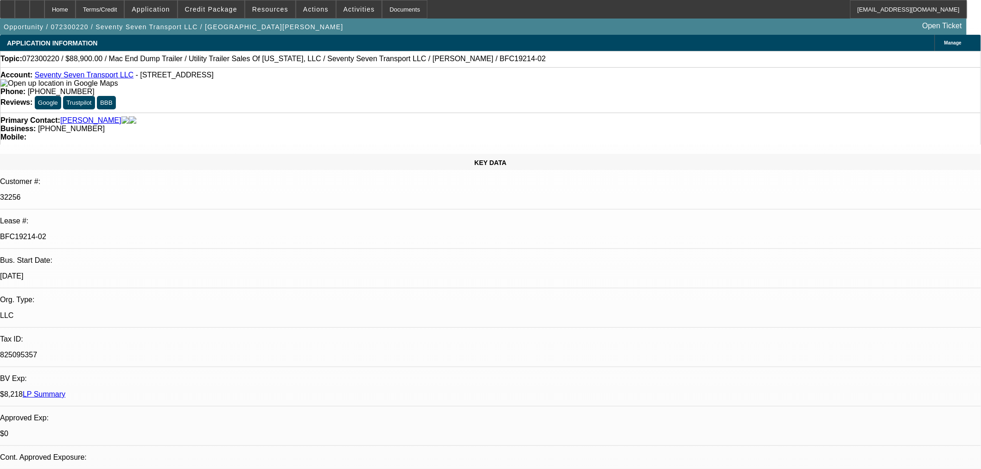
select select "0"
select select "3"
select select "0.1"
select select "4"
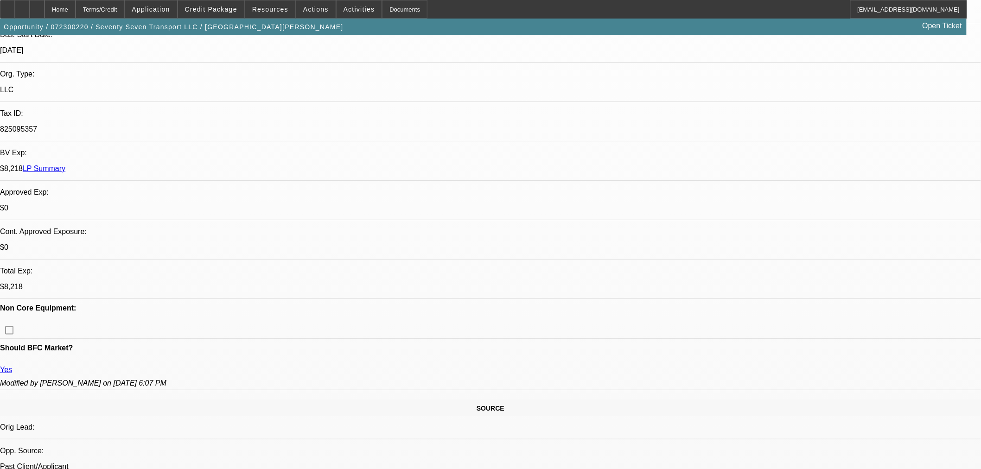
scroll to position [309, 0]
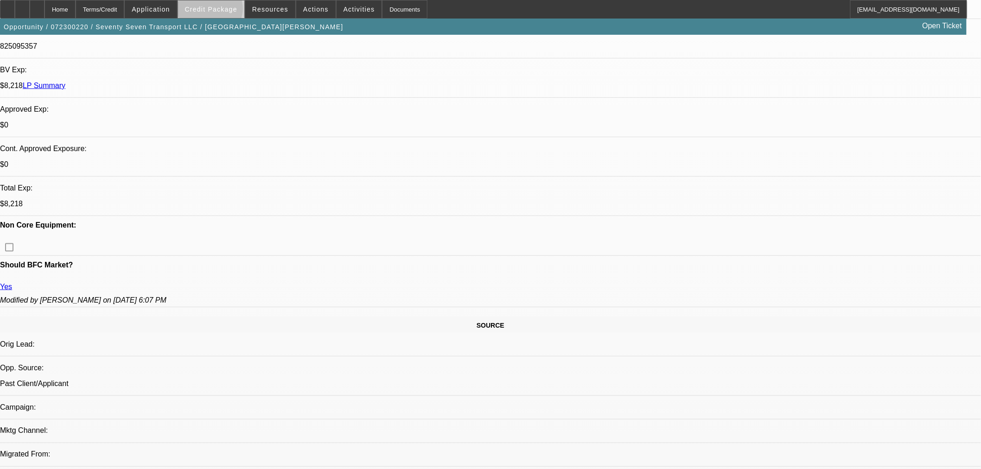
click at [225, 11] on span "Credit Package" at bounding box center [211, 9] width 52 height 7
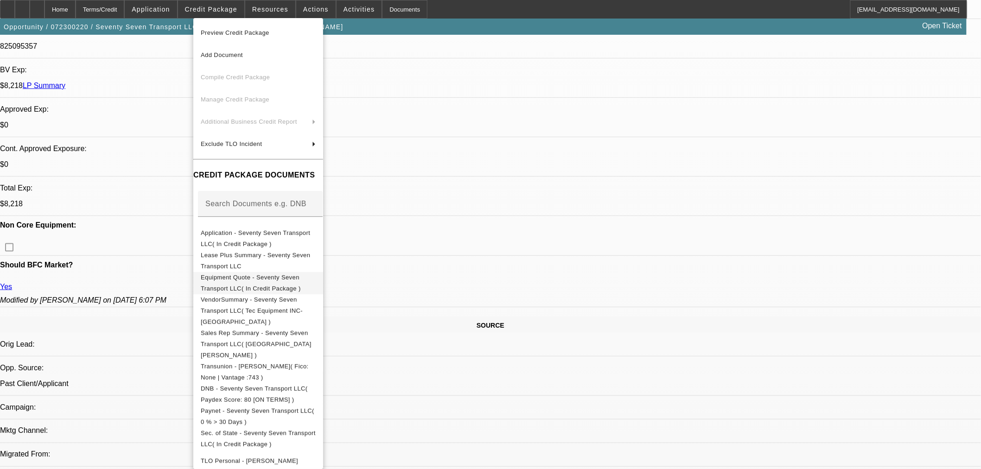
click at [243, 277] on span "Equipment Quote - Seventy Seven Transport LLC( In Credit Package )" at bounding box center [251, 283] width 100 height 18
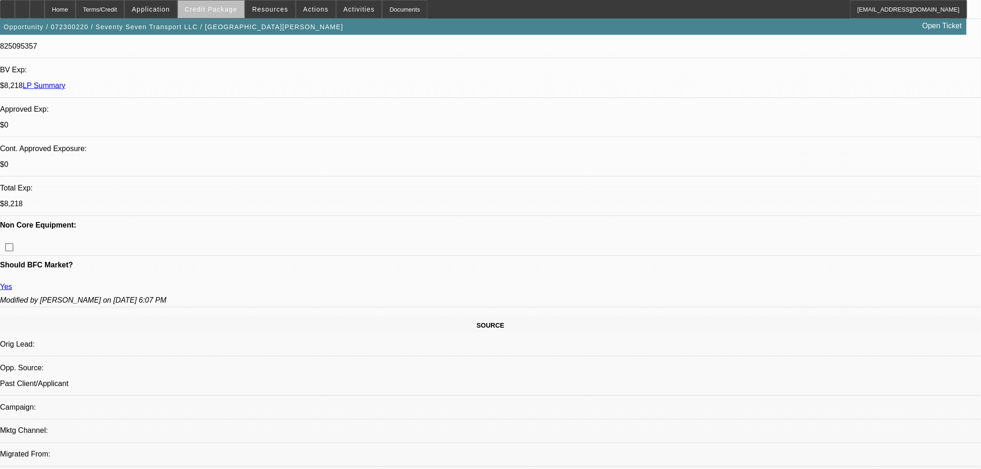
click at [230, 9] on span "Credit Package" at bounding box center [211, 9] width 52 height 7
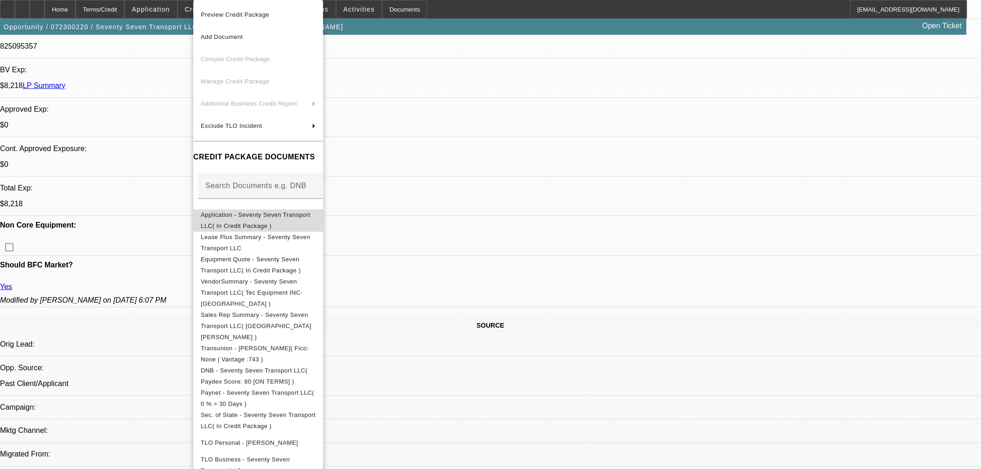
click at [234, 221] on span "Application - Seventy Seven Transport LLC( In Credit Package )" at bounding box center [258, 221] width 115 height 22
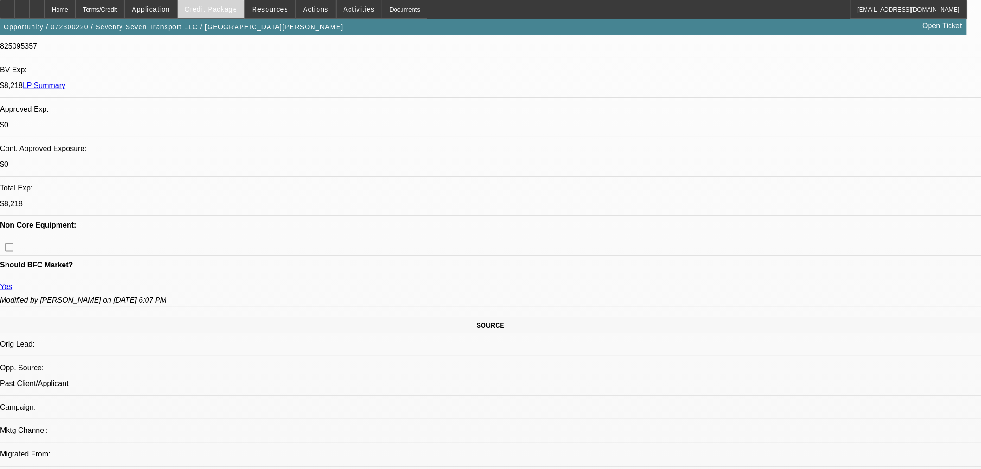
click at [237, 3] on span at bounding box center [211, 9] width 66 height 22
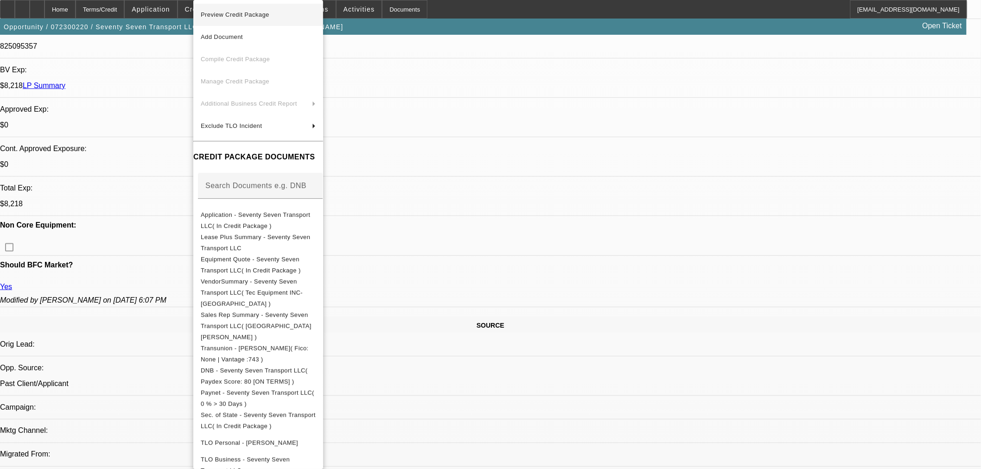
click at [218, 20] on span "Preview Credit Package" at bounding box center [258, 14] width 115 height 11
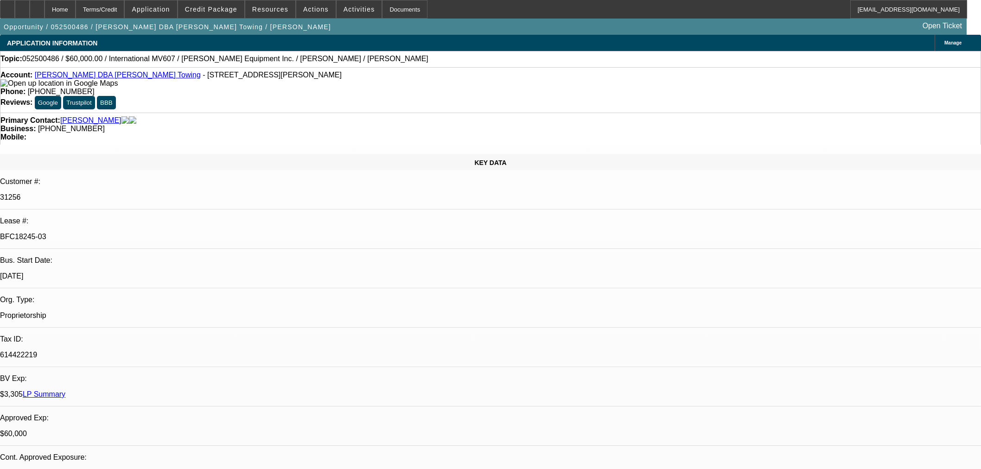
select select "0"
select select "2"
select select "0.1"
select select "4"
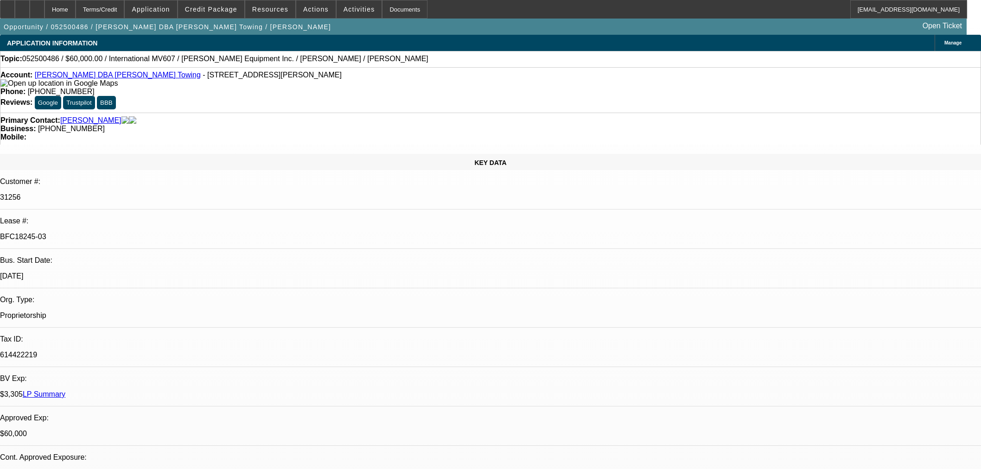
select select "0"
select select "2"
select select "0.1"
select select "4"
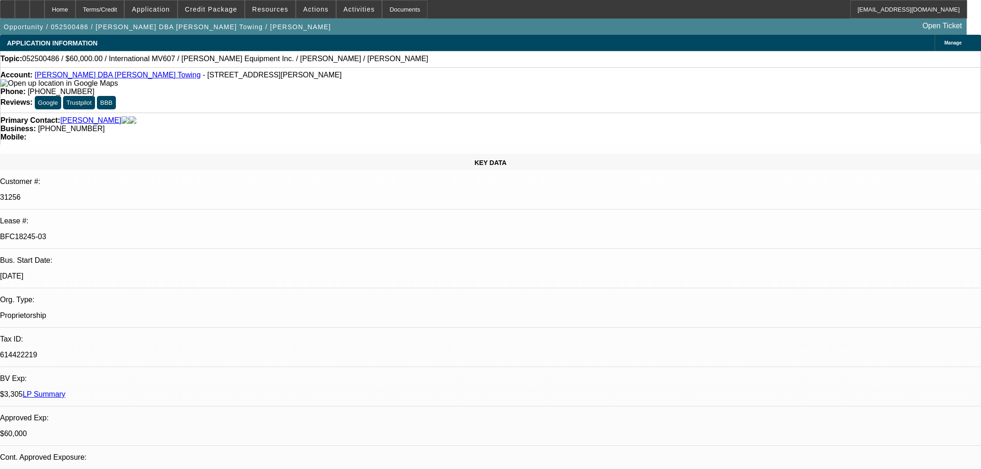
select select "0"
select select "2"
select select "0.1"
select select "4"
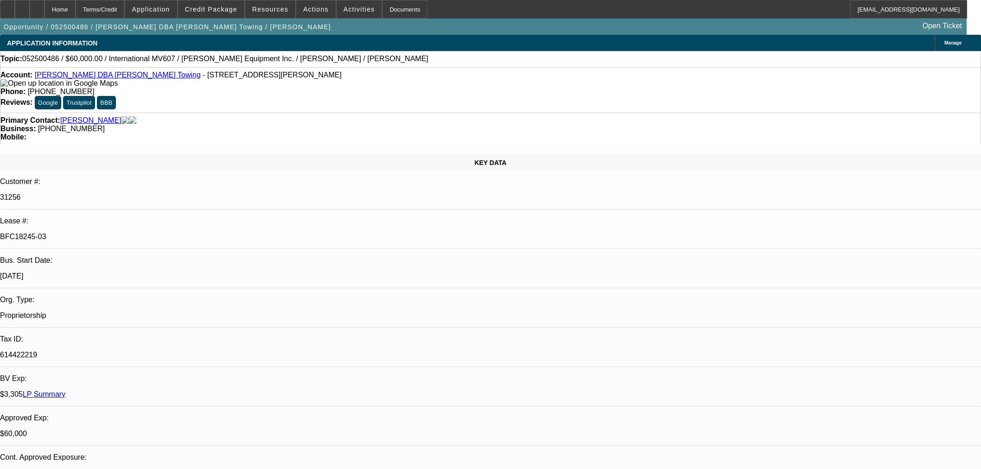
select select "0"
select select "3"
select select "0.1"
select select "4"
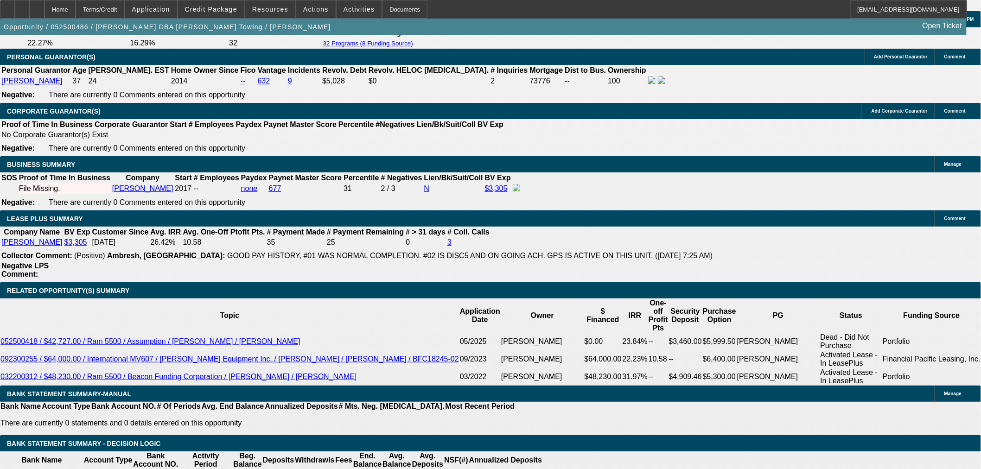
scroll to position [1339, 0]
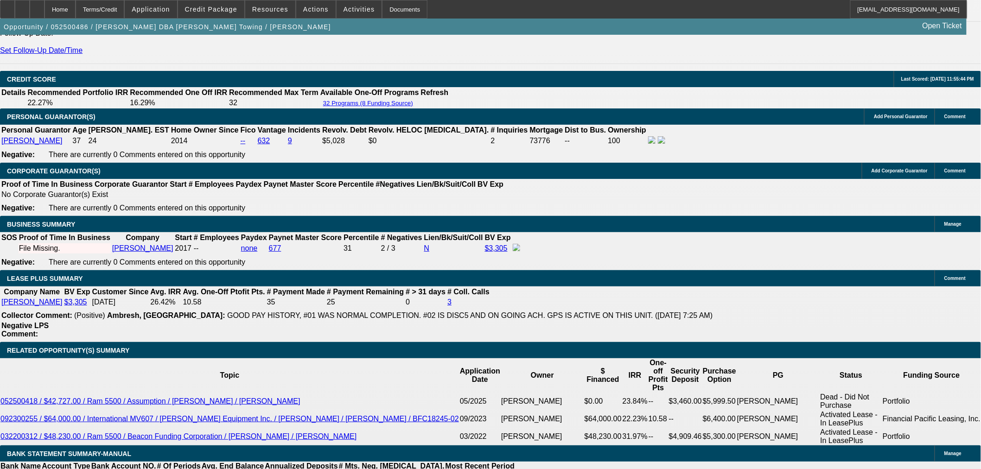
click at [37, 6] on icon at bounding box center [37, 6] width 0 height 0
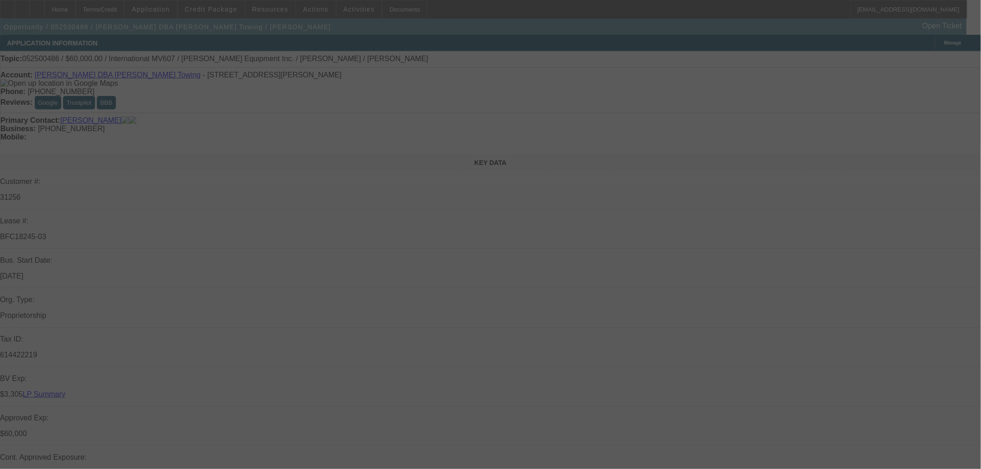
select select "0"
select select "2"
select select "0.1"
select select "4"
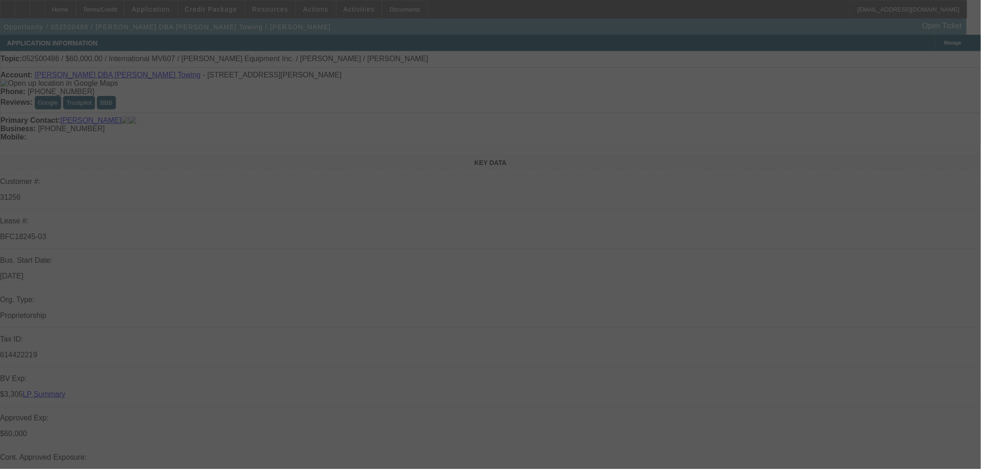
select select "0"
select select "2"
select select "0.1"
select select "4"
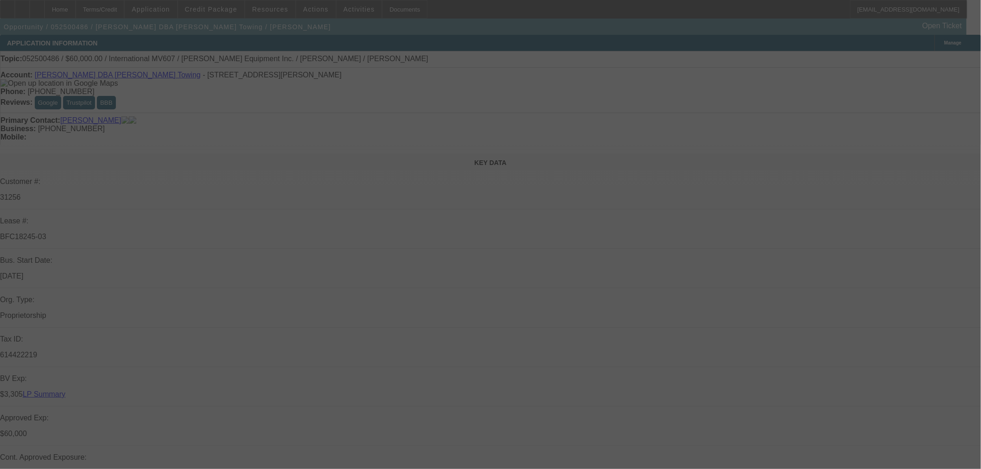
select select "0"
select select "2"
select select "0.1"
select select "4"
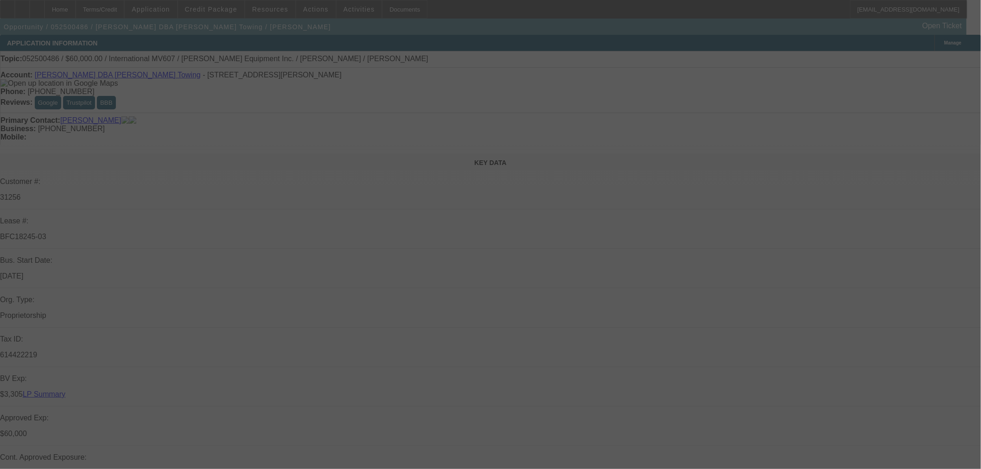
select select "0"
select select "3"
select select "0.1"
select select "4"
